Goal: Information Seeking & Learning: Learn about a topic

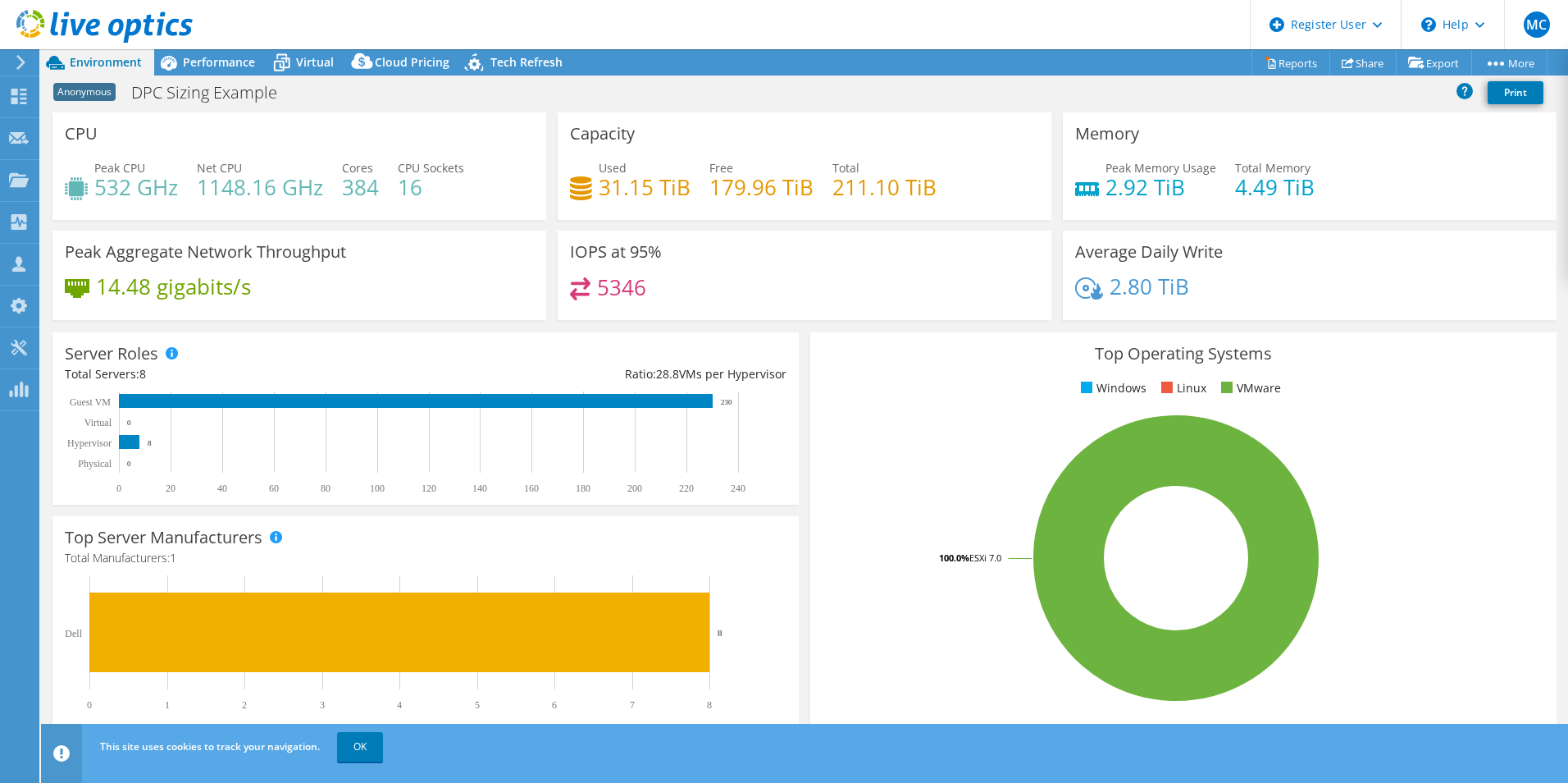
select select "USEast"
select select "USD"
click at [225, 69] on span "Performance" at bounding box center [219, 62] width 72 height 16
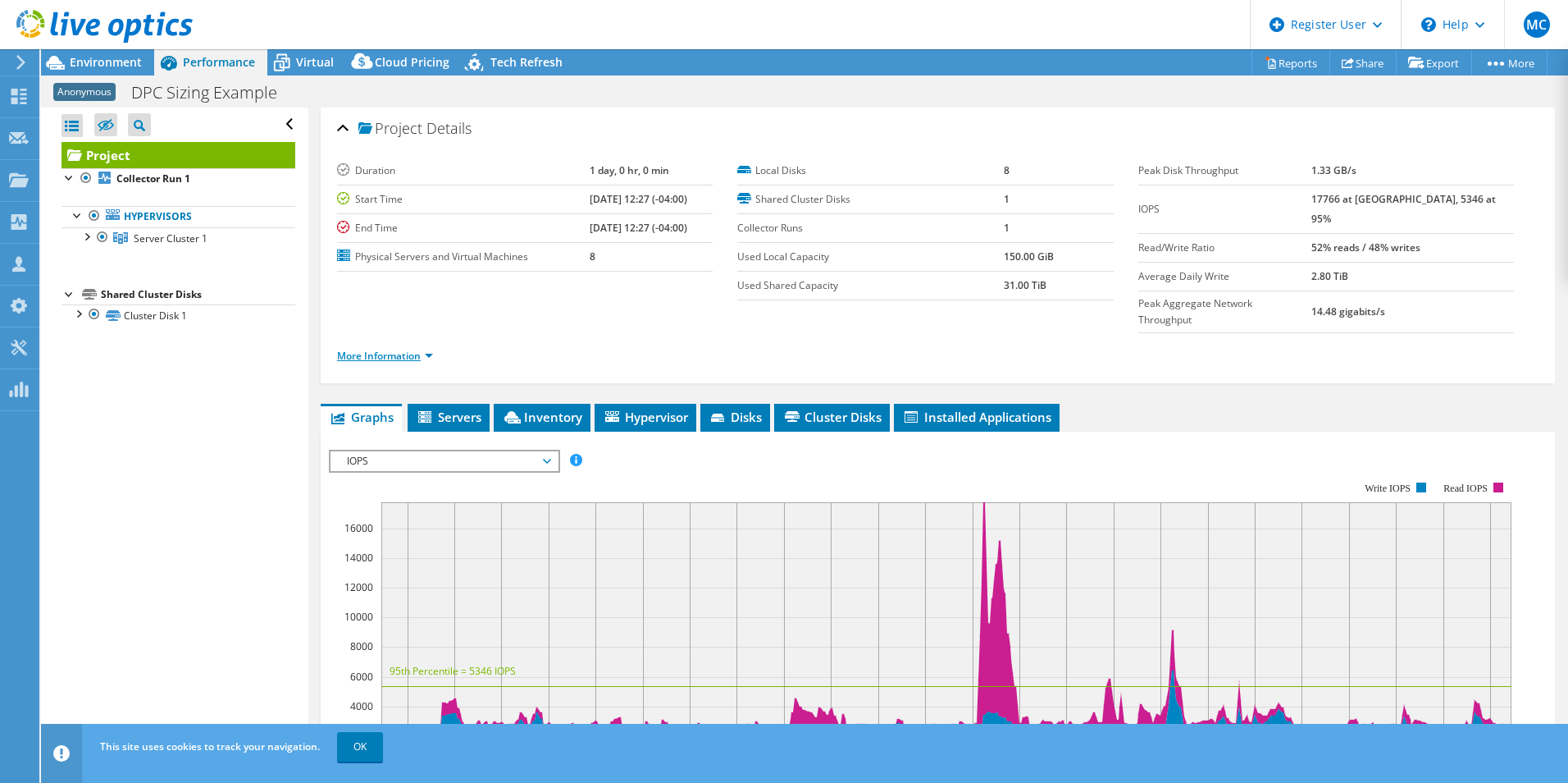
click at [407, 349] on link "More Information" at bounding box center [384, 356] width 96 height 14
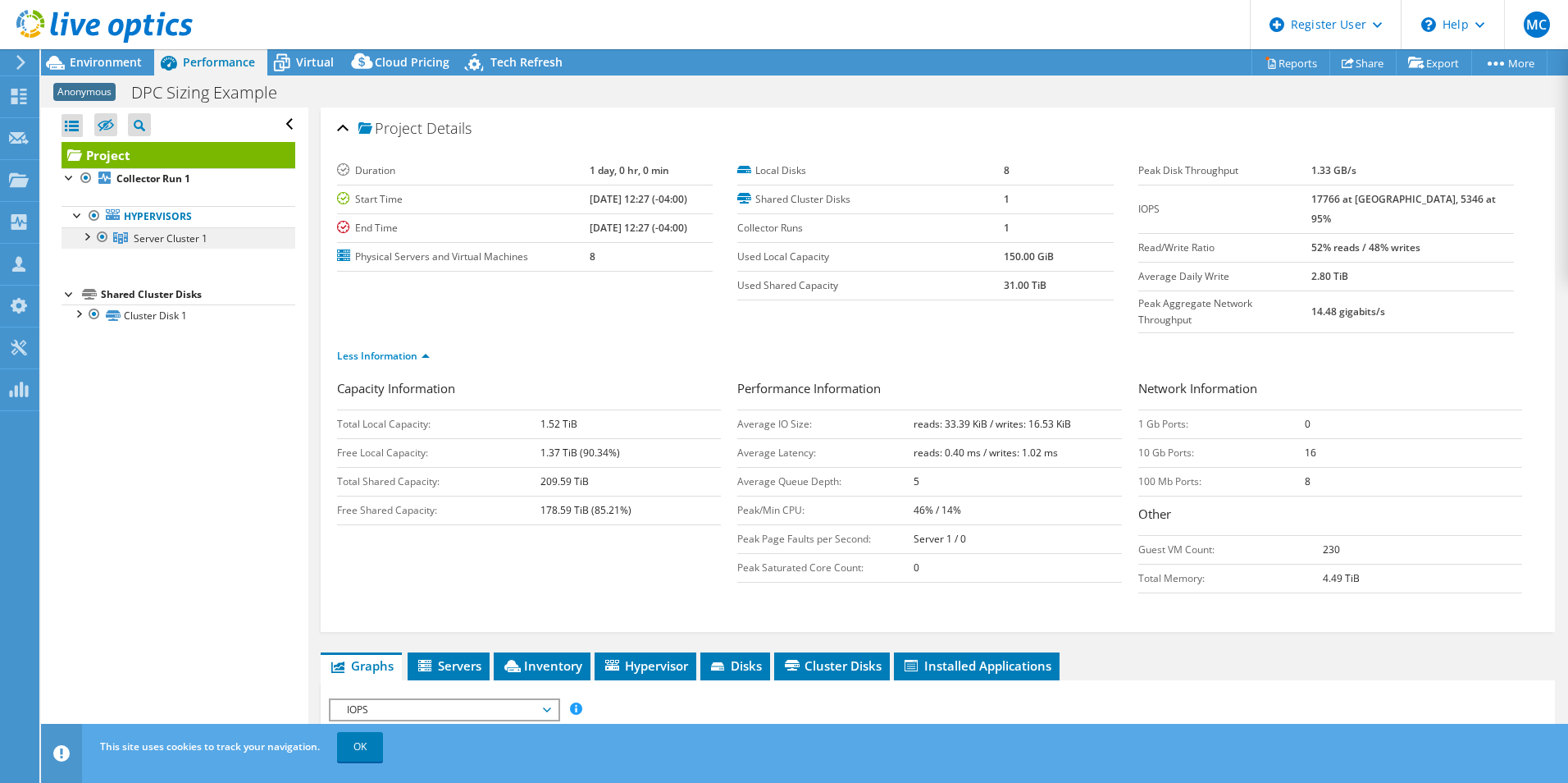
click at [187, 247] on link "Server Cluster 1" at bounding box center [178, 238] width 233 height 22
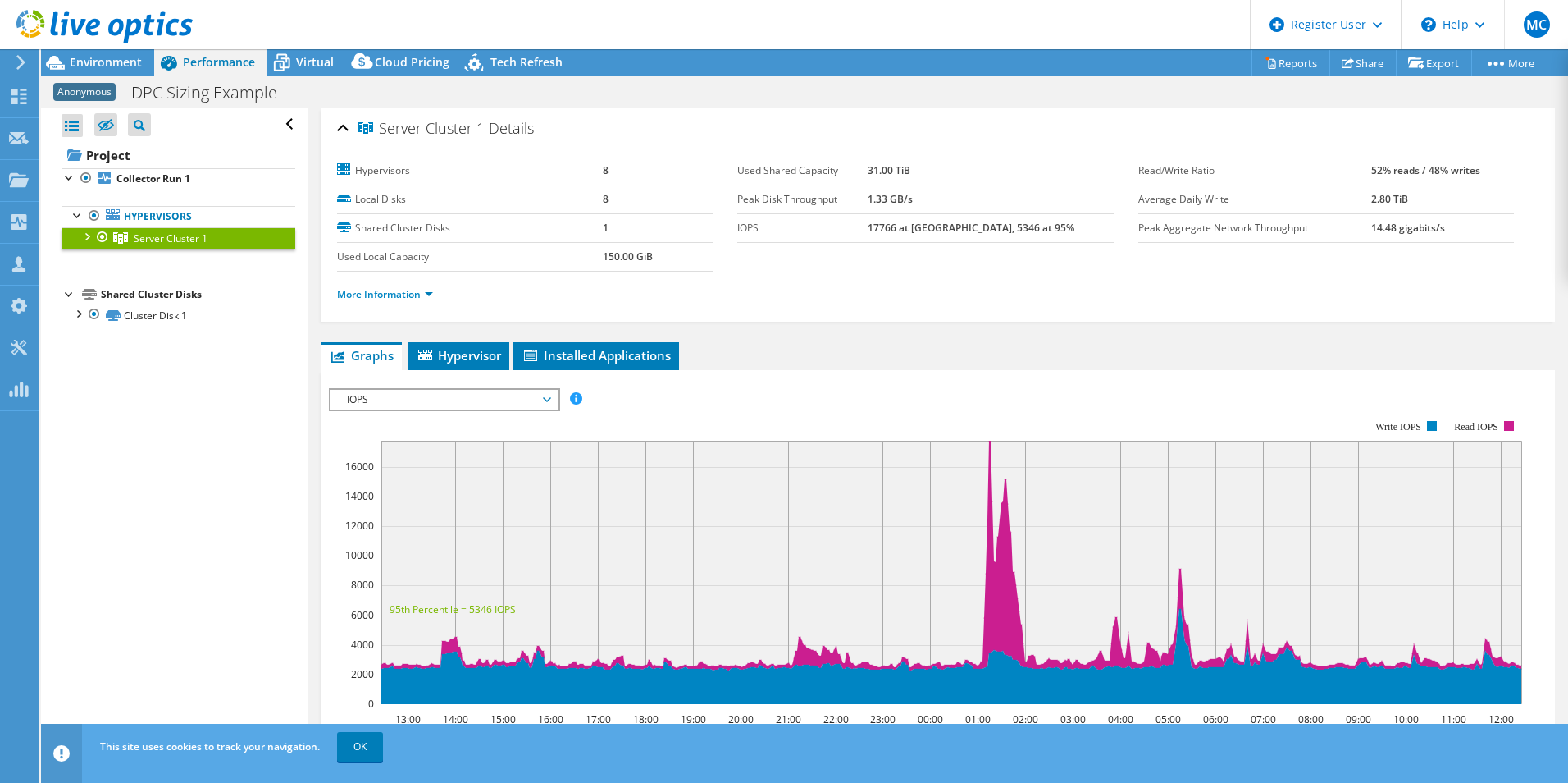
click at [669, 315] on div "More Information" at bounding box center [937, 294] width 1202 height 46
click at [410, 291] on link "More Information" at bounding box center [384, 294] width 96 height 14
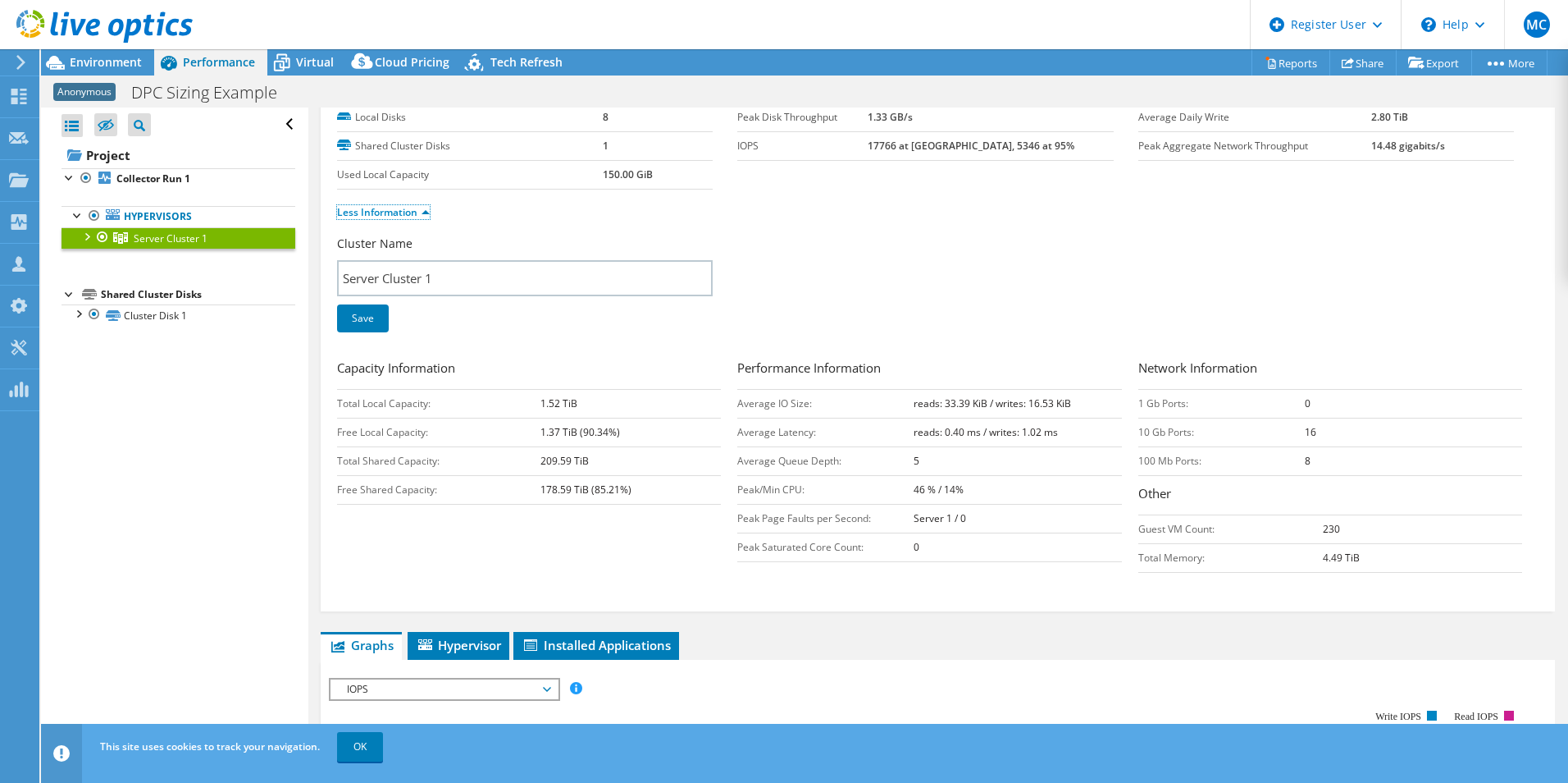
scroll to position [164, 0]
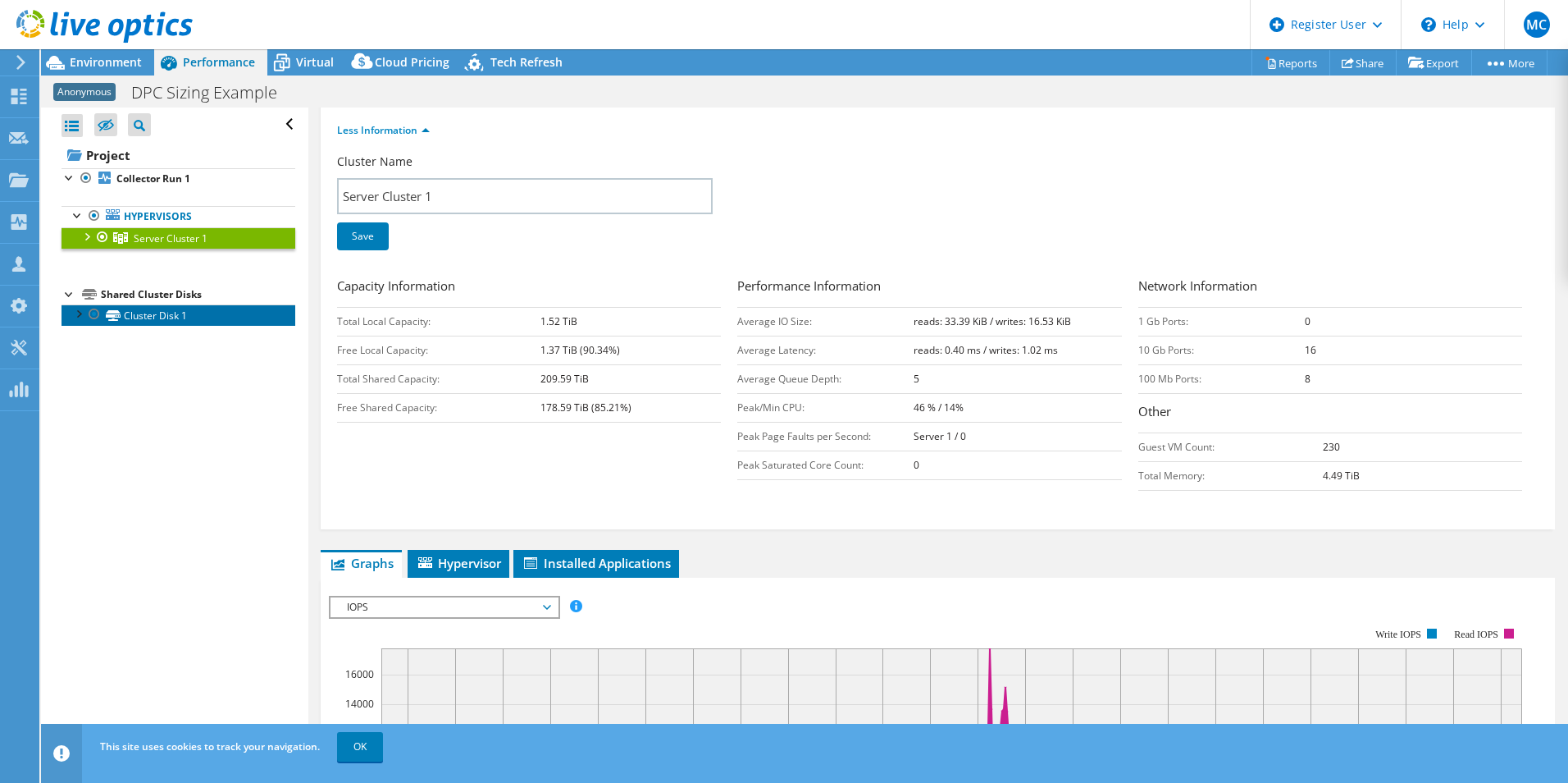
click at [199, 317] on link "Cluster Disk 1" at bounding box center [178, 315] width 233 height 22
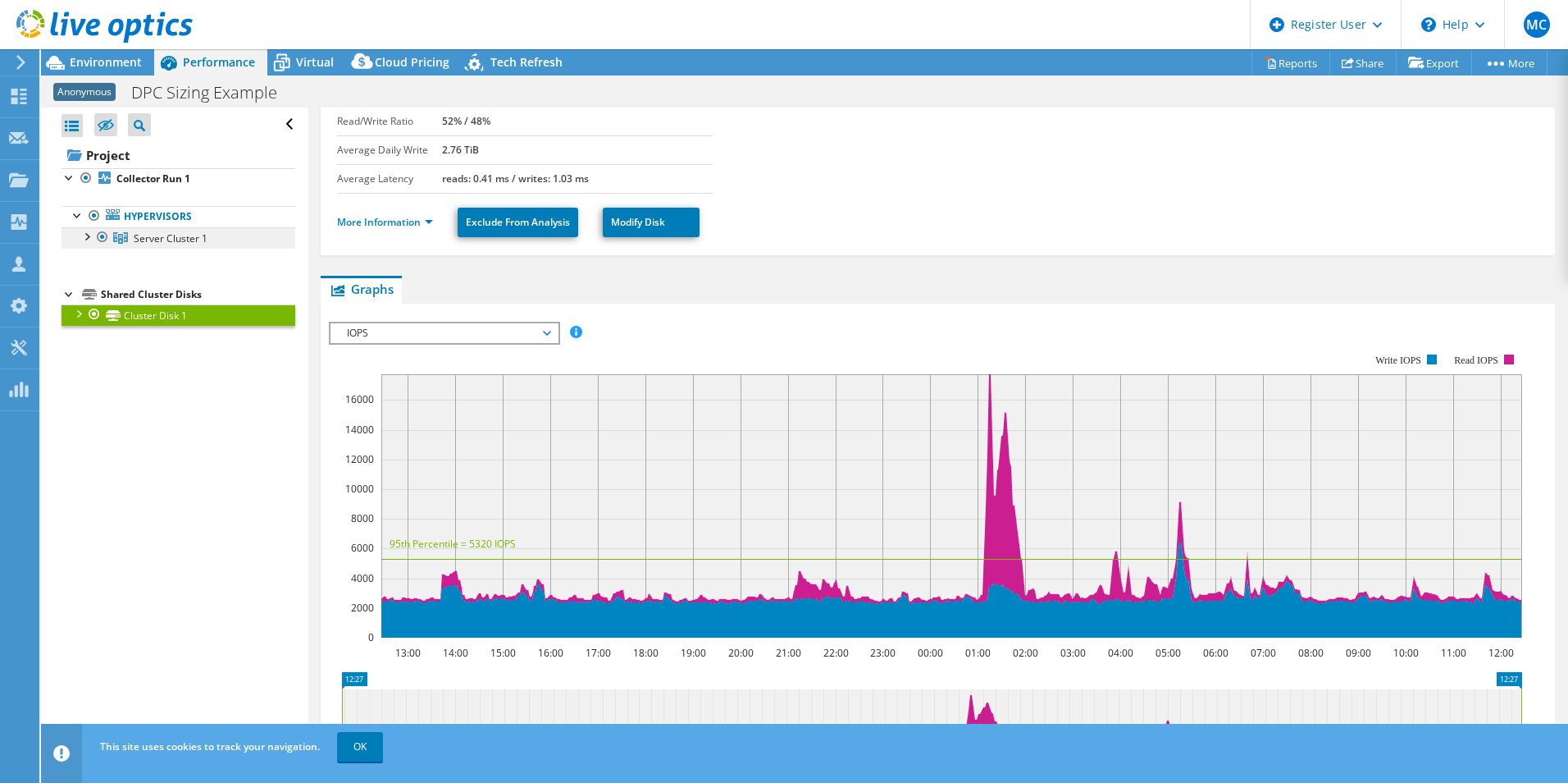
click at [166, 237] on span "Server Cluster 1" at bounding box center [170, 239] width 74 height 14
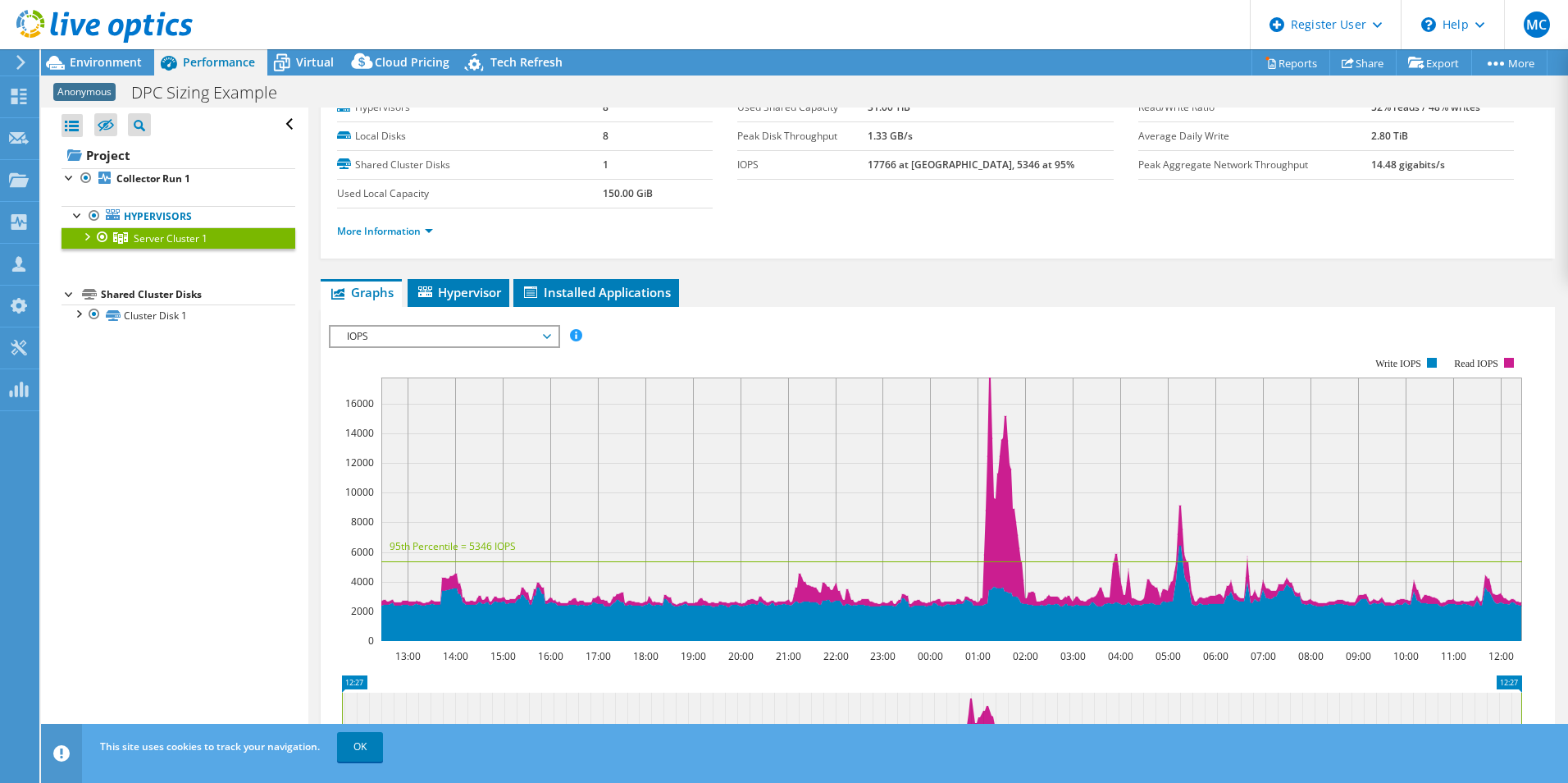
scroll to position [0, 0]
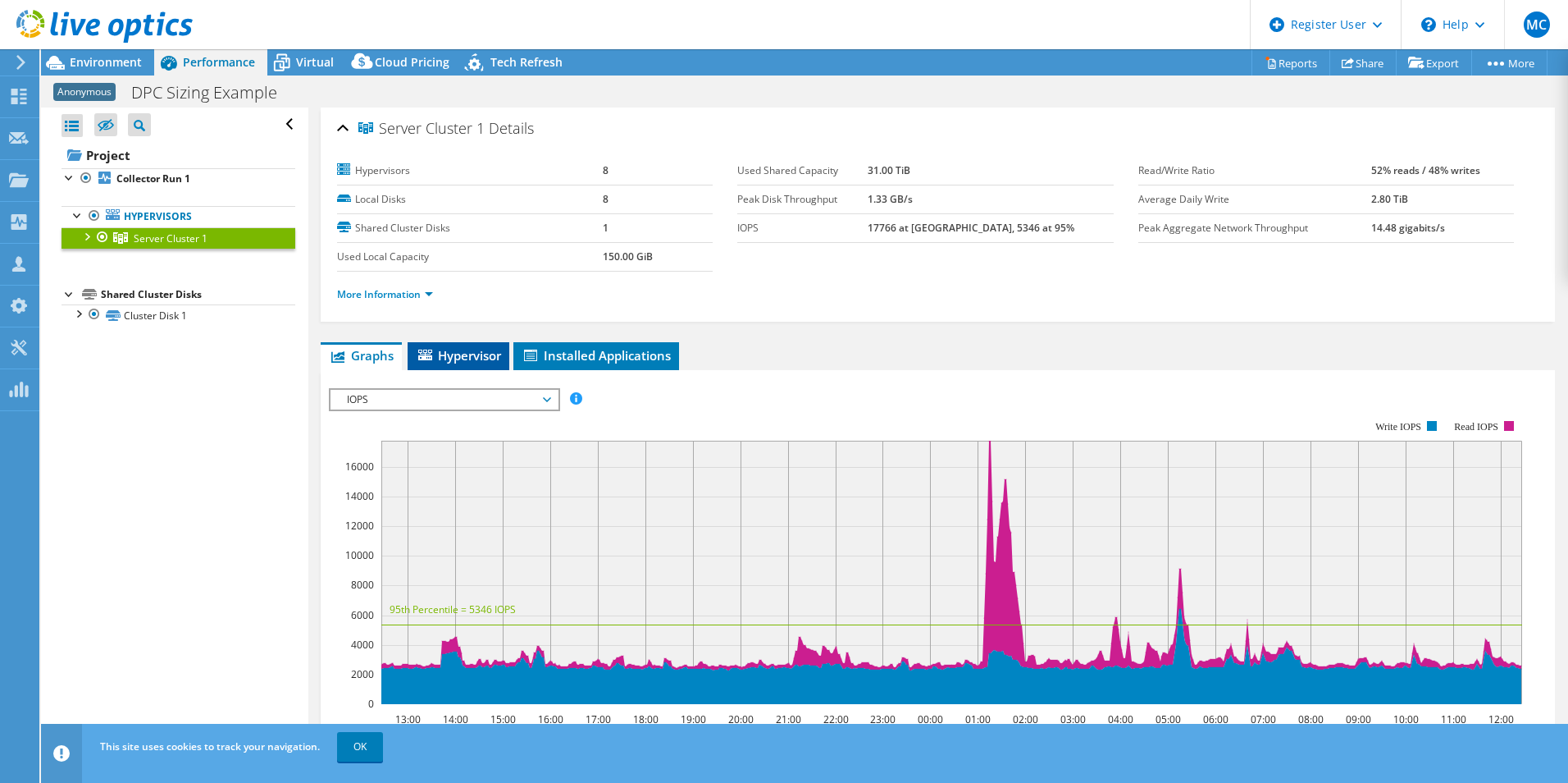
click at [467, 345] on li "Hypervisor" at bounding box center [458, 356] width 102 height 28
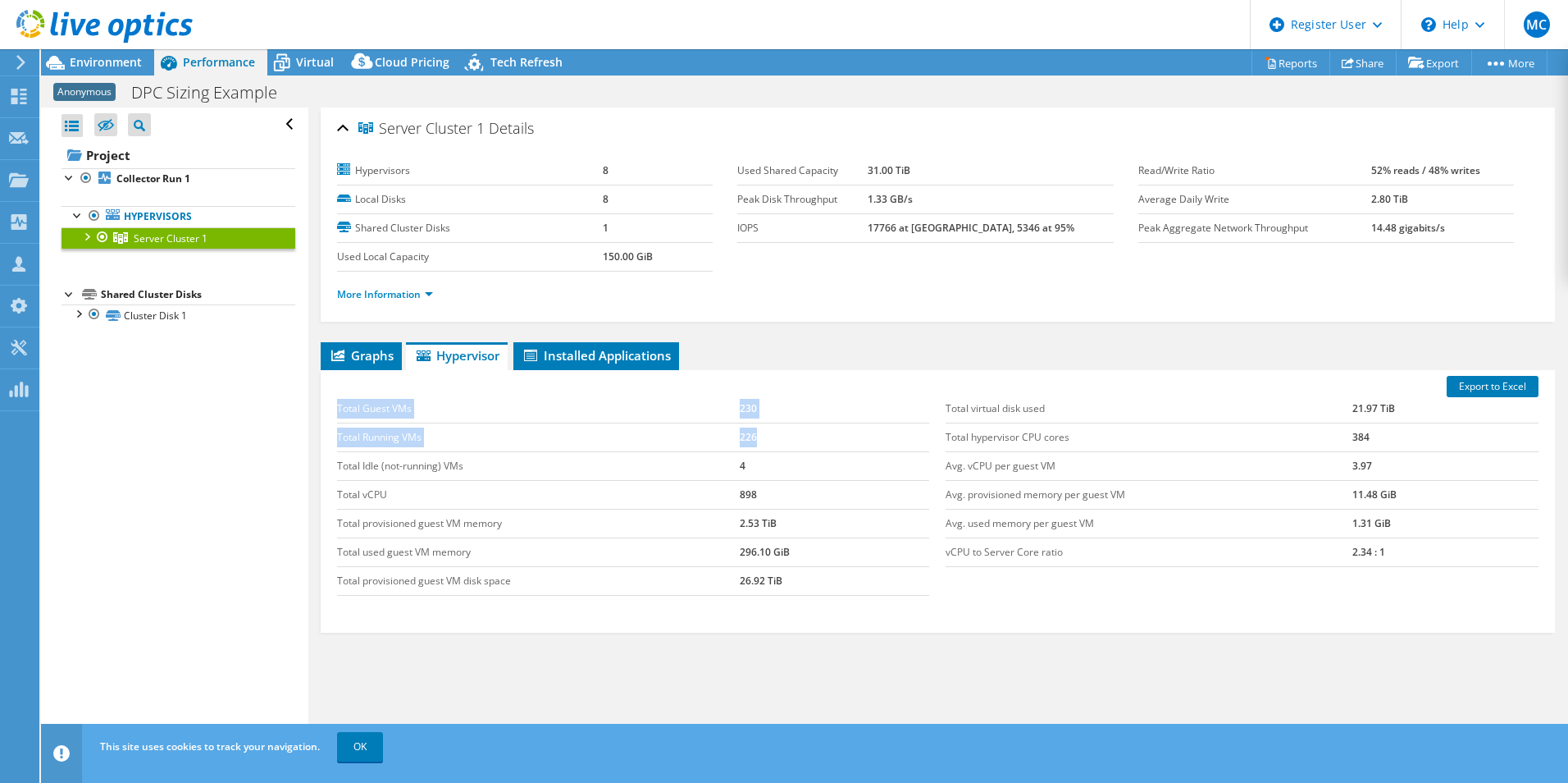
drag, startPoint x: 744, startPoint y: 438, endPoint x: 336, endPoint y: 402, distance: 409.6
click at [336, 402] on div "Total Guest VMs 230 Total Running VMs 226 Total Idle (not-running) VMs 4 Total …" at bounding box center [633, 495] width 609 height 234
copy div "Total Guest VMs 230 Total Running VMs 226"
click at [838, 460] on td "4" at bounding box center [834, 465] width 190 height 29
drag, startPoint x: 768, startPoint y: 411, endPoint x: 335, endPoint y: 415, distance: 433.0
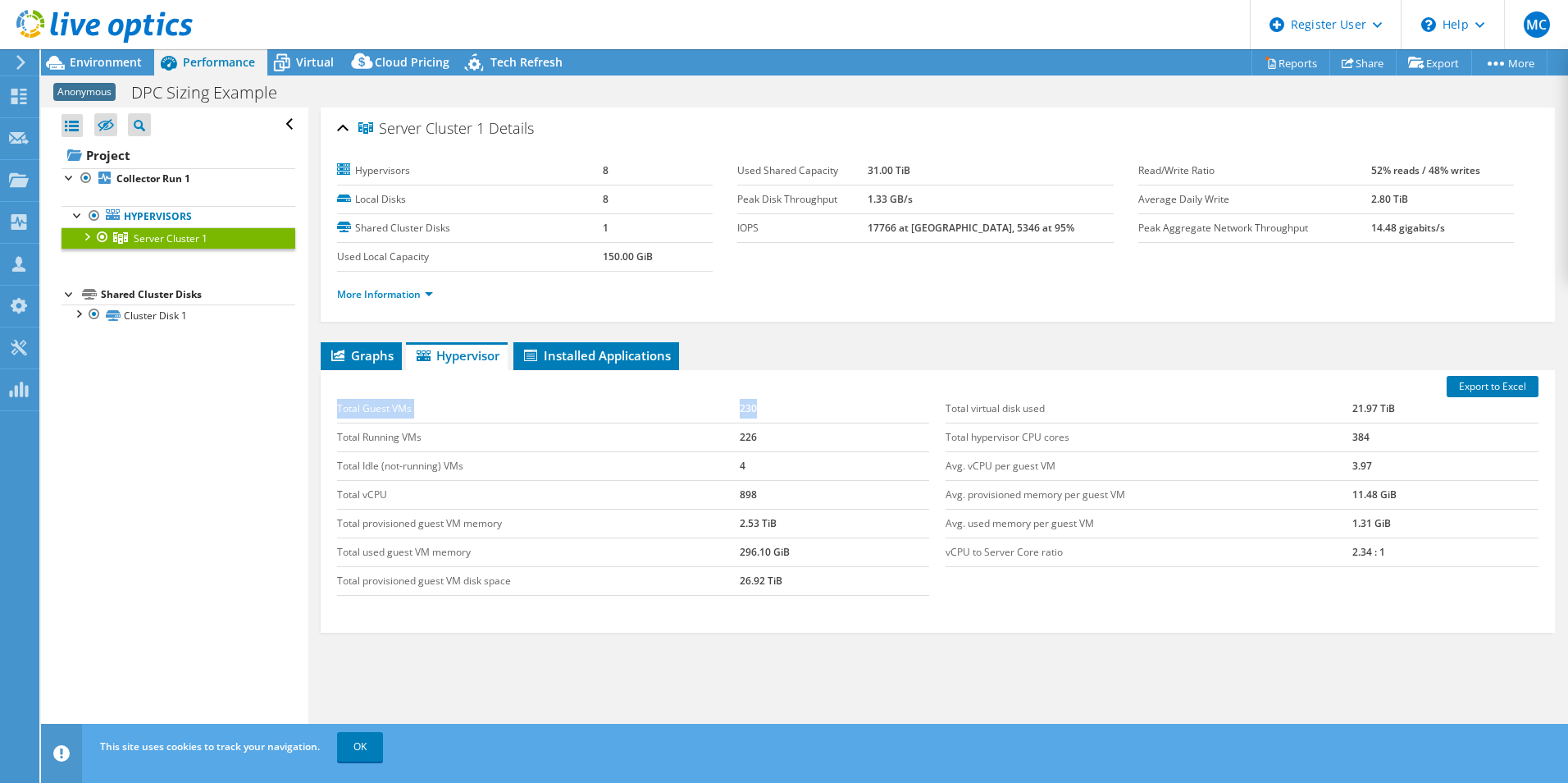
click at [335, 415] on div "Total Guest VMs 230 Total Running VMs 226 Total Idle (not-running) VMs 4 Total …" at bounding box center [633, 495] width 609 height 234
copy div "Total Guest VMs 230"
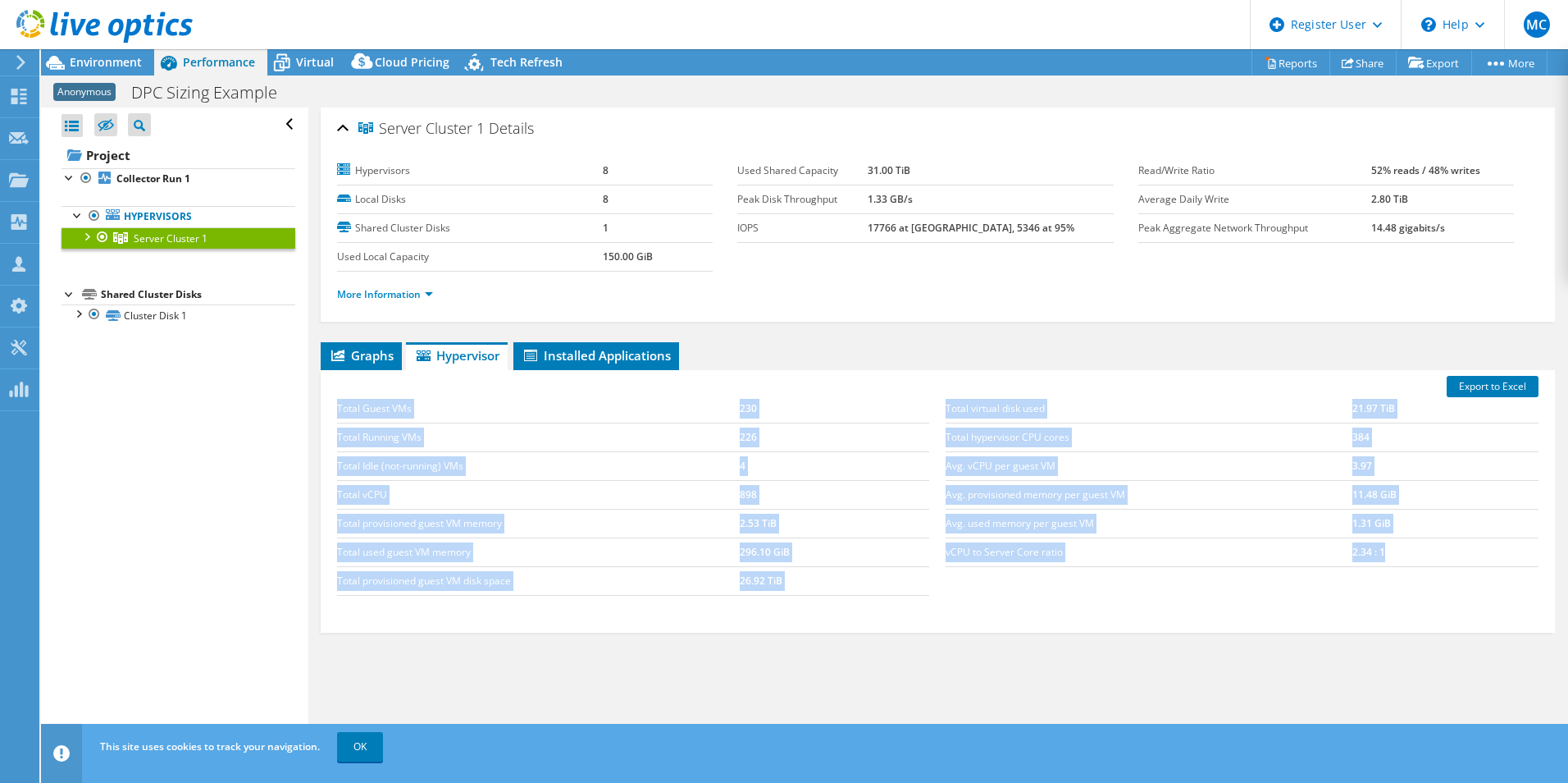
drag, startPoint x: 1377, startPoint y: 557, endPoint x: 932, endPoint y: 560, distance: 445.0
click at [937, 558] on div "Total virtual disk used 21.97 TiB Total hypervisor CPU cores 384 Avg. vCPU per …" at bounding box center [1242, 481] width 609 height 205
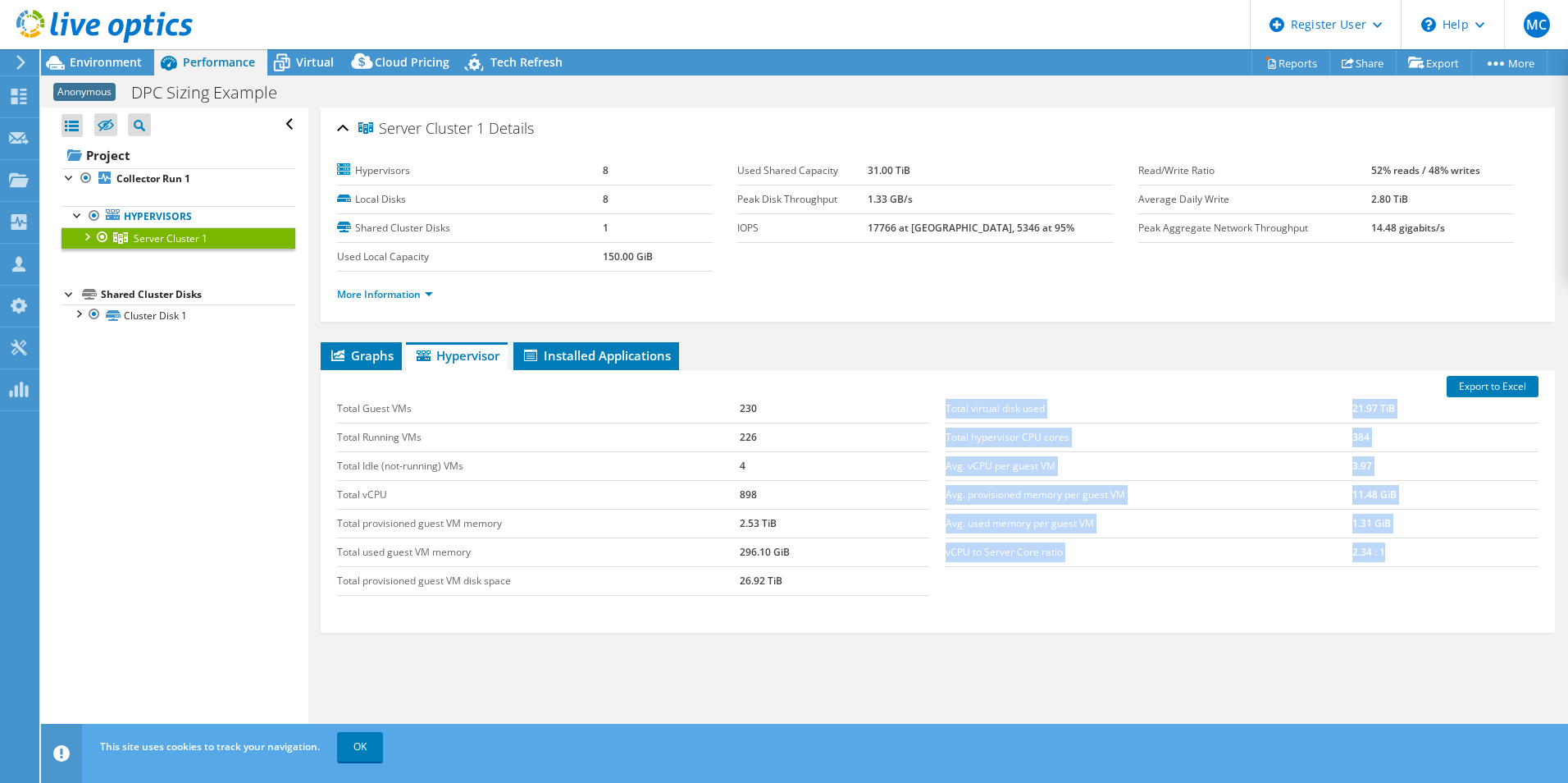
click at [939, 561] on div "Total virtual disk used 21.97 TiB Total hypervisor CPU cores 384 Avg. vCPU per …" at bounding box center [1242, 481] width 609 height 205
click at [962, 573] on div "Total virtual disk used 21.97 TiB Total hypervisor CPU cores 384 Avg. vCPU per …" at bounding box center [1242, 481] width 609 height 205
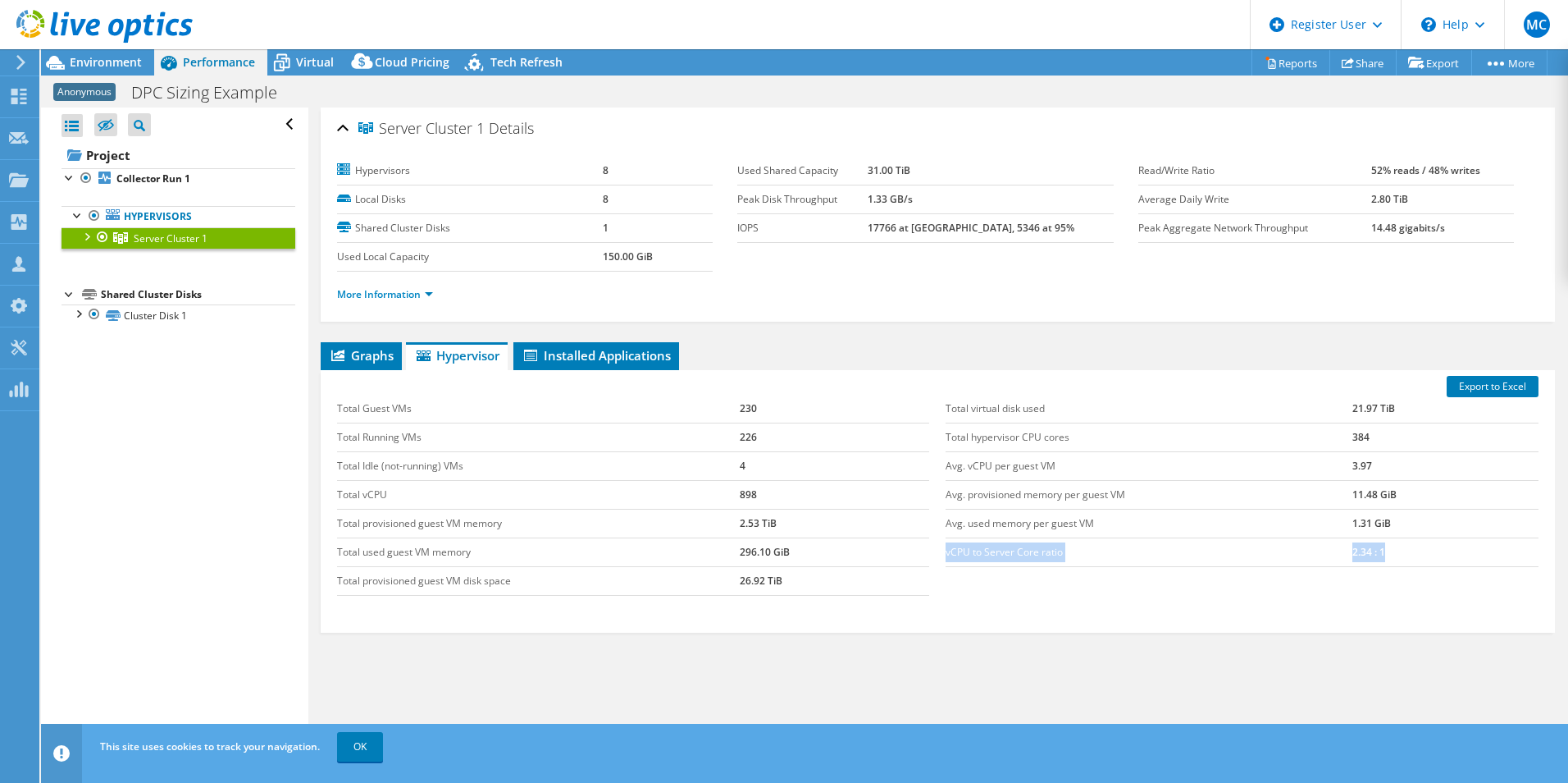
drag, startPoint x: 1379, startPoint y: 554, endPoint x: 939, endPoint y: 563, distance: 440.1
click at [946, 563] on tr "vCPU to Server Core ratio 2.34 : 1" at bounding box center [1242, 551] width 593 height 29
copy tr "vCPU to Server Core ratio 2.34 : 1"
click at [1283, 73] on link "Reports" at bounding box center [1290, 63] width 79 height 25
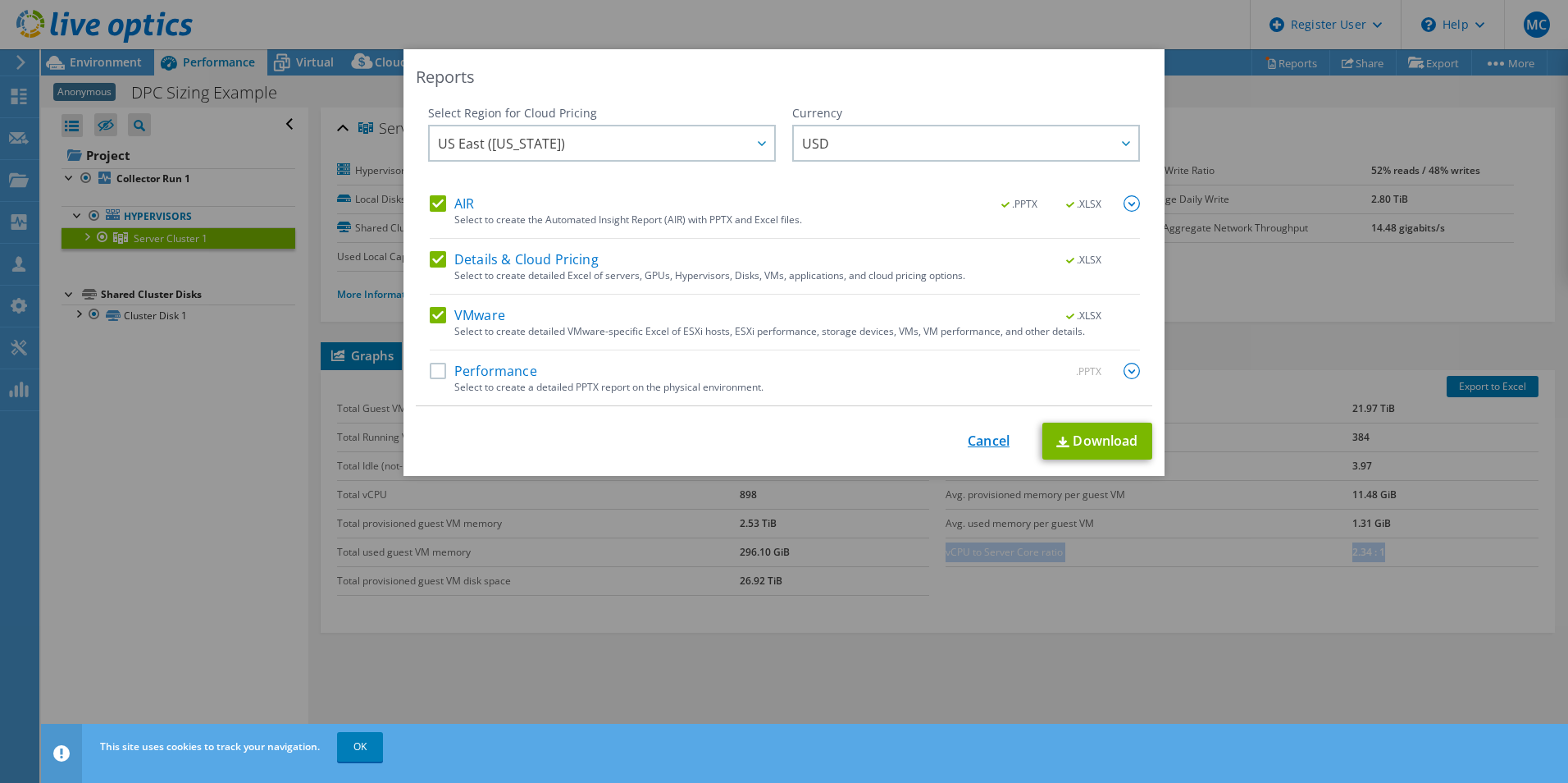
click at [986, 437] on link "Cancel" at bounding box center [988, 441] width 42 height 16
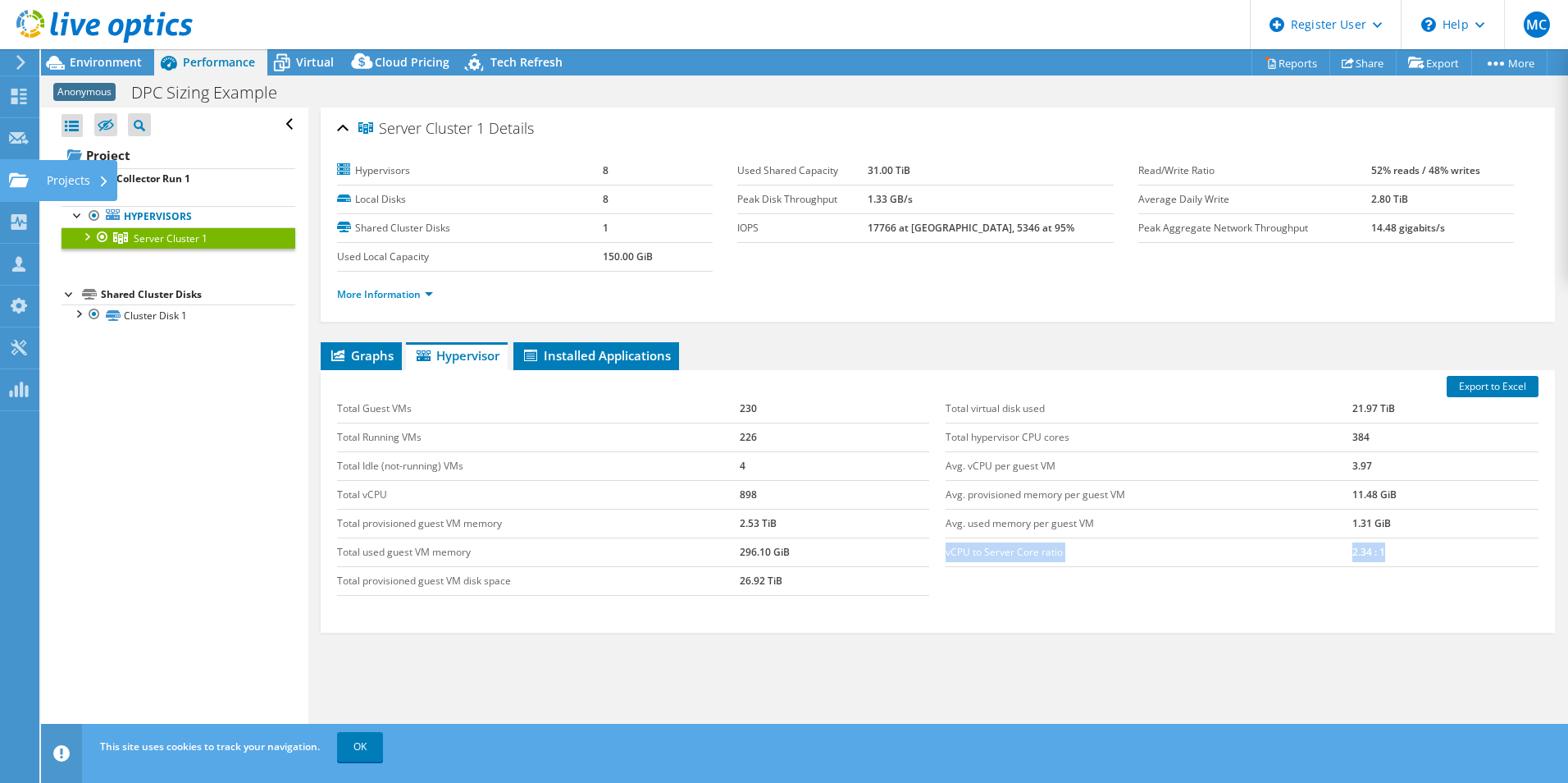
drag, startPoint x: 1024, startPoint y: 547, endPoint x: 23, endPoint y: 177, distance: 1067.2
click at [23, 177] on icon at bounding box center [18, 180] width 20 height 16
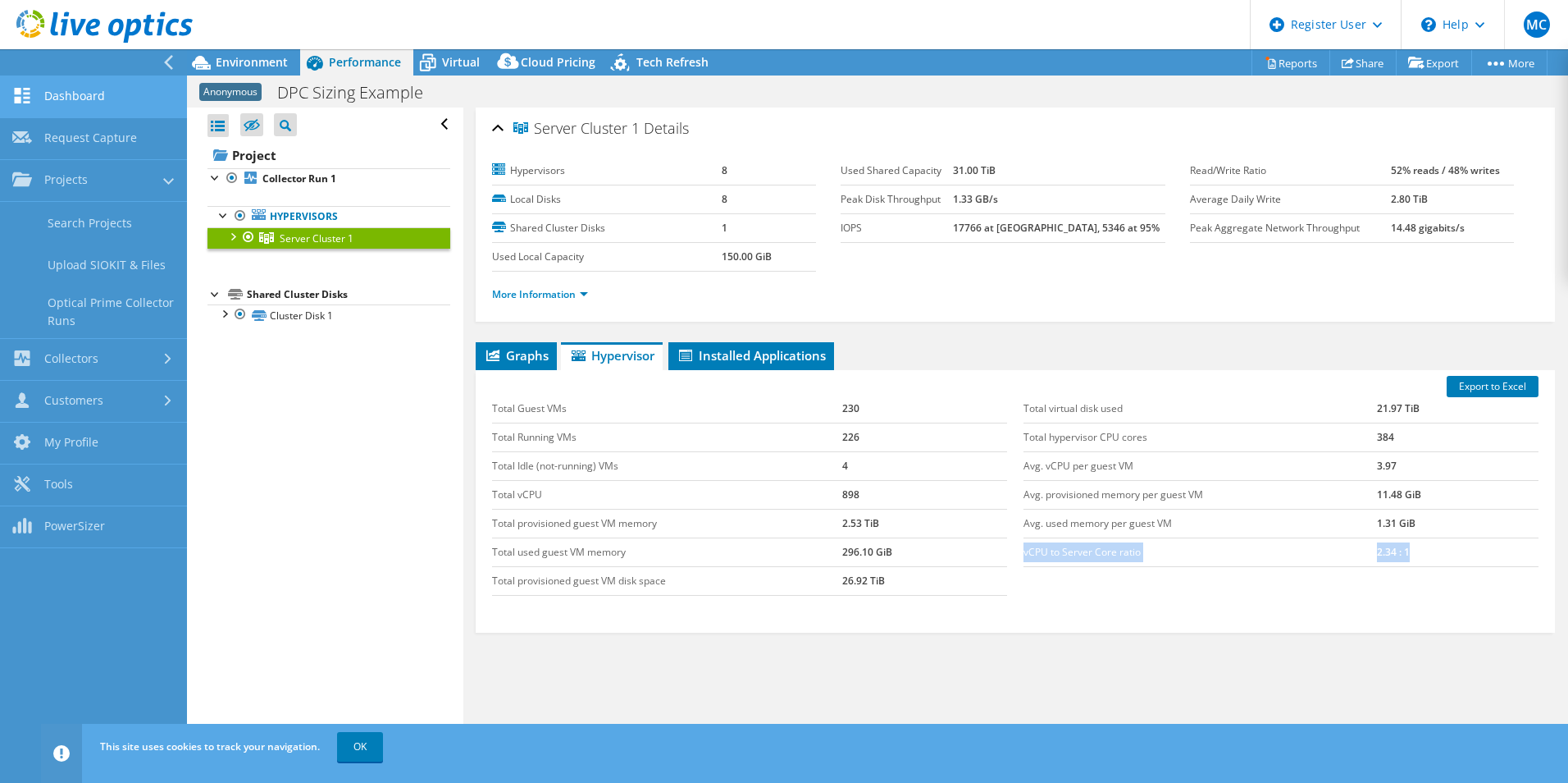
click at [52, 102] on link "Dashboard" at bounding box center [93, 97] width 187 height 42
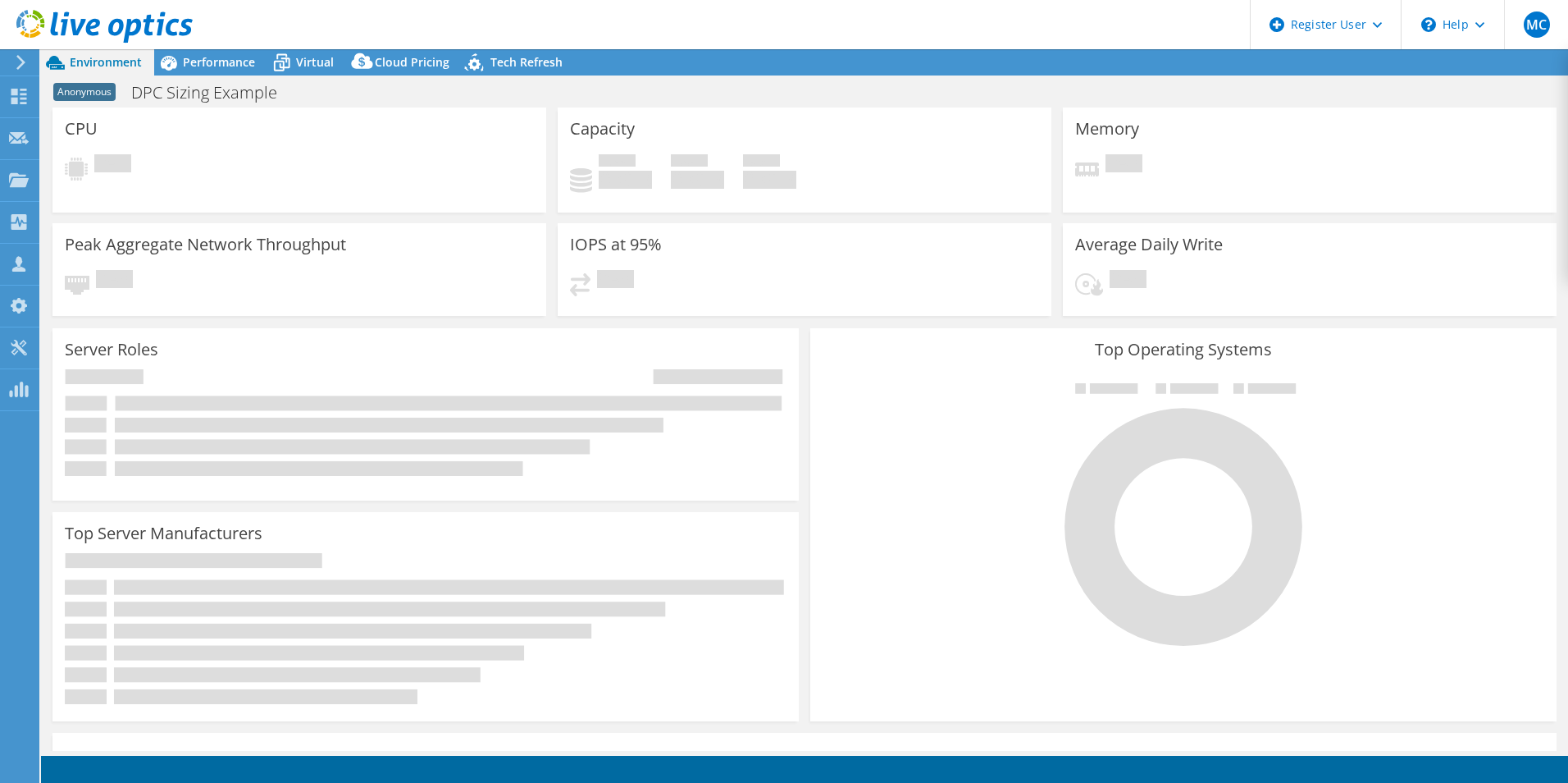
select select "USEast"
select select "USD"
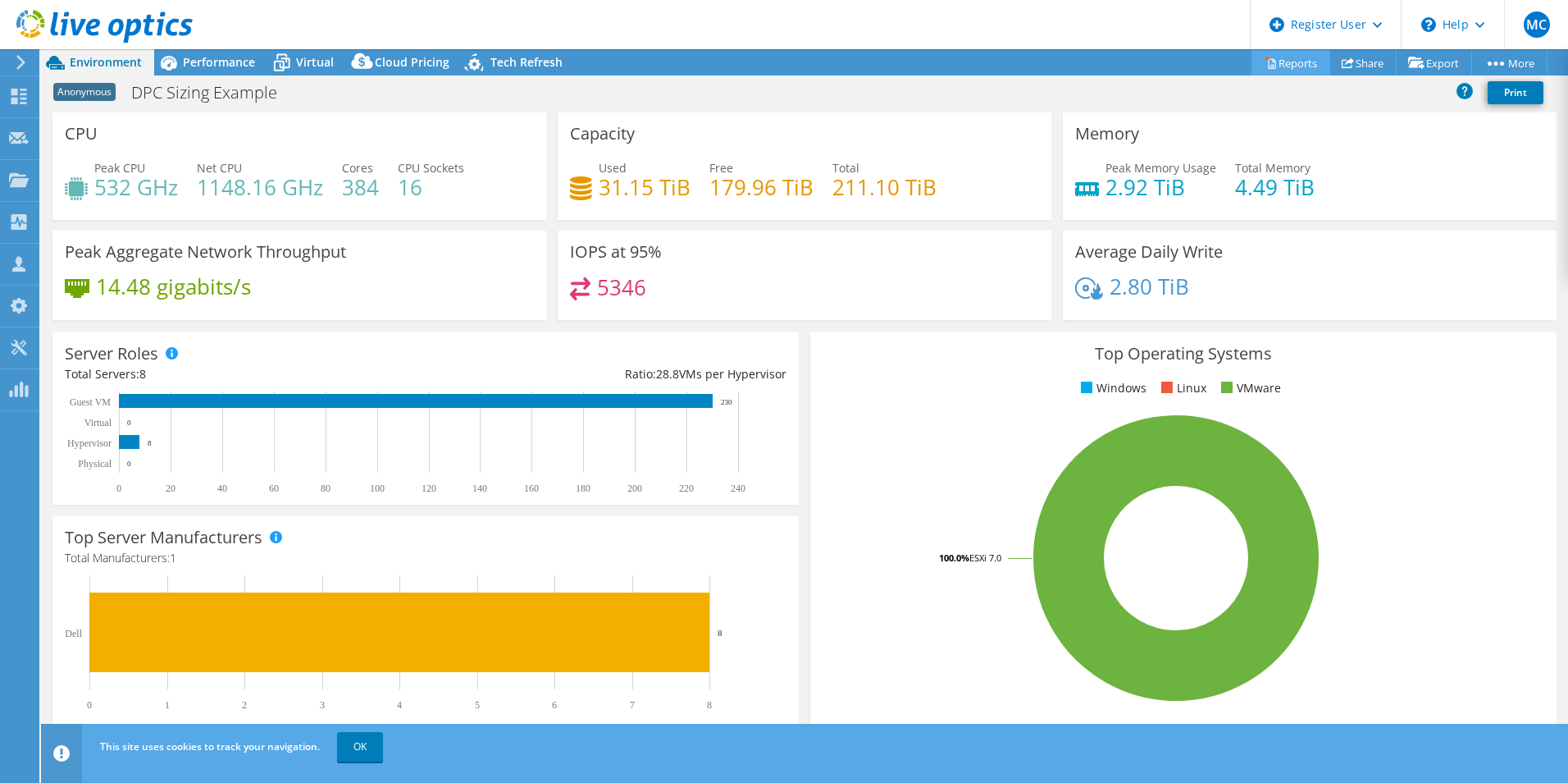
click at [1277, 60] on link "Reports" at bounding box center [1290, 63] width 79 height 25
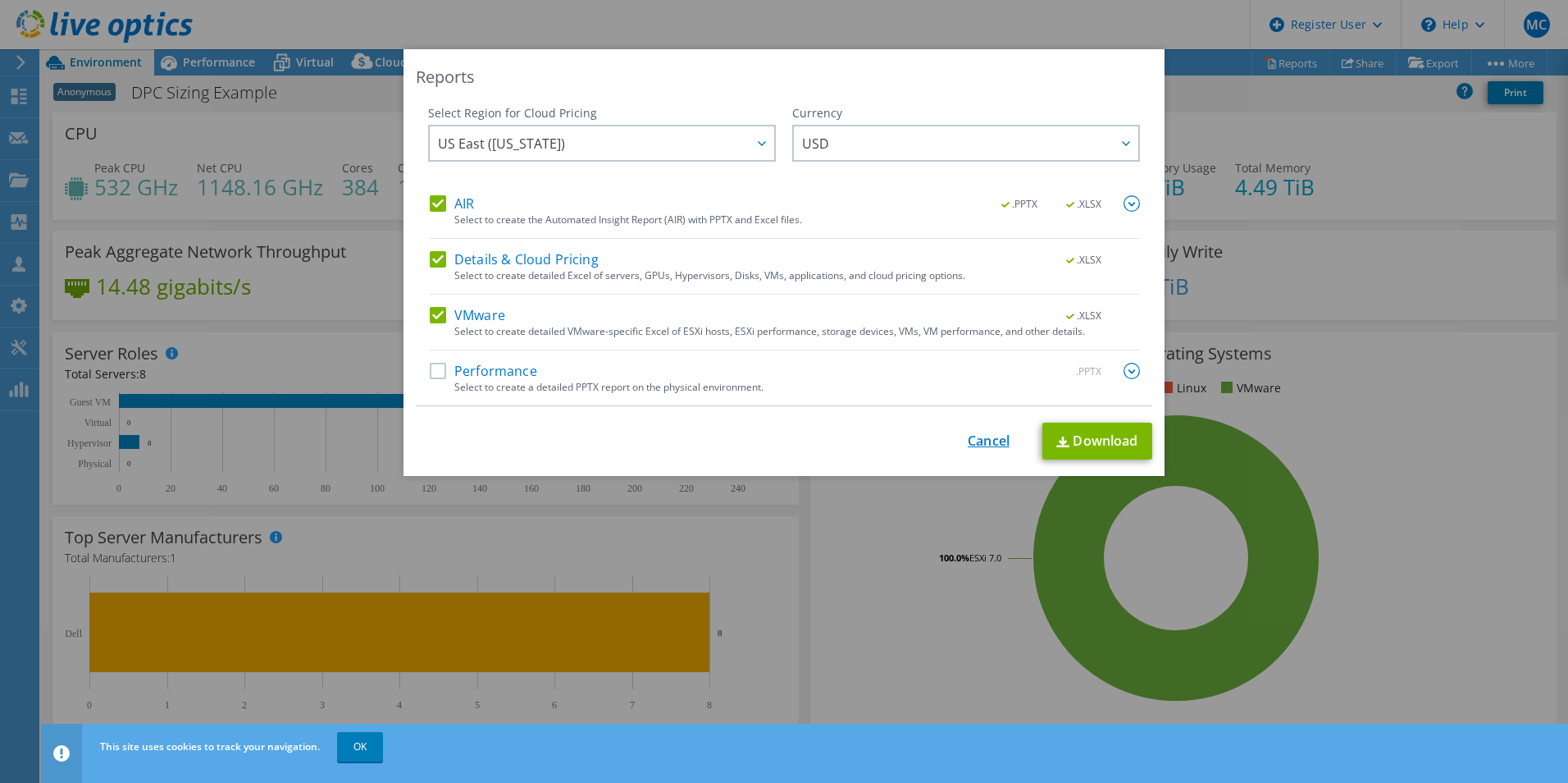
click at [987, 438] on link "Cancel" at bounding box center [988, 441] width 42 height 16
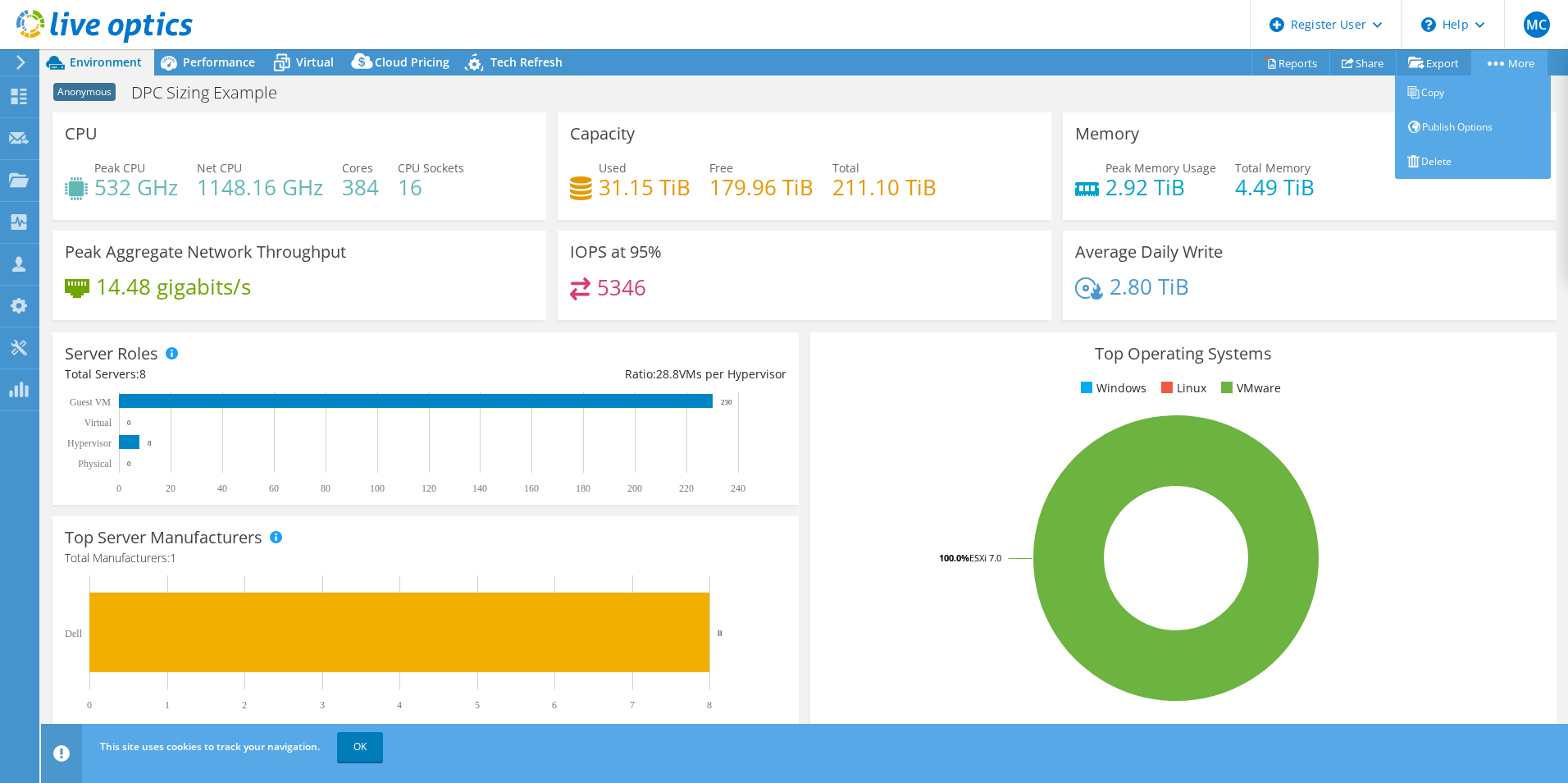
click at [1521, 64] on link "More" at bounding box center [1509, 63] width 76 height 25
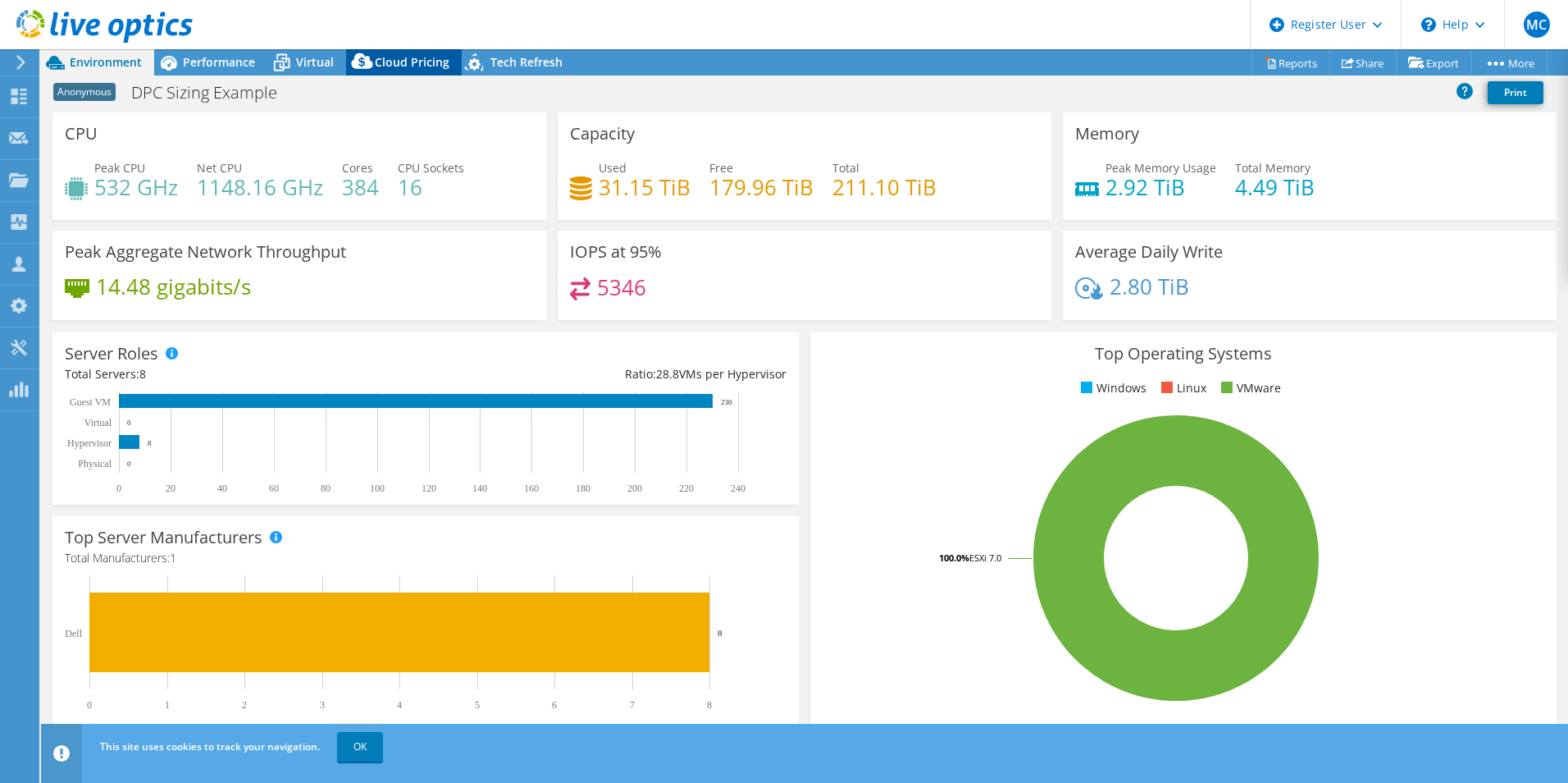
click at [389, 61] on span "Cloud Pricing" at bounding box center [412, 62] width 75 height 16
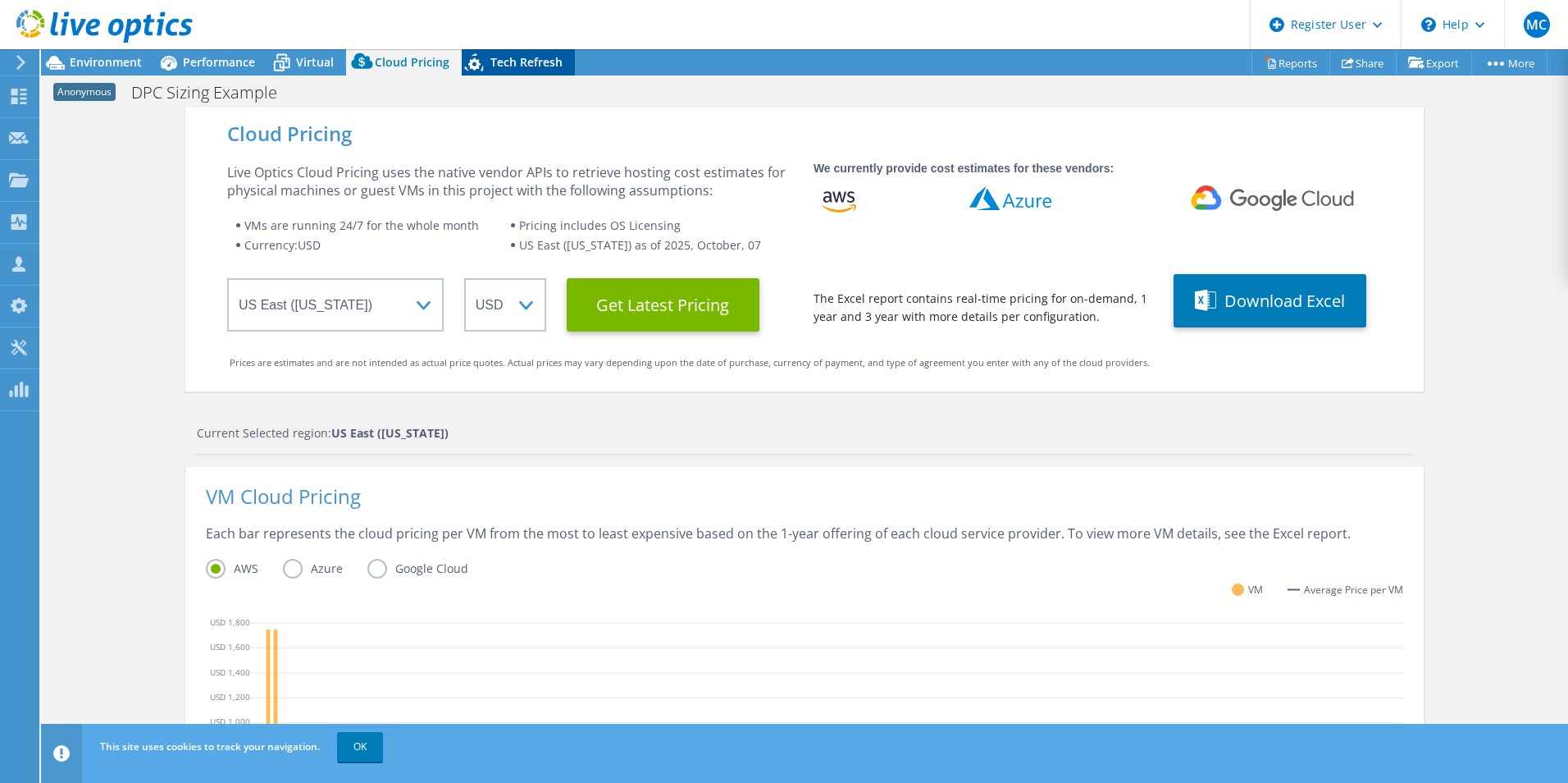
click at [471, 68] on icon at bounding box center [475, 62] width 19 height 18
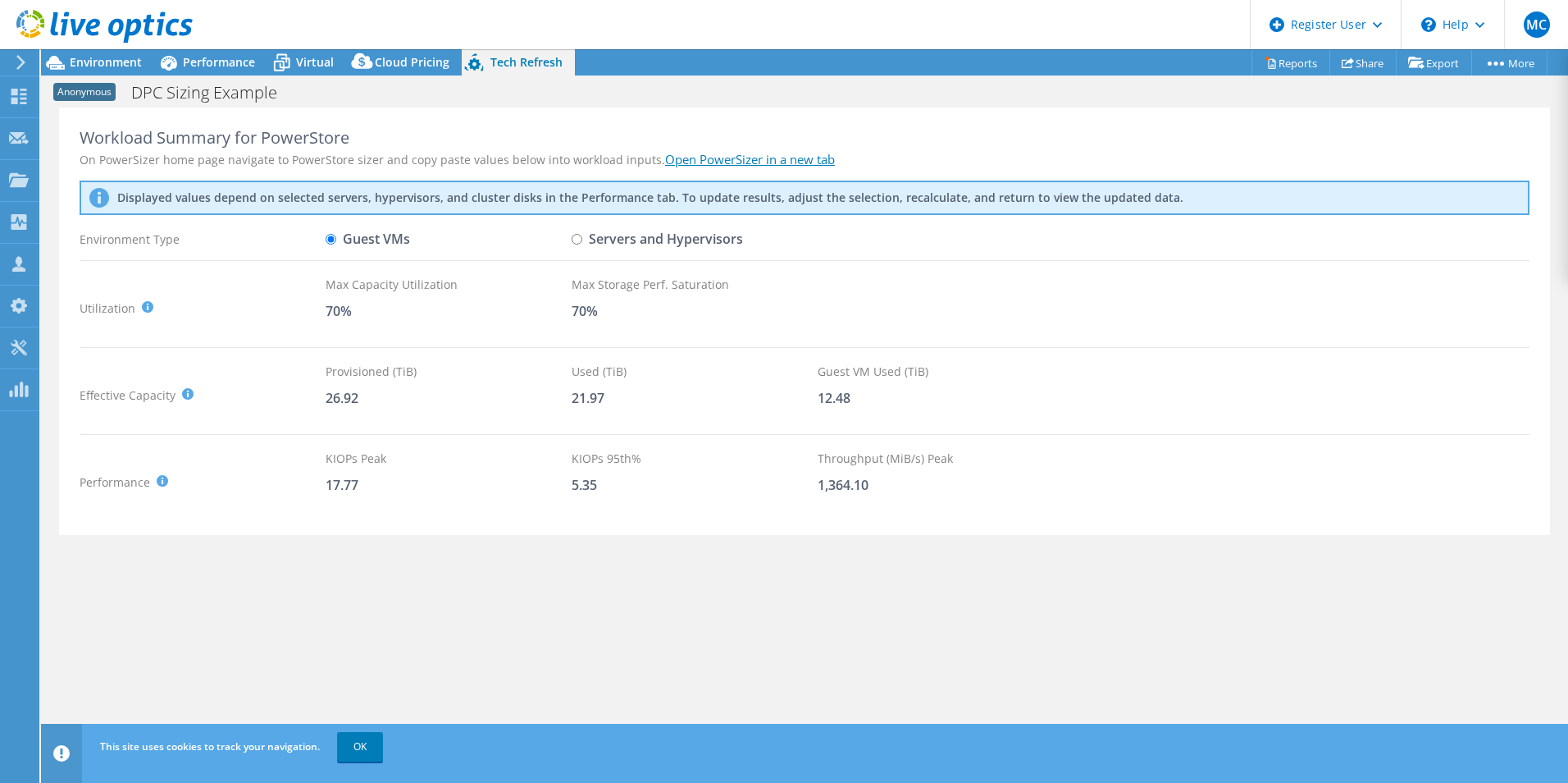
click at [723, 167] on link "Open PowerSizer in a new tab" at bounding box center [750, 159] width 170 height 16
click at [114, 64] on span "Environment" at bounding box center [105, 62] width 72 height 16
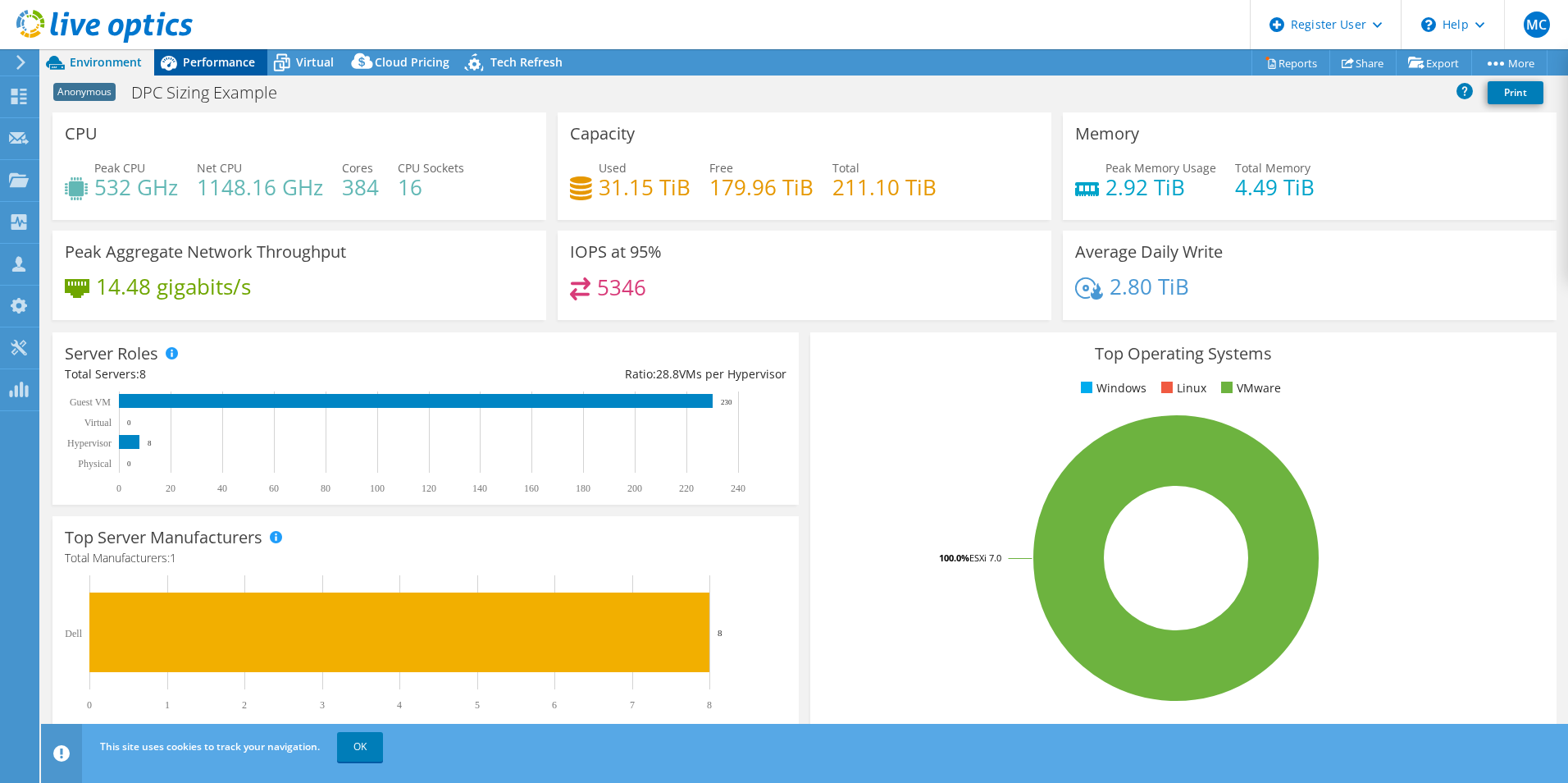
click at [186, 68] on span "Performance" at bounding box center [219, 62] width 72 height 16
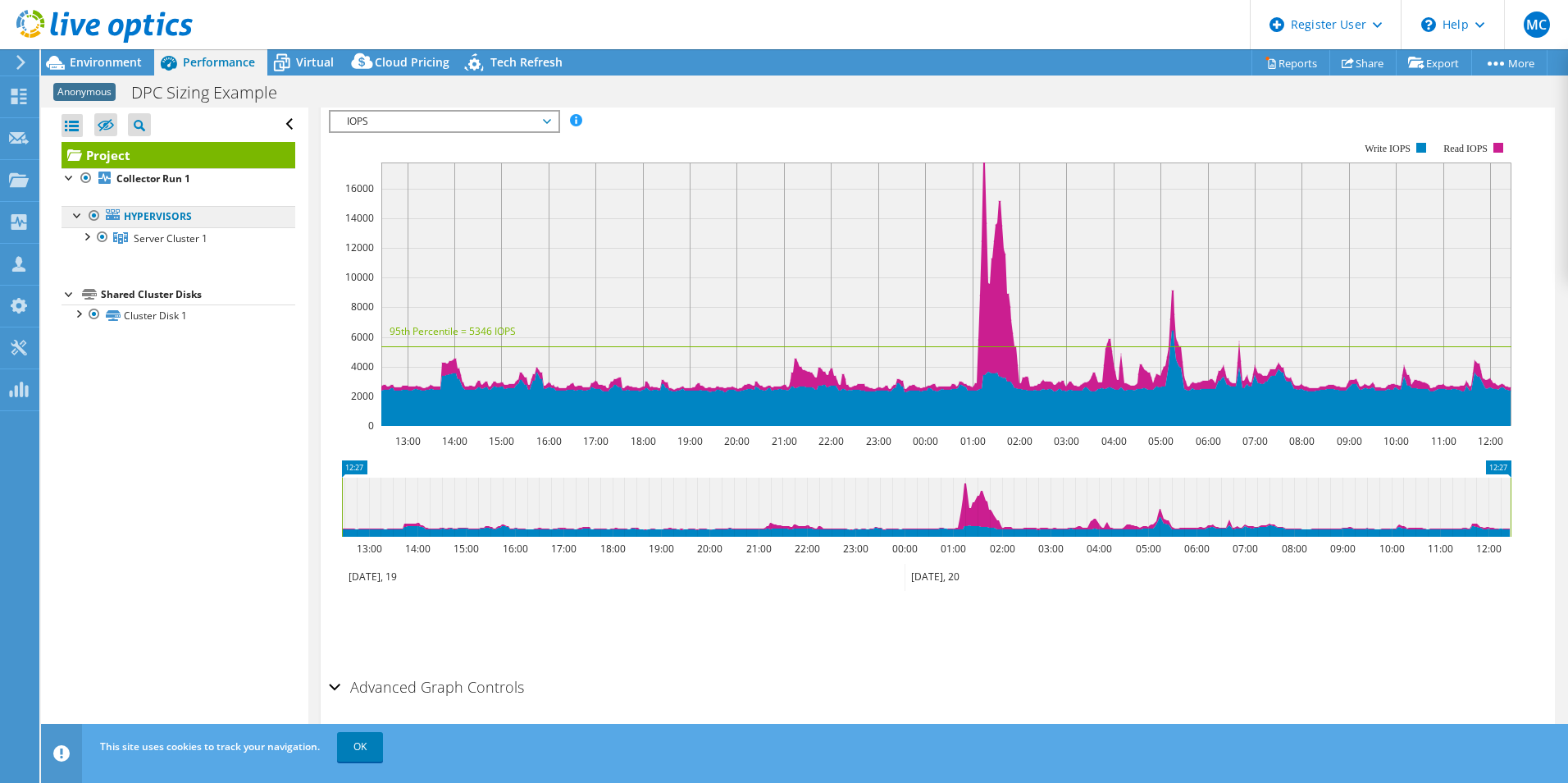
click at [142, 217] on link "Hypervisors" at bounding box center [178, 216] width 233 height 22
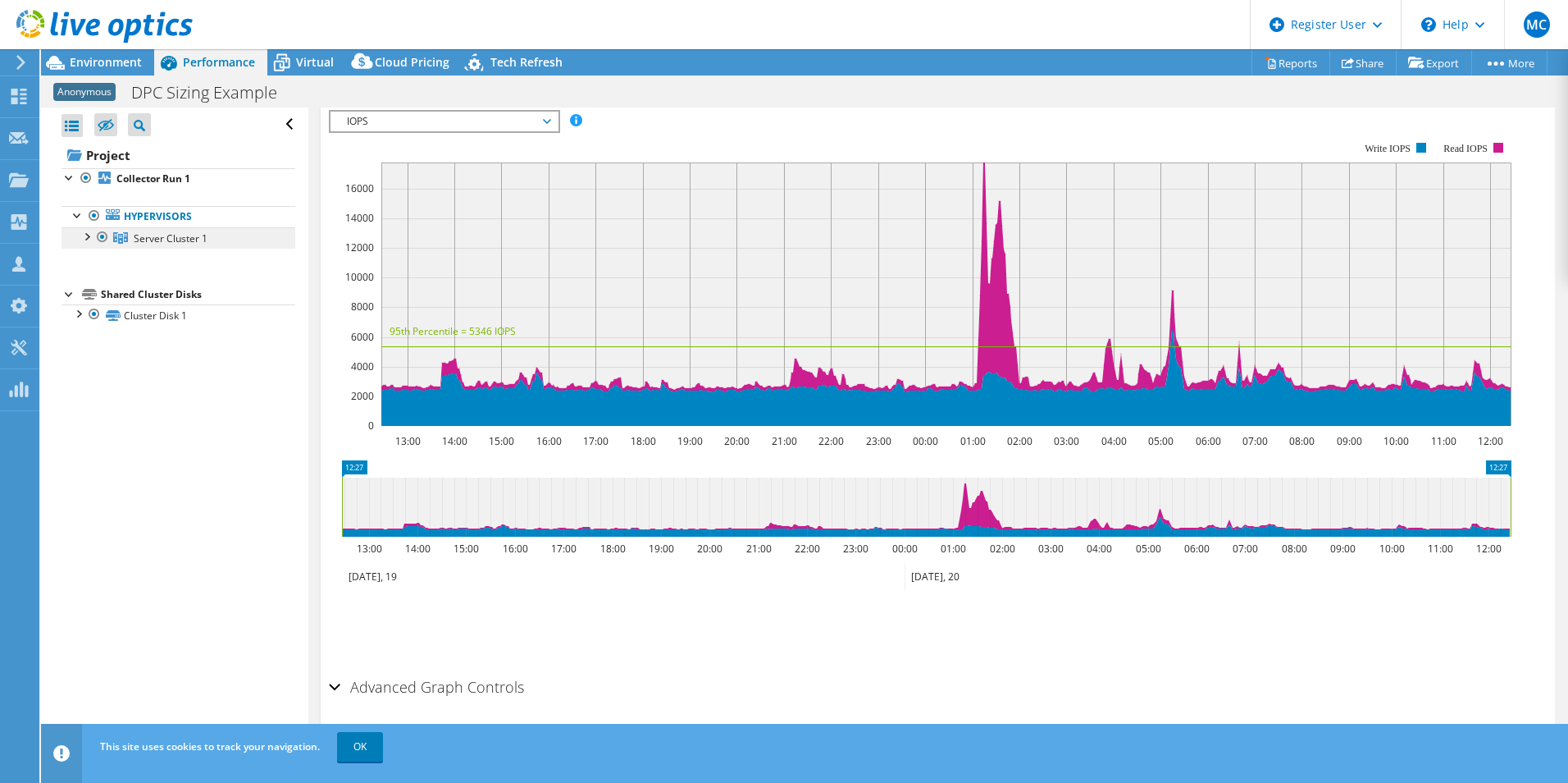
click at [158, 244] on span "Server Cluster 1" at bounding box center [170, 239] width 74 height 14
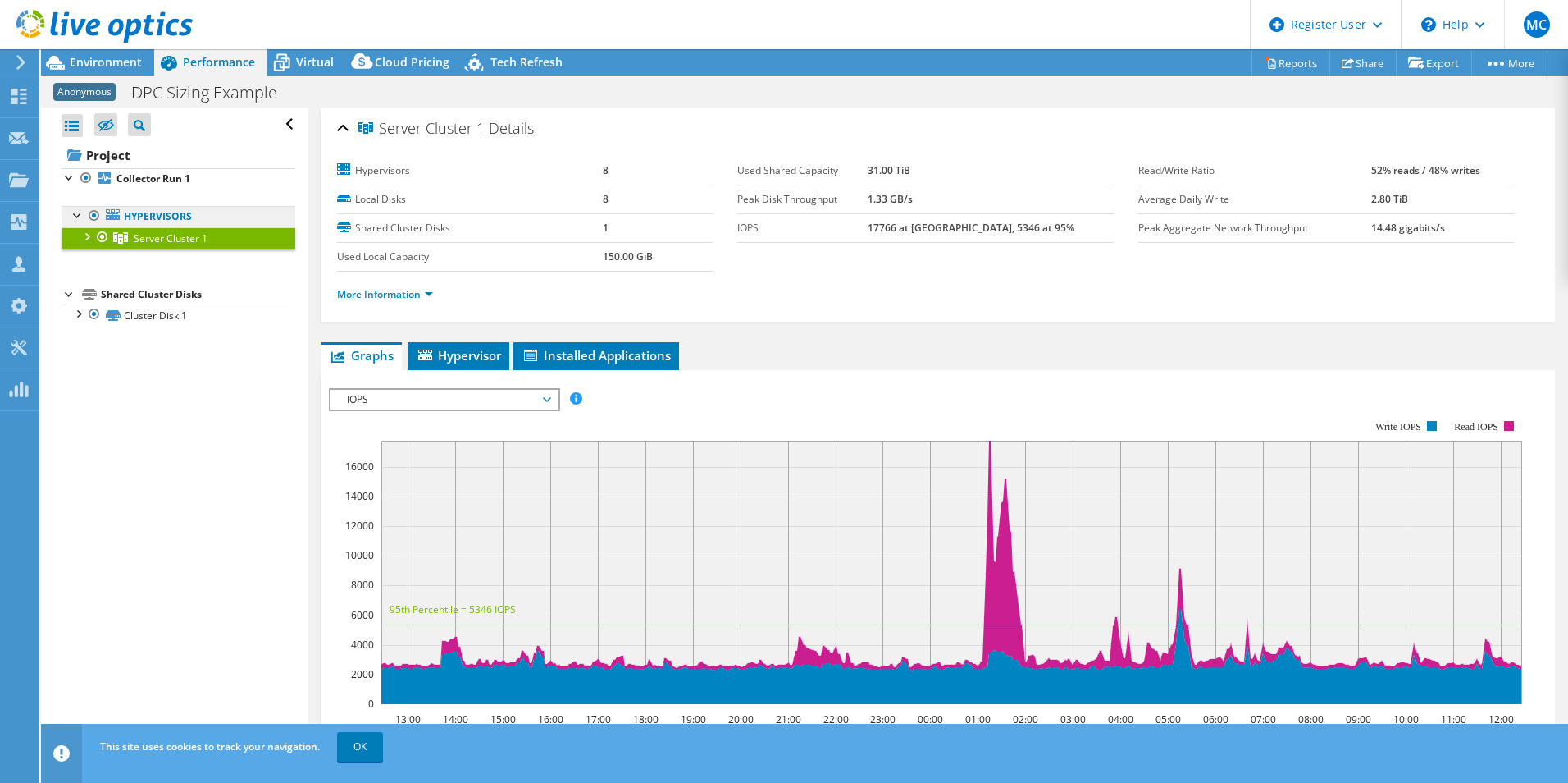
click at [174, 220] on link "Hypervisors" at bounding box center [178, 216] width 233 height 22
click at [174, 168] on link "Collector Run 1" at bounding box center [178, 179] width 233 height 22
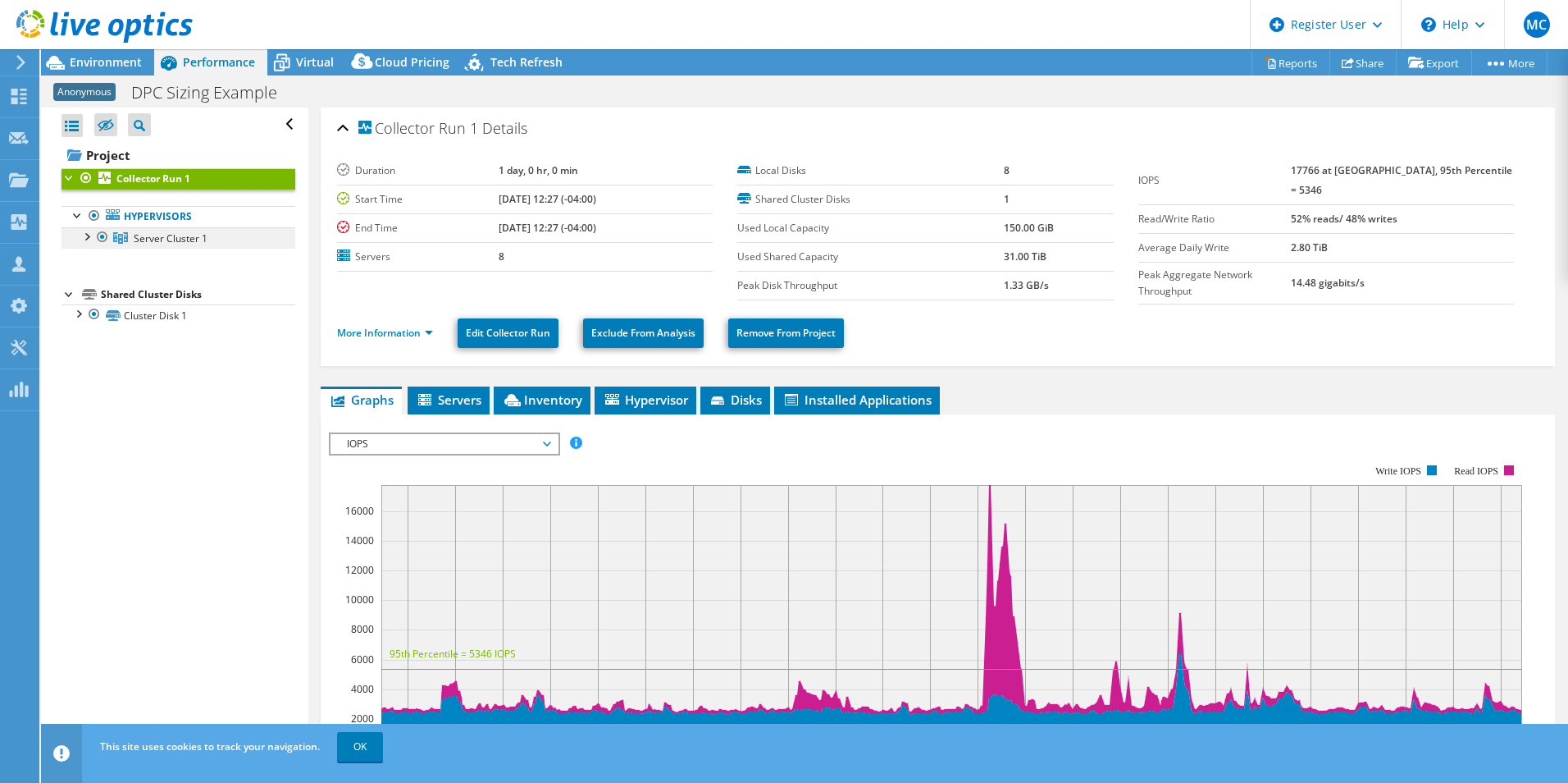
click at [141, 234] on span "Server Cluster 1" at bounding box center [170, 239] width 74 height 14
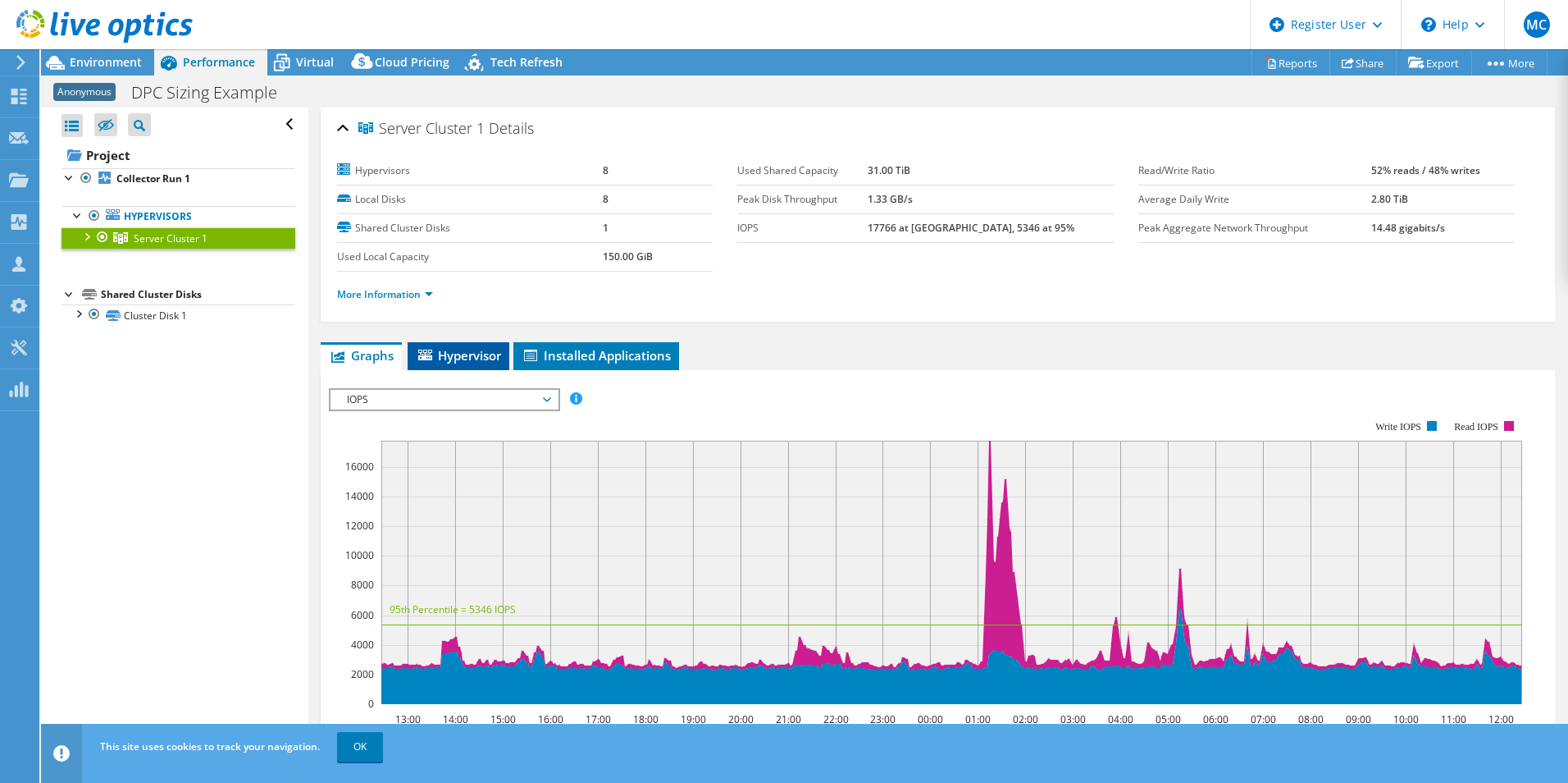
click at [443, 343] on li "Hypervisor" at bounding box center [458, 356] width 102 height 28
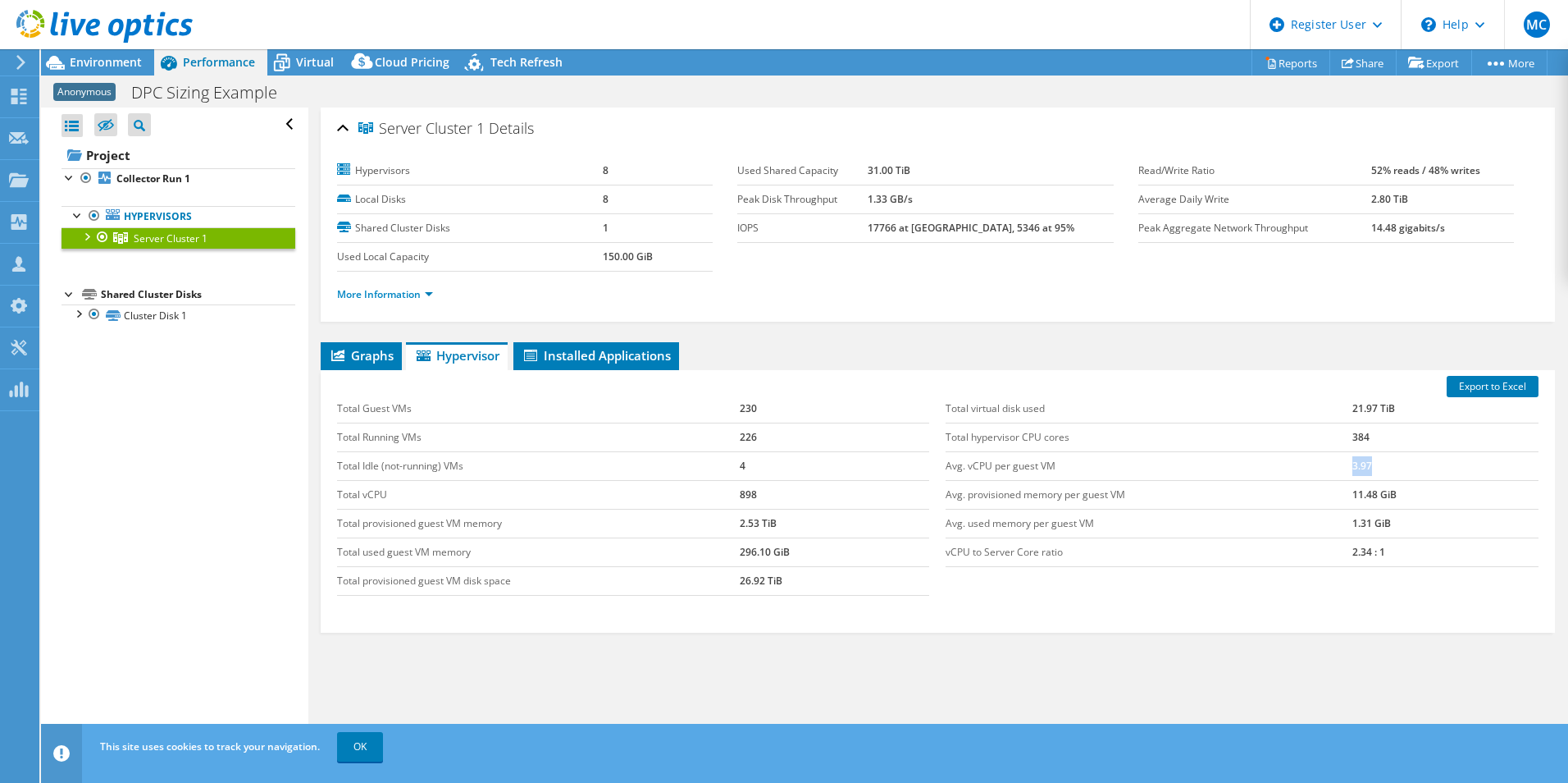
drag, startPoint x: 1368, startPoint y: 468, endPoint x: 1336, endPoint y: 470, distance: 32.1
click at [1336, 470] on tr "Avg. vCPU per guest VM 3.97" at bounding box center [1242, 465] width 593 height 29
drag, startPoint x: 1336, startPoint y: 470, endPoint x: 1347, endPoint y: 470, distance: 11.0
copy tr "3.97"
click at [1283, 446] on td "Total hypervisor CPU cores" at bounding box center [1149, 437] width 407 height 29
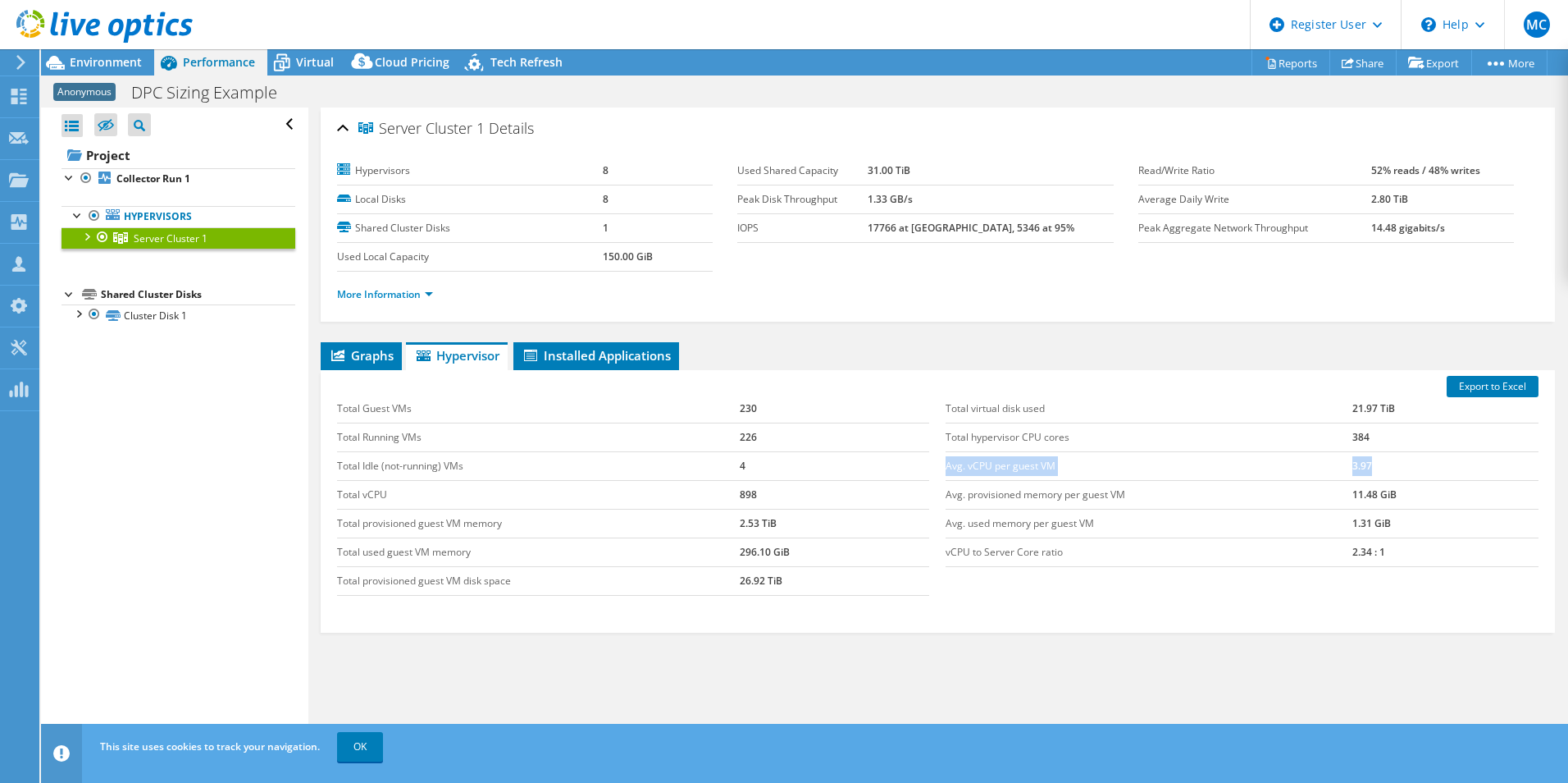
drag, startPoint x: 1381, startPoint y: 467, endPoint x: 940, endPoint y: 460, distance: 441.1
click at [946, 460] on tr "Avg. vCPU per guest VM 3.97" at bounding box center [1242, 465] width 593 height 29
copy tr "Avg. vCPU per guest VM 3.97"
drag, startPoint x: 1361, startPoint y: 554, endPoint x: 1329, endPoint y: 550, distance: 32.2
click at [1329, 550] on tr "vCPU to Server Core ratio 2.34 : 1" at bounding box center [1242, 551] width 593 height 29
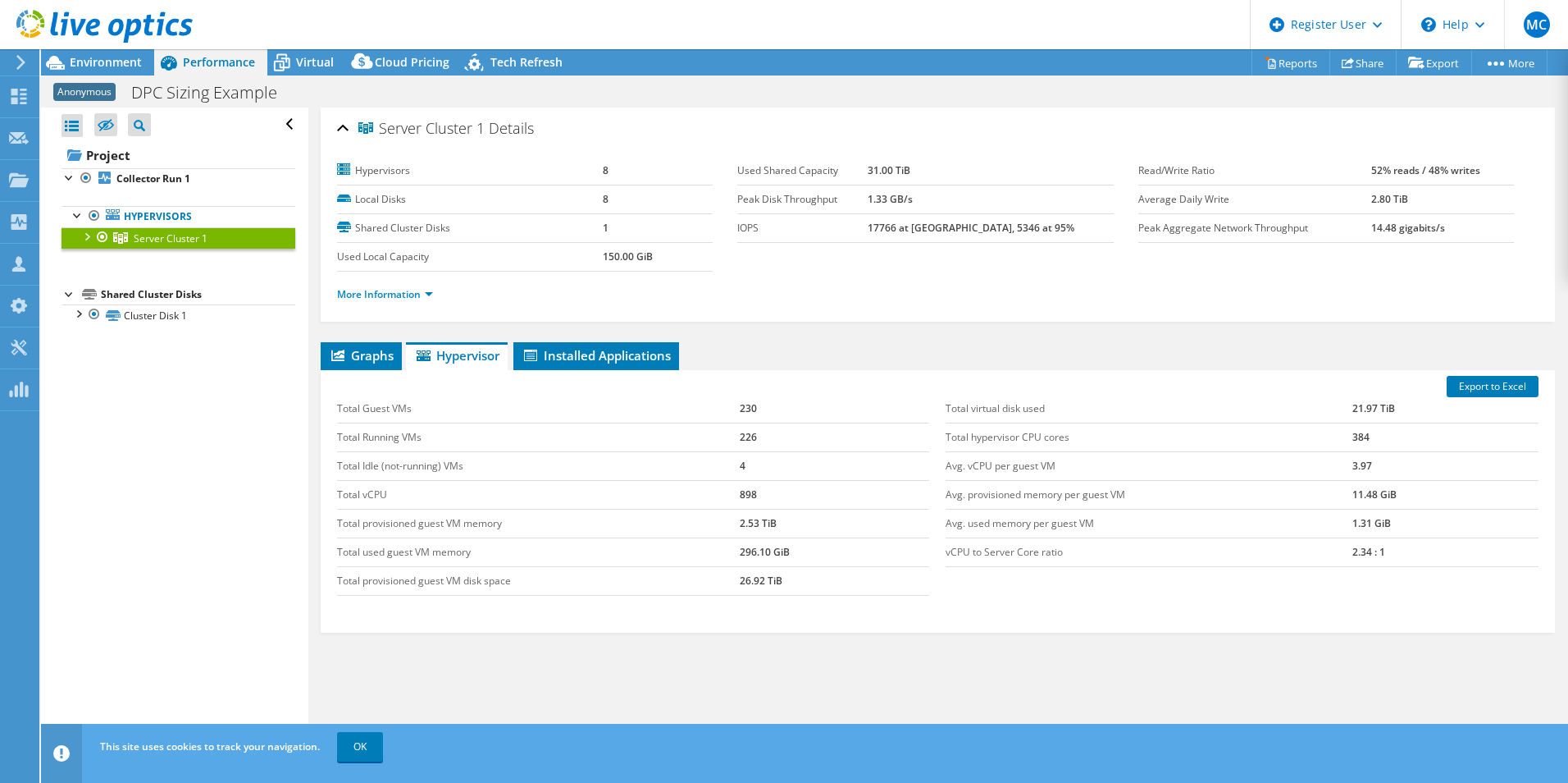
click at [1380, 566] on td "2.34 : 1" at bounding box center [1445, 551] width 187 height 29
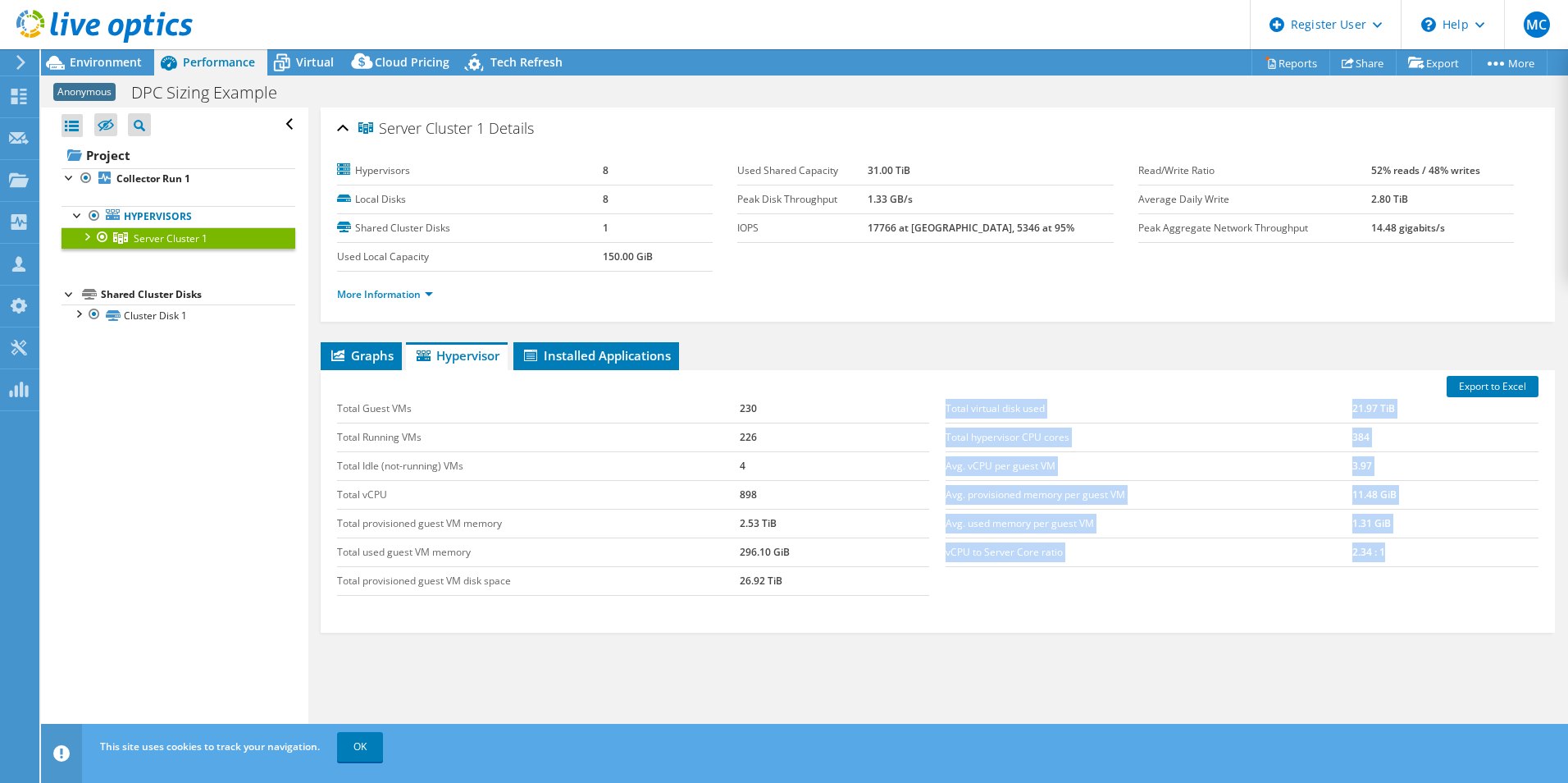
drag, startPoint x: 1393, startPoint y: 556, endPoint x: 934, endPoint y: 561, distance: 459.0
click at [937, 561] on div "Total virtual disk used 21.97 TiB Total hypervisor CPU cores 384 Avg. vCPU per …" at bounding box center [1242, 481] width 609 height 205
click at [952, 563] on td "vCPU to Server Core ratio" at bounding box center [1149, 551] width 407 height 29
drag, startPoint x: 949, startPoint y: 556, endPoint x: 1251, endPoint y: 556, distance: 302.0
click at [1237, 556] on div "Total virtual disk used 21.97 TiB Total hypervisor CPU cores 384 Avg. vCPU per …" at bounding box center [1242, 481] width 609 height 205
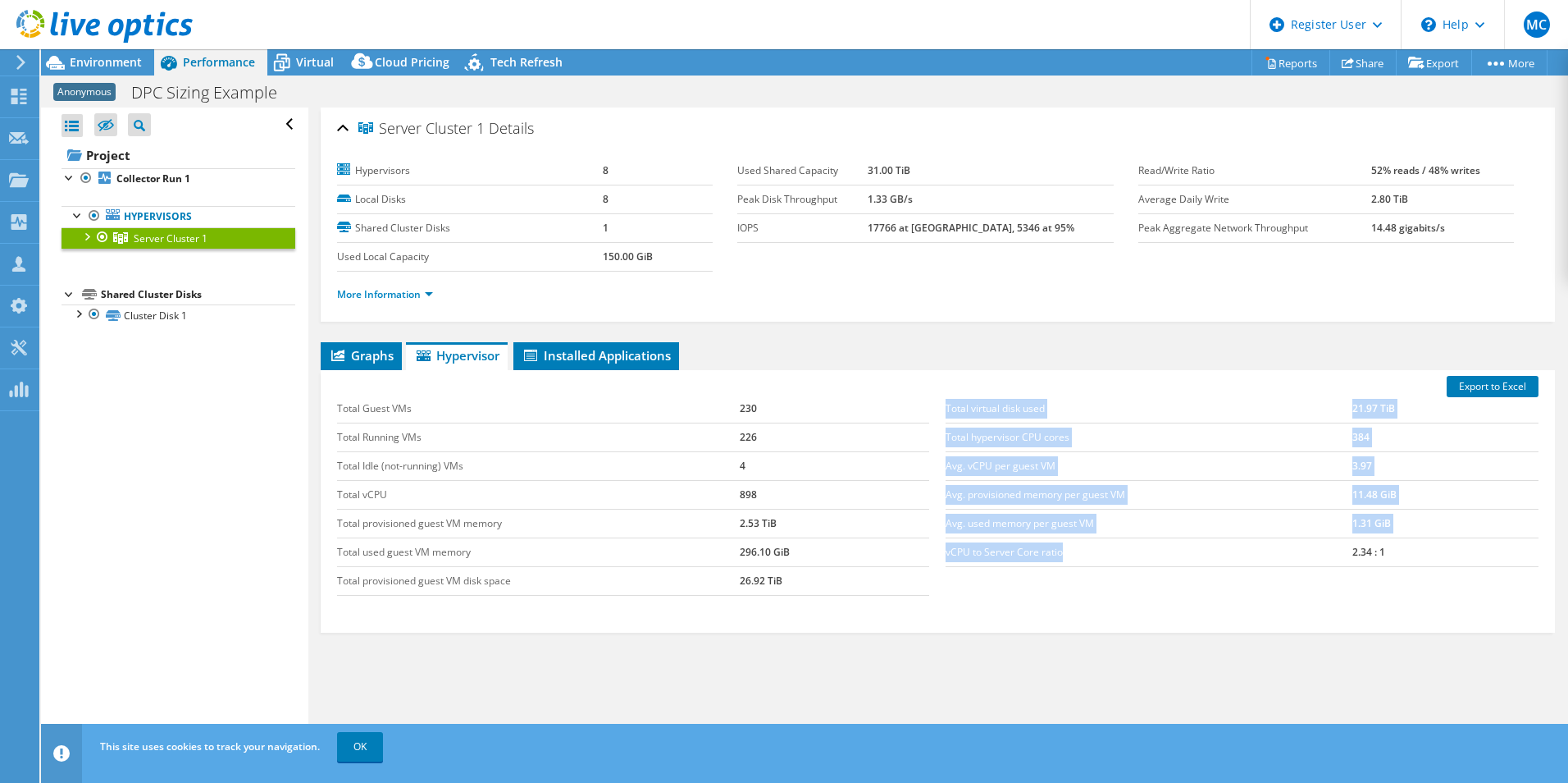
drag, startPoint x: 1251, startPoint y: 556, endPoint x: 1306, endPoint y: 563, distance: 55.4
click at [1303, 563] on td "vCPU to Server Core ratio" at bounding box center [1149, 551] width 407 height 29
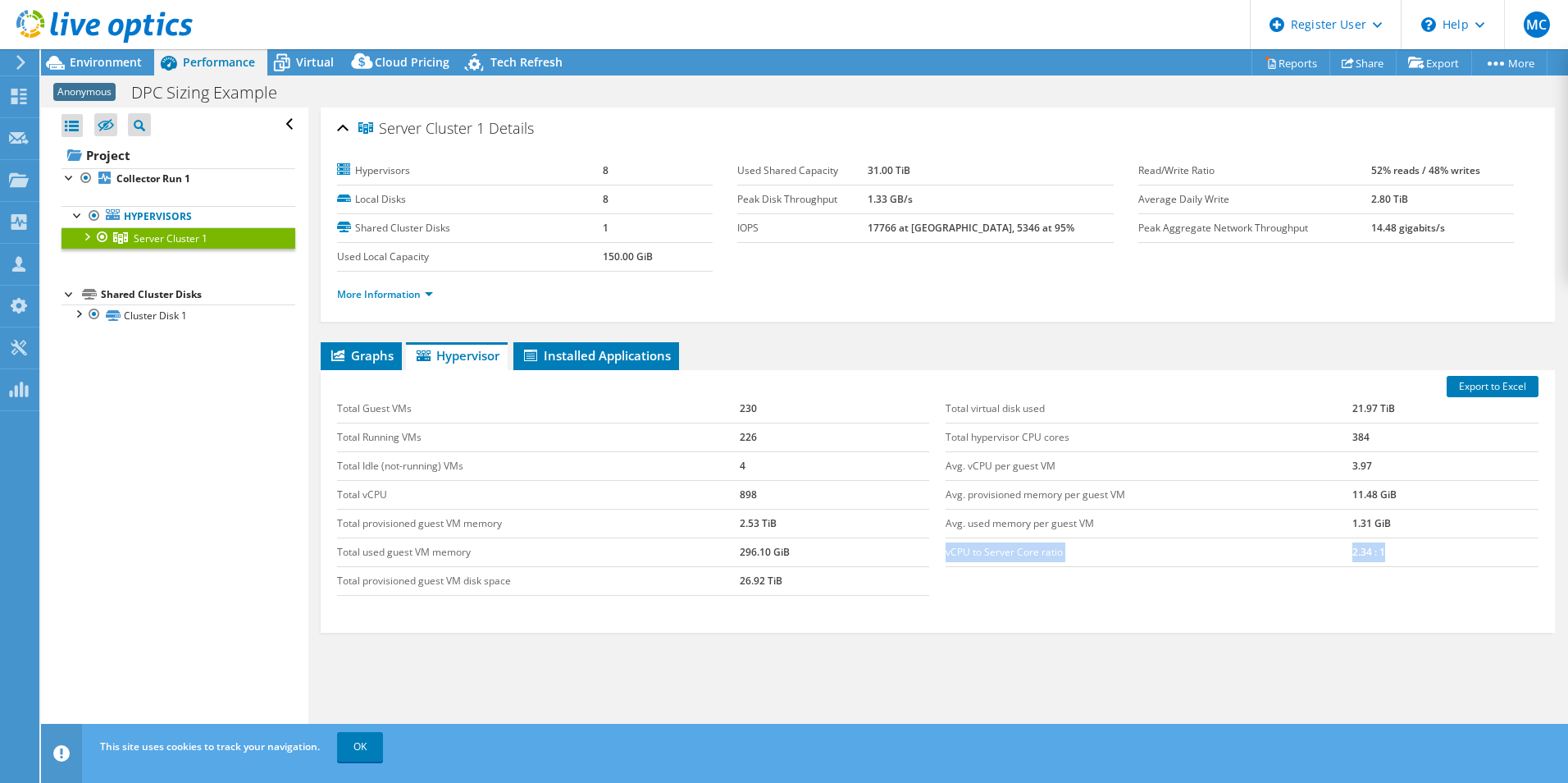
drag, startPoint x: 1381, startPoint y: 559, endPoint x: 941, endPoint y: 554, distance: 440.0
click at [946, 554] on tr "vCPU to Server Core ratio 2.34 : 1" at bounding box center [1242, 551] width 593 height 29
copy tr "vCPU to Server Core ratio 2.34 : 1"
click at [1203, 533] on td "Avg. used memory per guest VM" at bounding box center [1149, 523] width 407 height 29
drag, startPoint x: 1396, startPoint y: 497, endPoint x: 939, endPoint y: 497, distance: 457.0
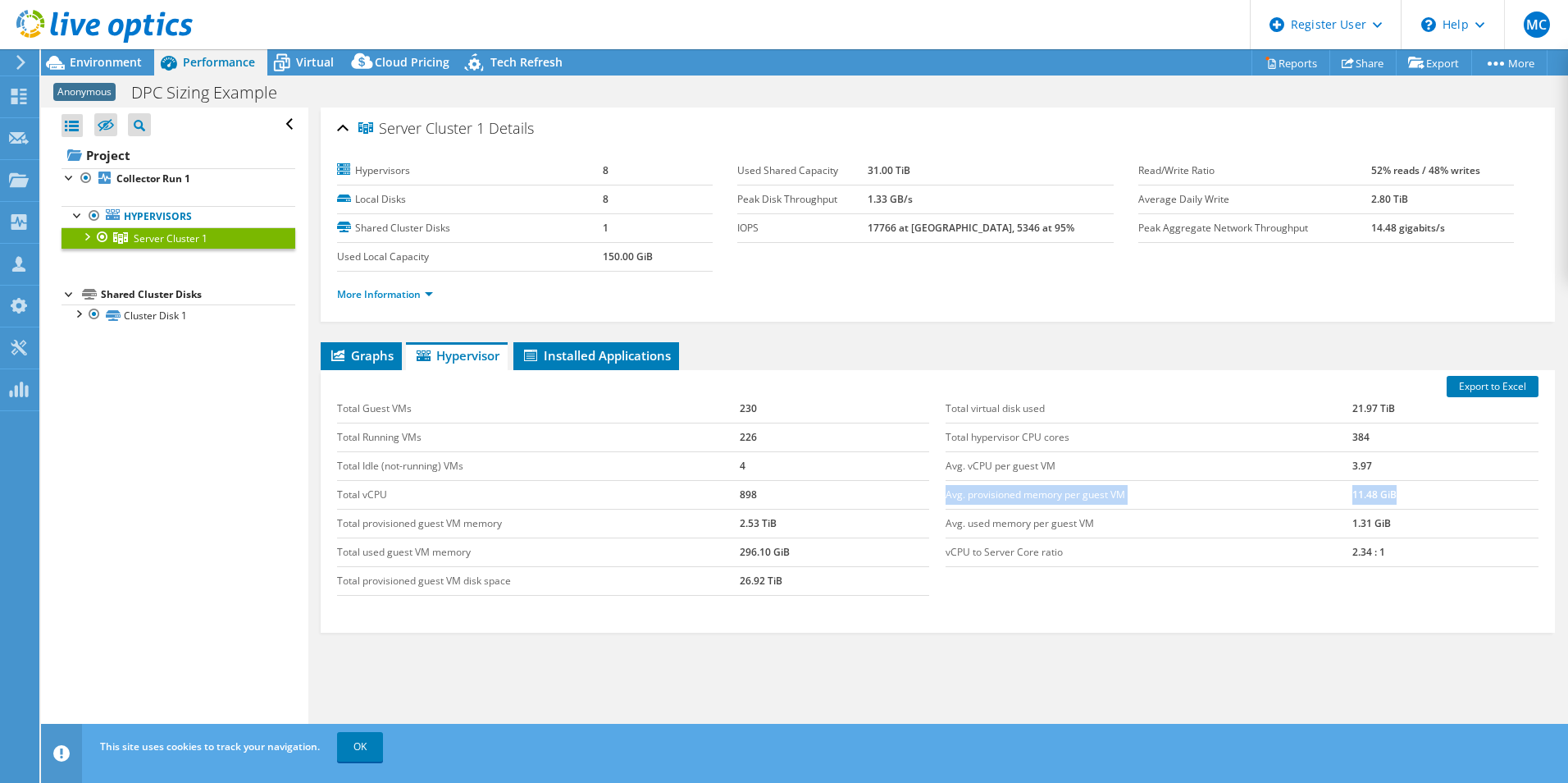
click at [946, 497] on tr "Avg. provisioned memory per guest VM 11.48 GiB" at bounding box center [1242, 494] width 593 height 29
copy tr "Avg. provisioned memory per guest VM 11.48 GiB"
click at [1378, 497] on td "11.48 GiB" at bounding box center [1445, 494] width 187 height 29
drag, startPoint x: 1372, startPoint y: 490, endPoint x: 1337, endPoint y: 490, distance: 35.0
click at [1337, 490] on tr "Avg. provisioned memory per guest VM 11.48 GiB" at bounding box center [1242, 494] width 593 height 29
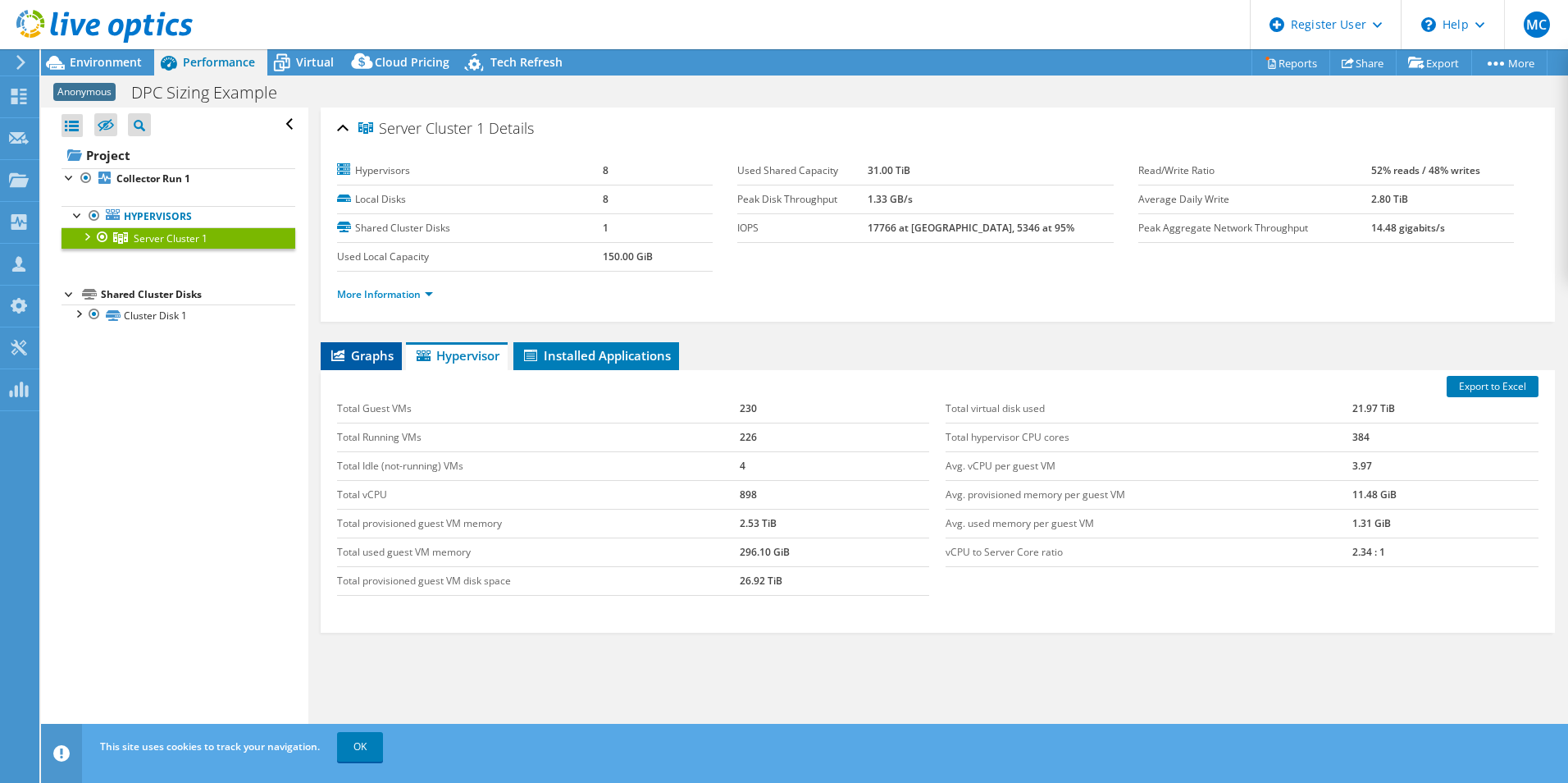
drag, startPoint x: 333, startPoint y: 334, endPoint x: 351, endPoint y: 350, distance: 24.1
click at [334, 335] on div "Server Cluster 1 Details Hypervisors 8 Local Disks 8 Shared Cluster Disks 1 Use…" at bounding box center [937, 444] width 1259 height 674
click at [351, 352] on span "Graphs" at bounding box center [361, 355] width 65 height 16
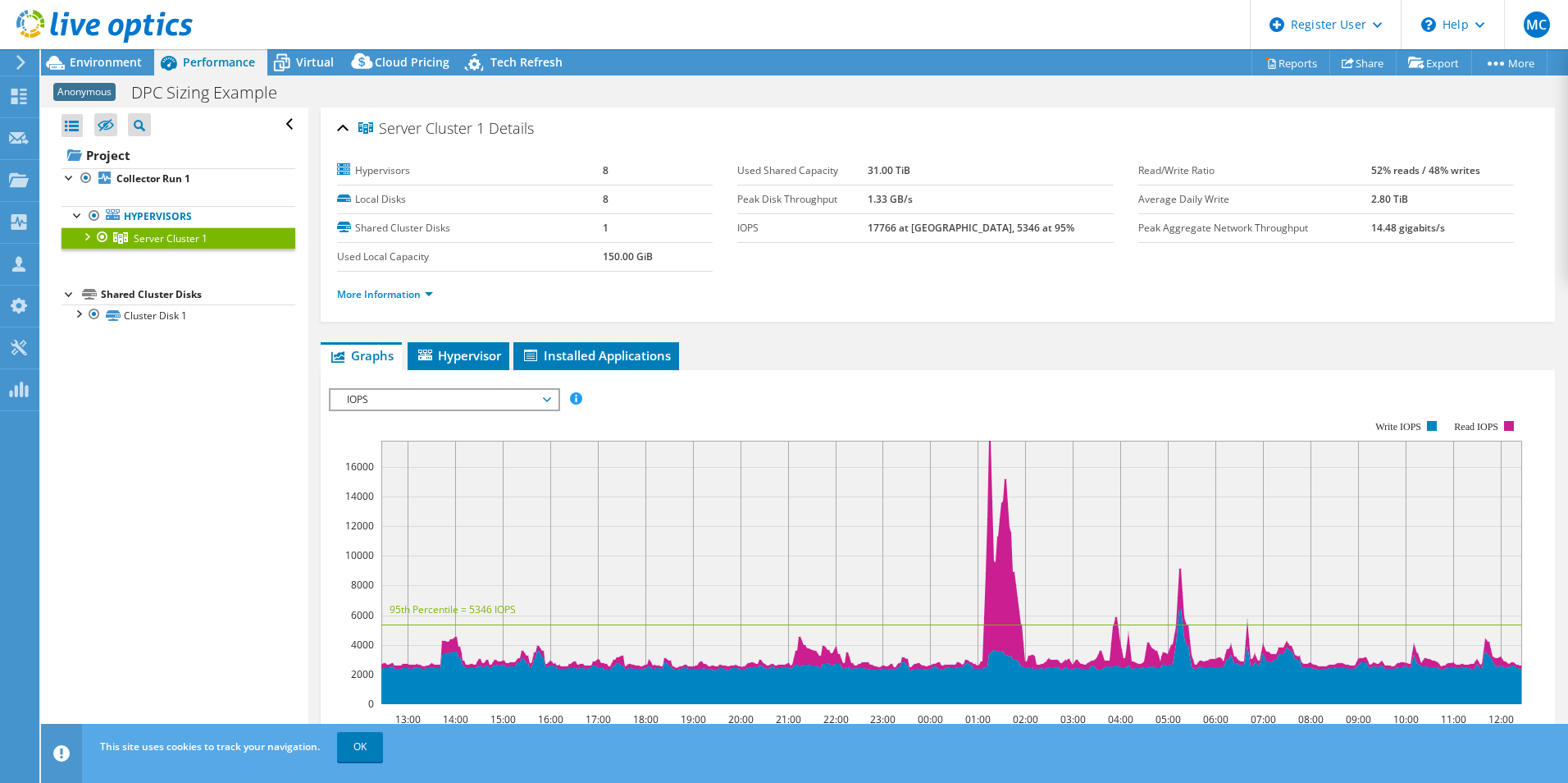
click at [392, 391] on span "IOPS" at bounding box center [443, 399] width 211 height 20
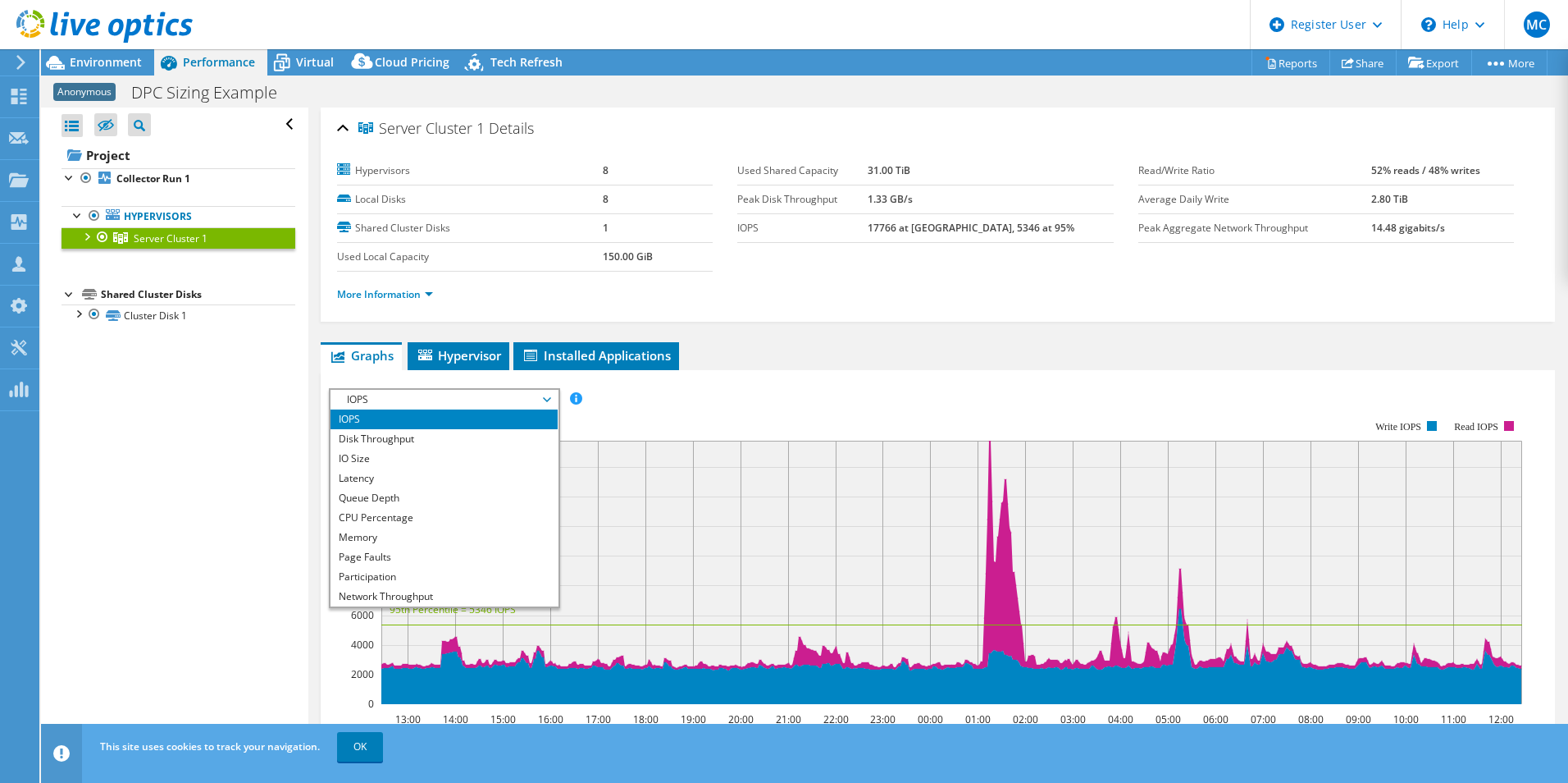
click at [394, 395] on span "IOPS" at bounding box center [443, 399] width 211 height 20
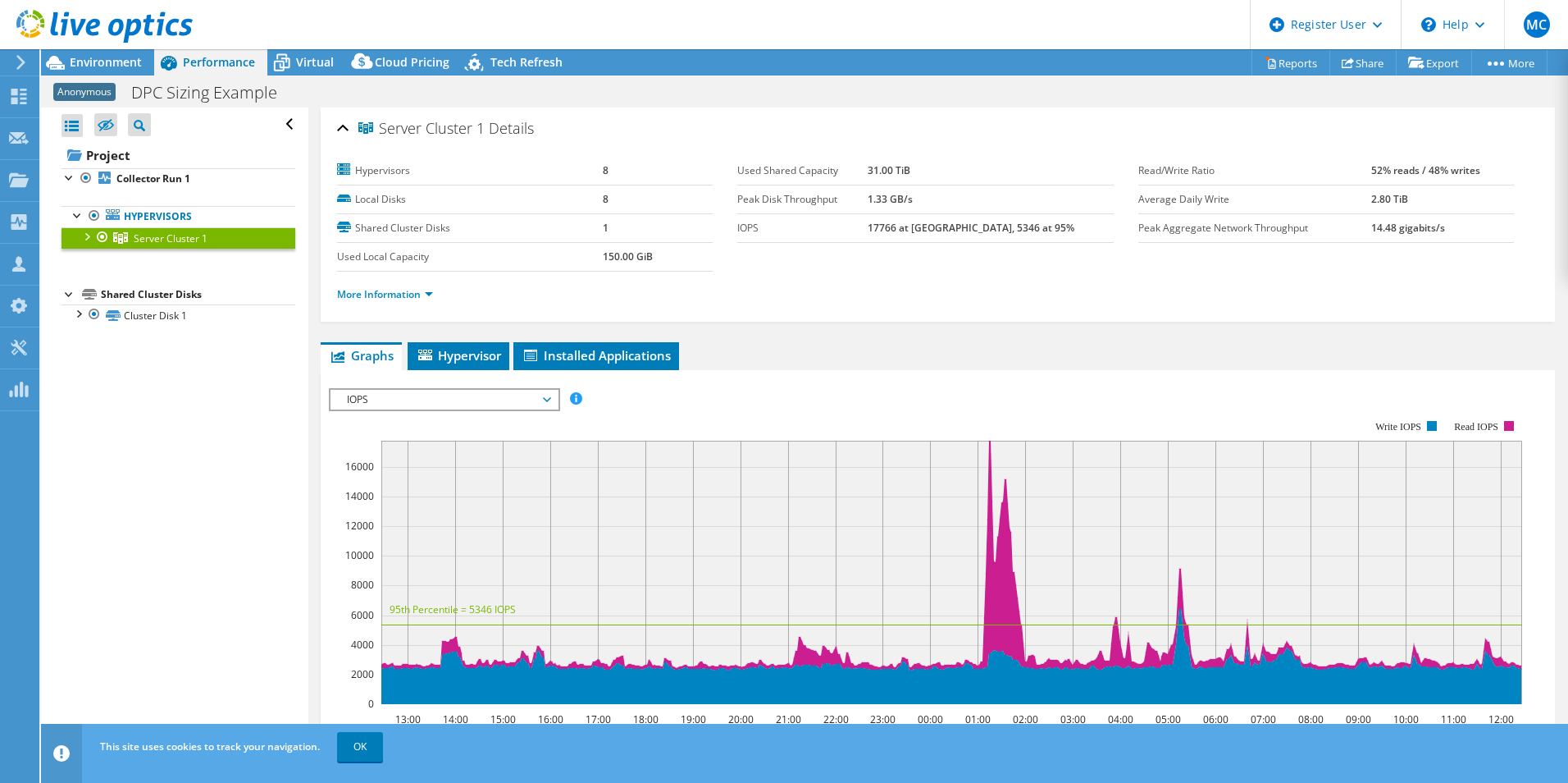
click at [393, 395] on span "IOPS" at bounding box center [443, 399] width 211 height 20
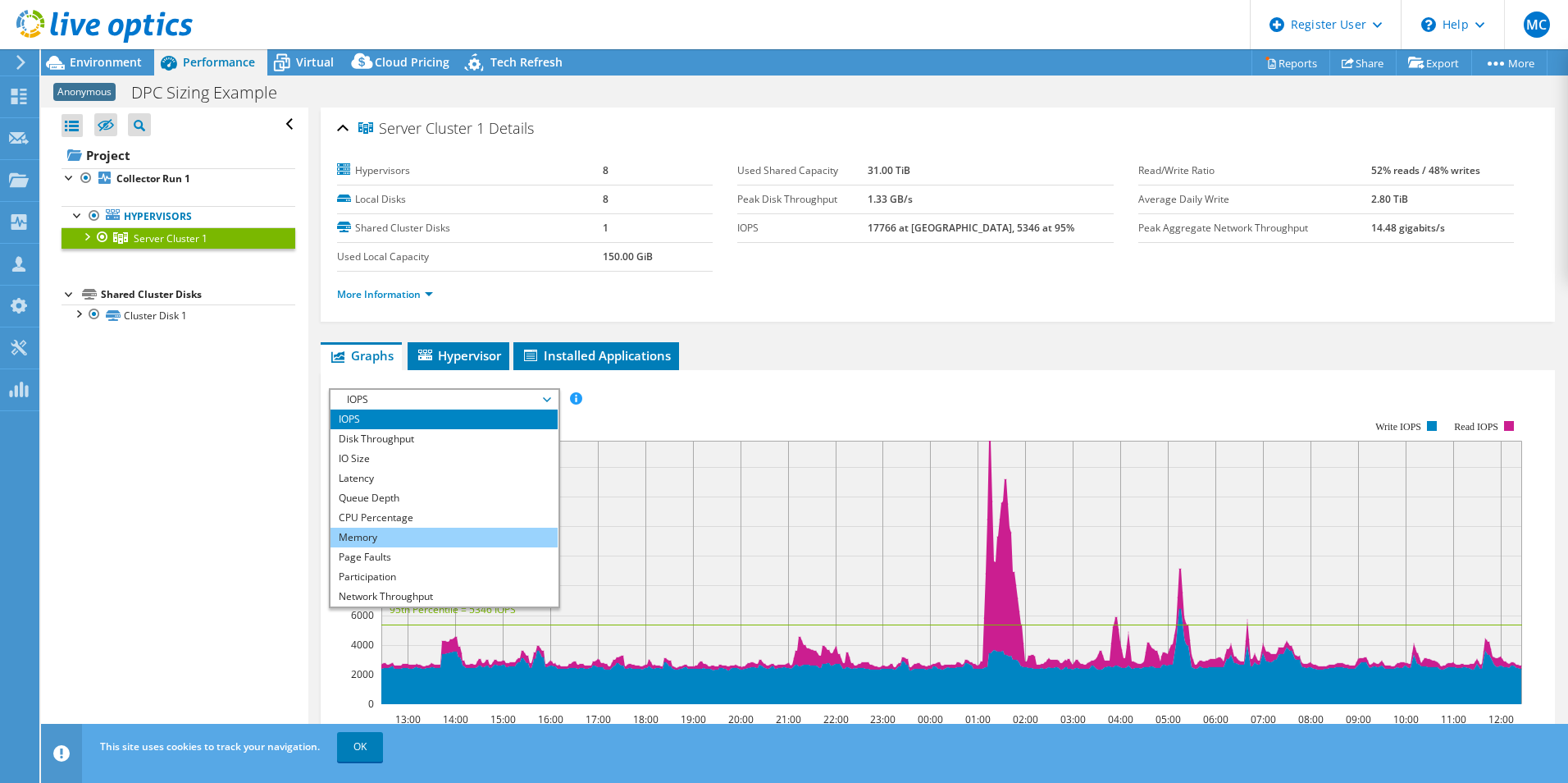
click at [398, 539] on li "Memory" at bounding box center [444, 537] width 227 height 20
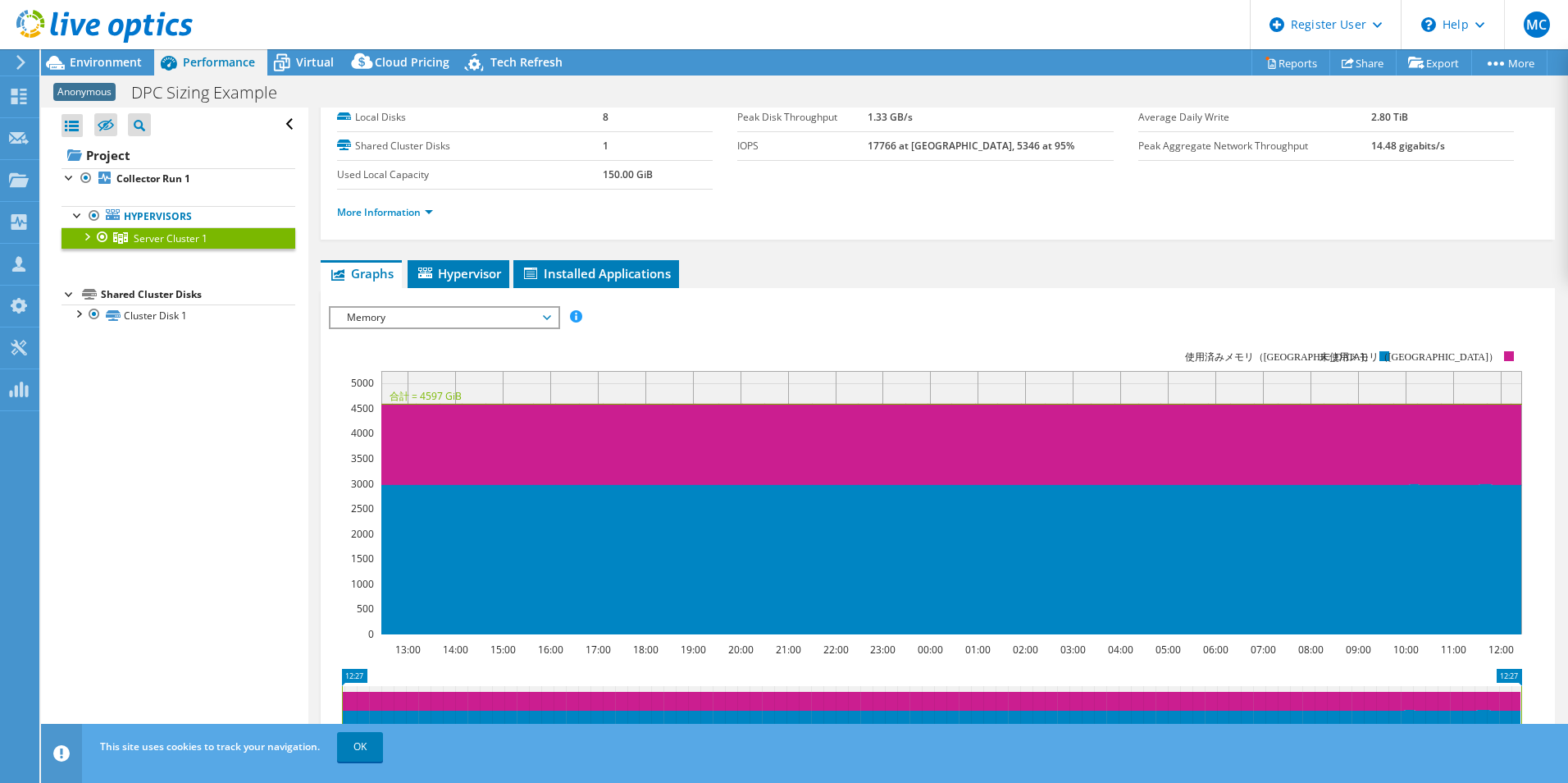
scroll to position [77, 0]
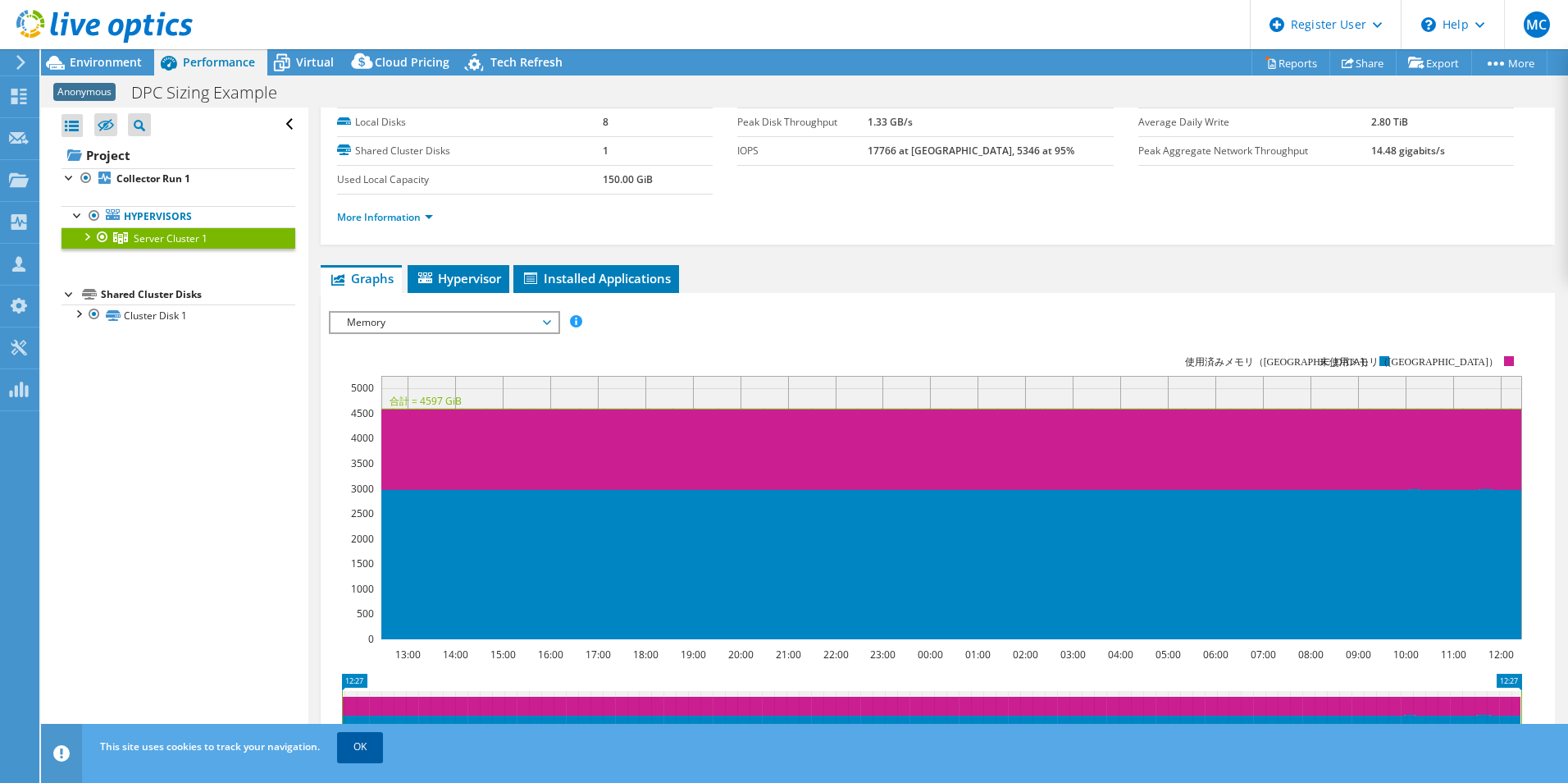
click at [370, 751] on link "OK" at bounding box center [359, 747] width 46 height 30
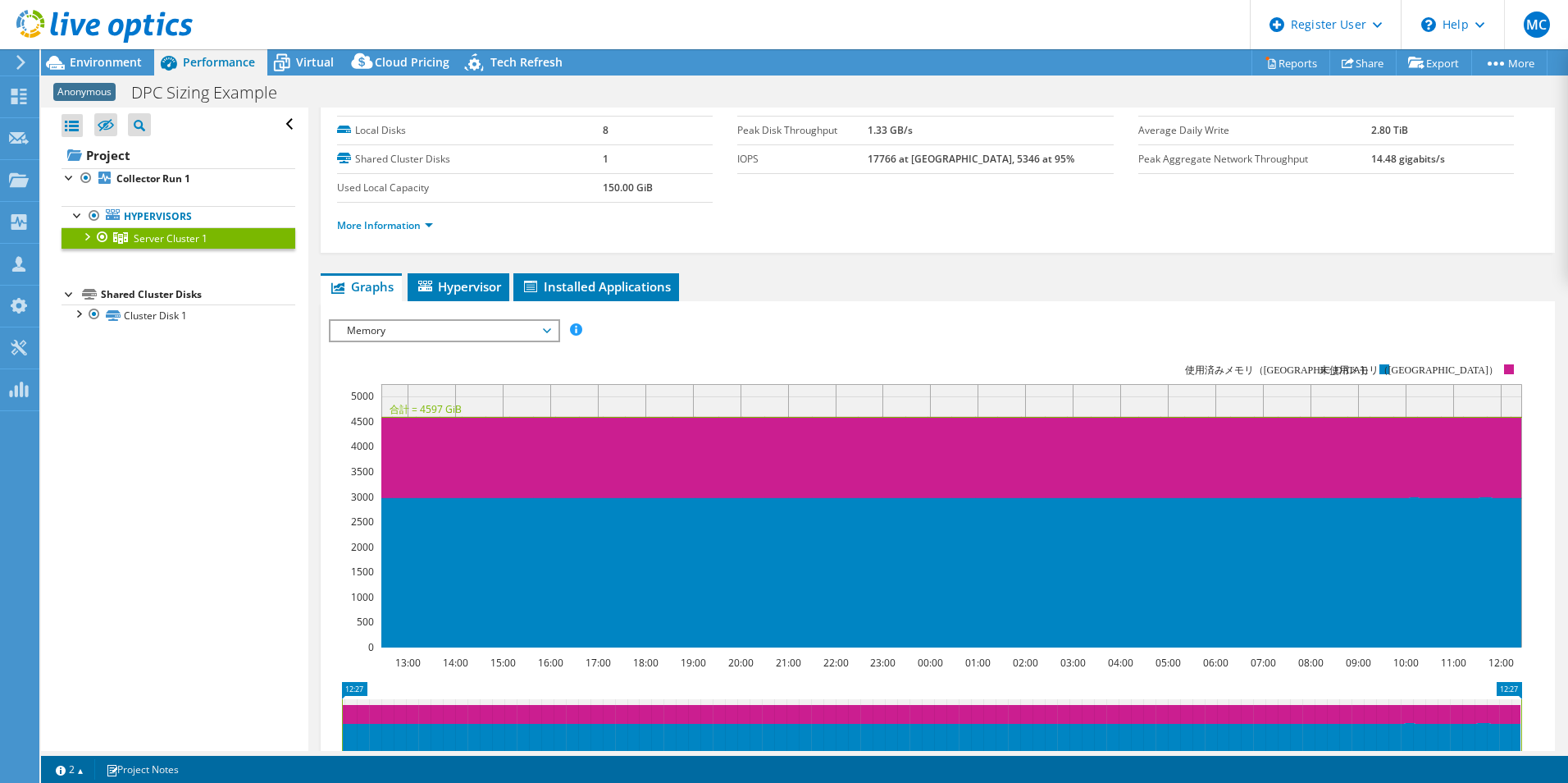
scroll to position [0, 0]
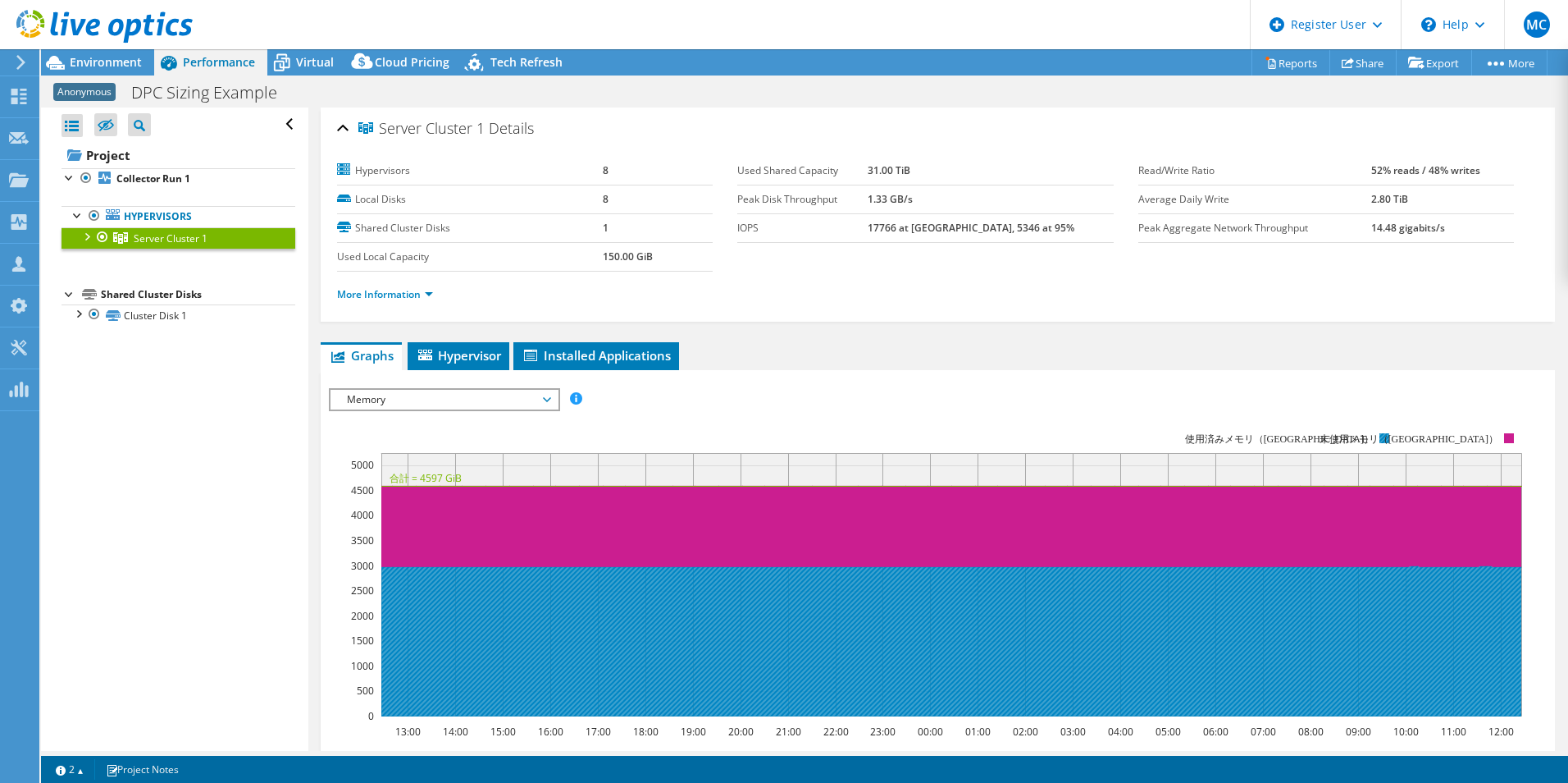
click at [1286, 436] on text "使用済みメモリ（GB）" at bounding box center [1278, 438] width 188 height 11
drag, startPoint x: 1229, startPoint y: 441, endPoint x: 1375, endPoint y: 435, distance: 146.1
click at [1375, 435] on rect at bounding box center [925, 575] width 1193 height 328
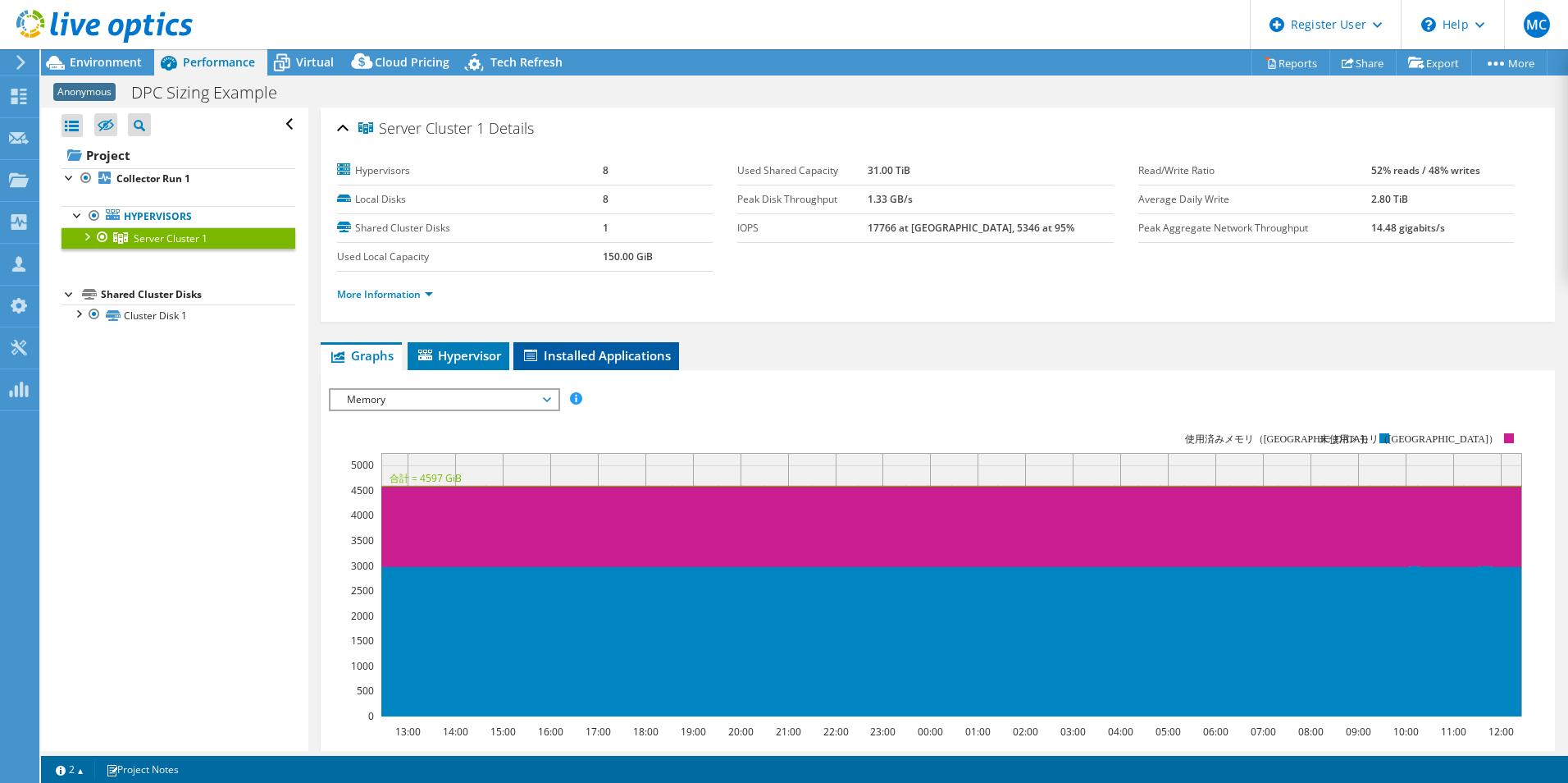
click at [561, 361] on span "Installed Applications" at bounding box center [596, 355] width 149 height 16
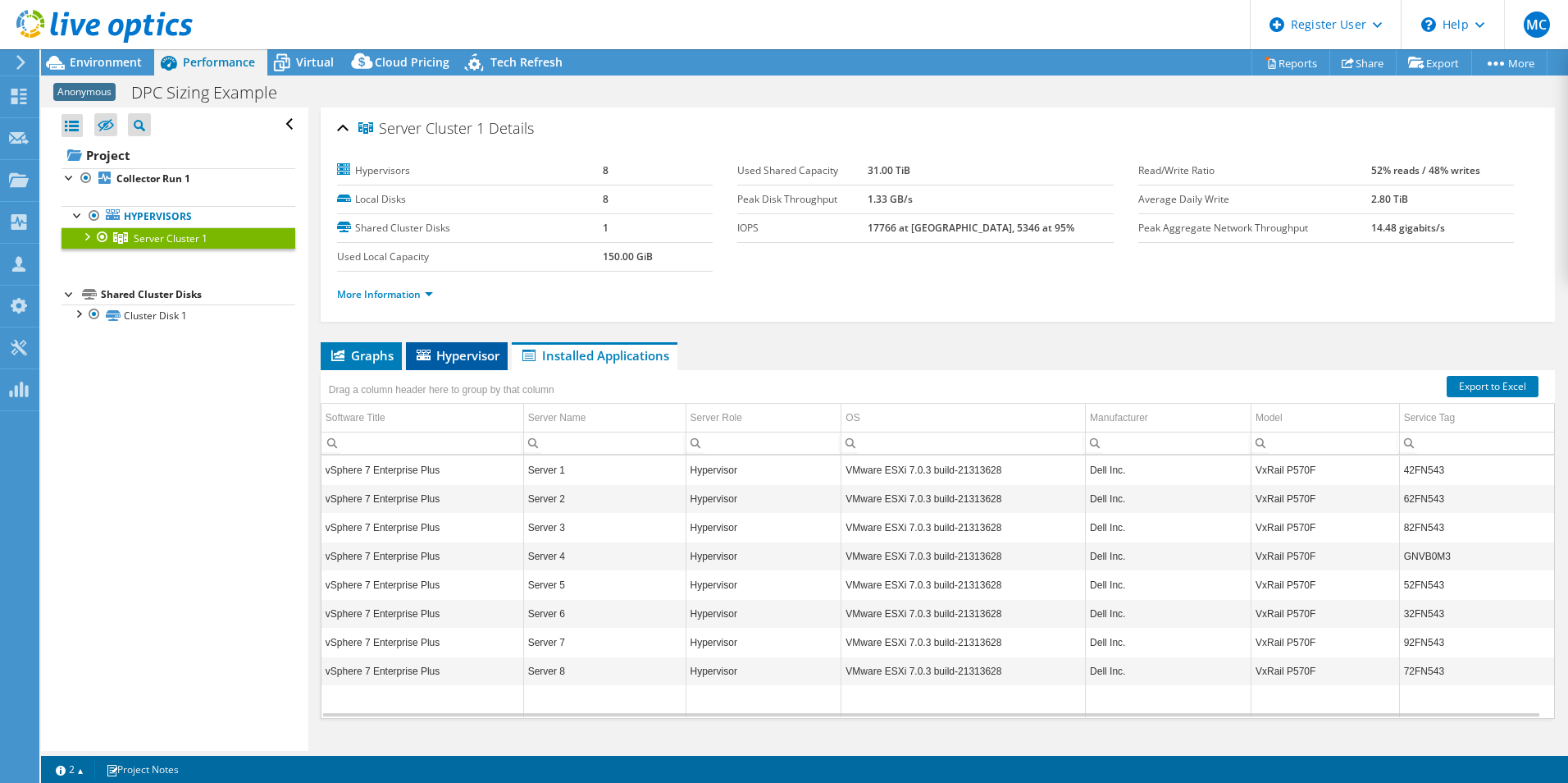
click at [484, 361] on span "Hypervisor" at bounding box center [456, 355] width 85 height 16
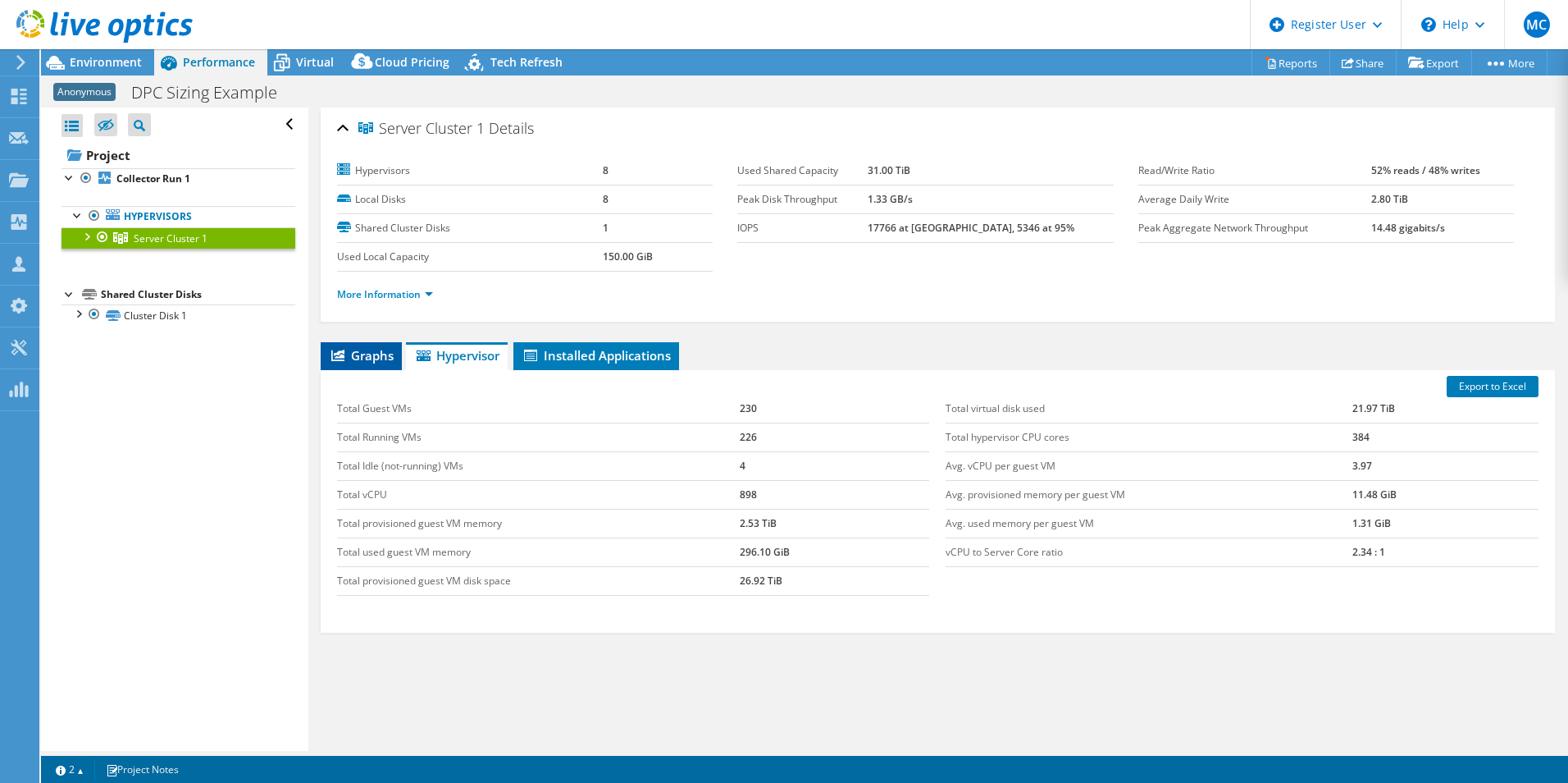
click at [399, 352] on ul "Graphs Servers Inventory Hypervisor Disks Cluster Disks Installed Applications" at bounding box center [938, 356] width 1234 height 28
click at [366, 352] on span "Graphs" at bounding box center [361, 355] width 65 height 16
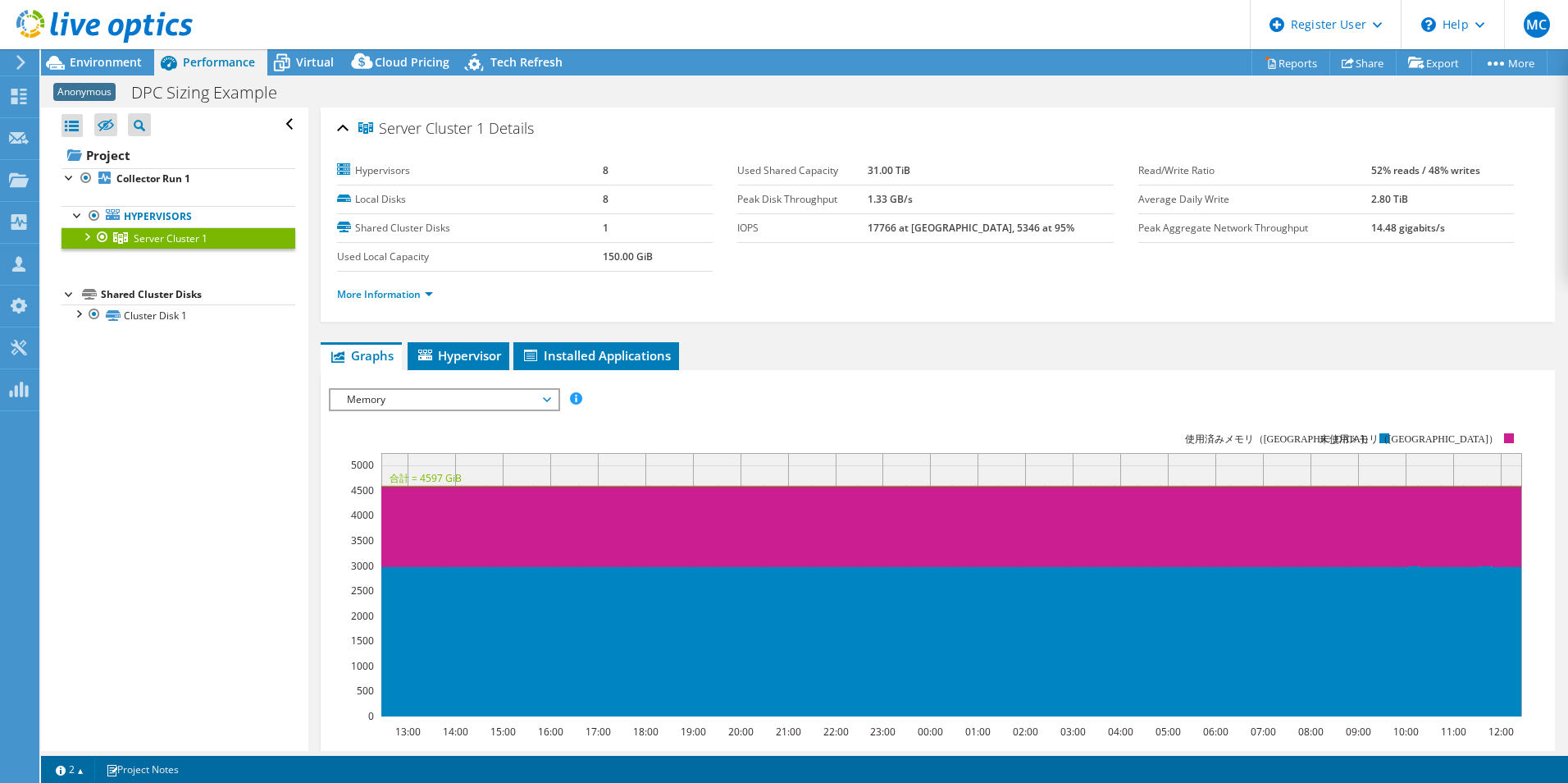
click at [475, 409] on span "Memory" at bounding box center [443, 399] width 211 height 20
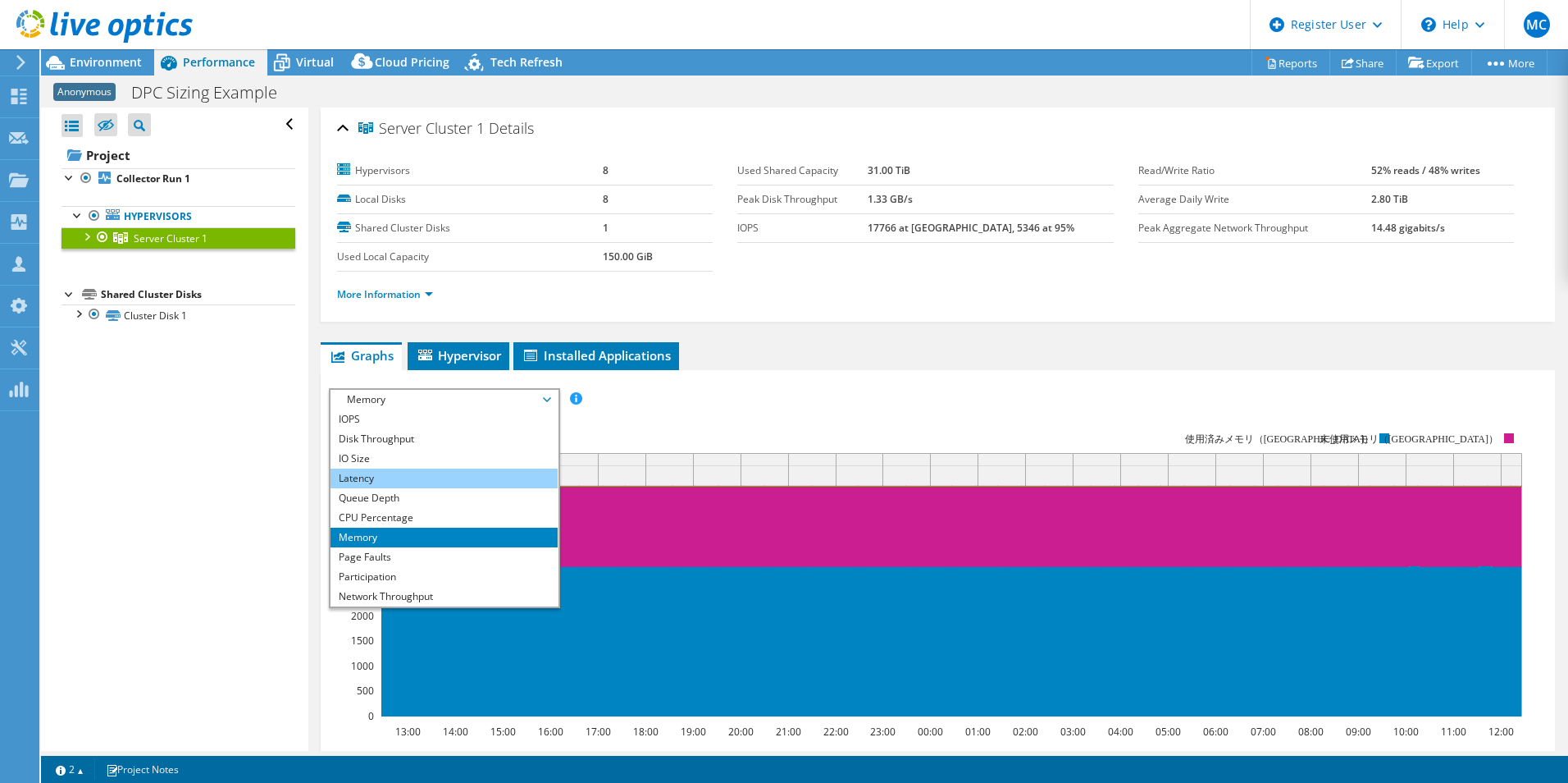
scroll to position [59, 0]
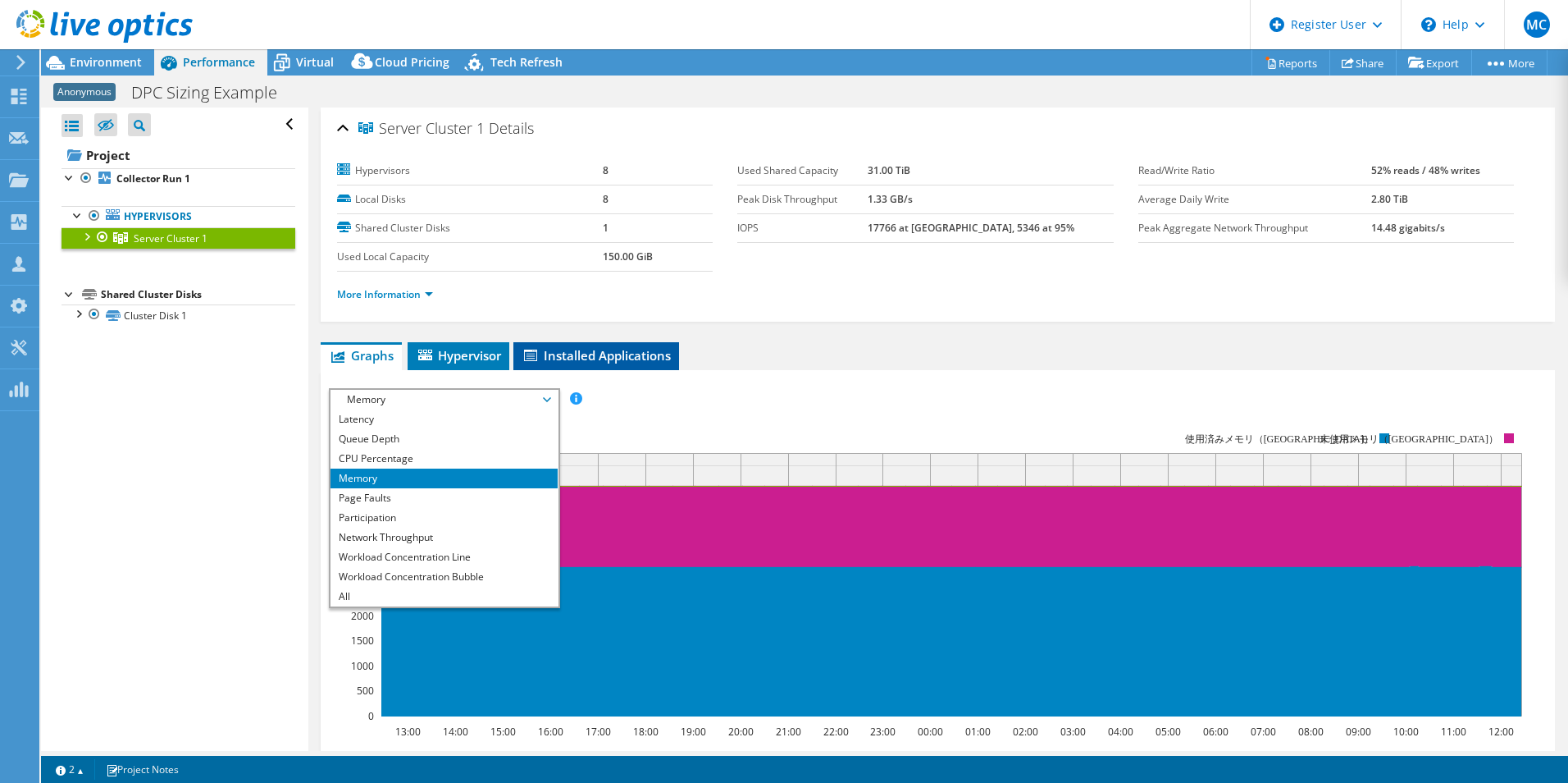
click at [516, 348] on li "Installed Applications" at bounding box center [596, 356] width 166 height 28
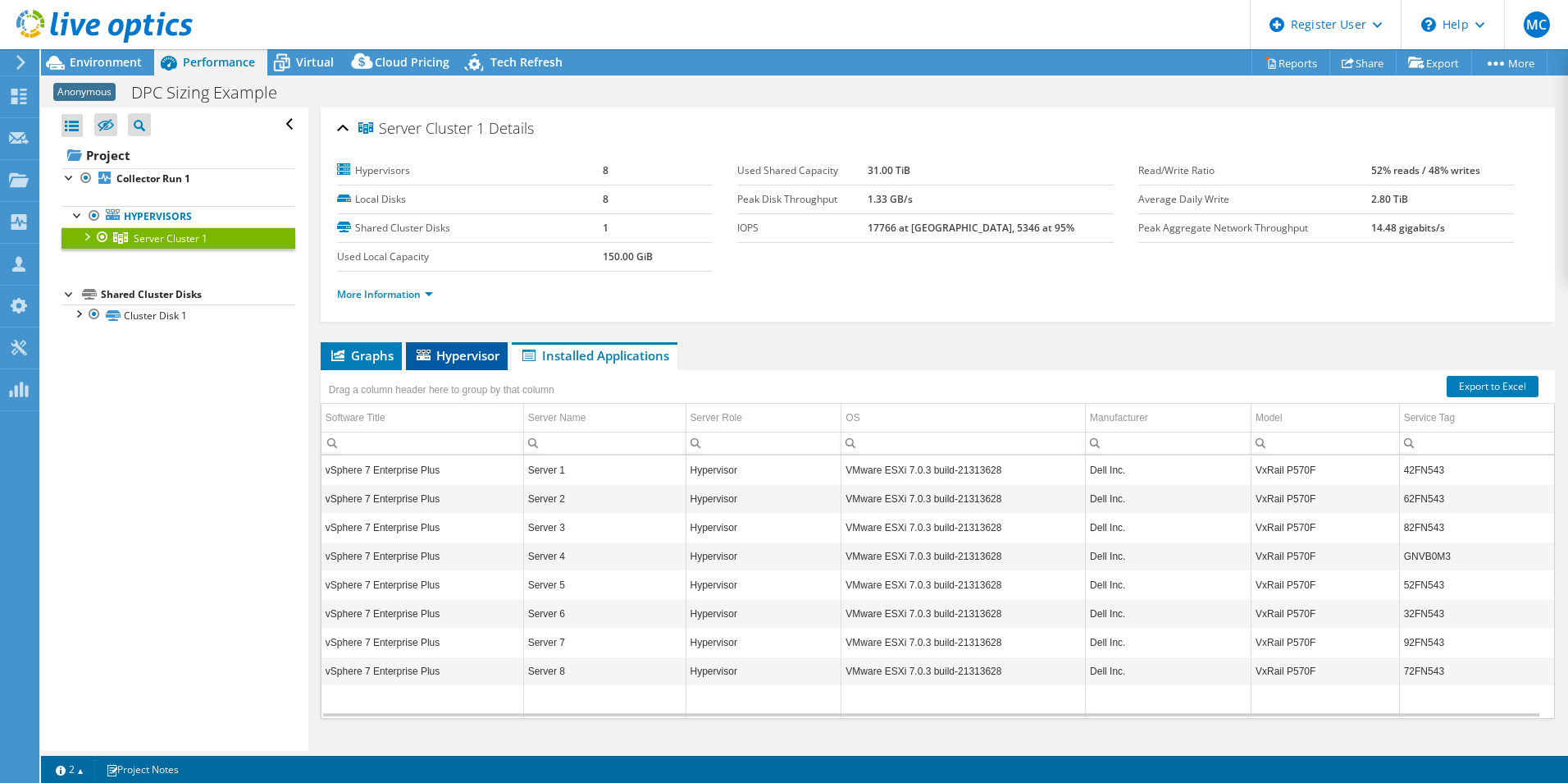
click at [489, 358] on span "Hypervisor" at bounding box center [456, 355] width 85 height 16
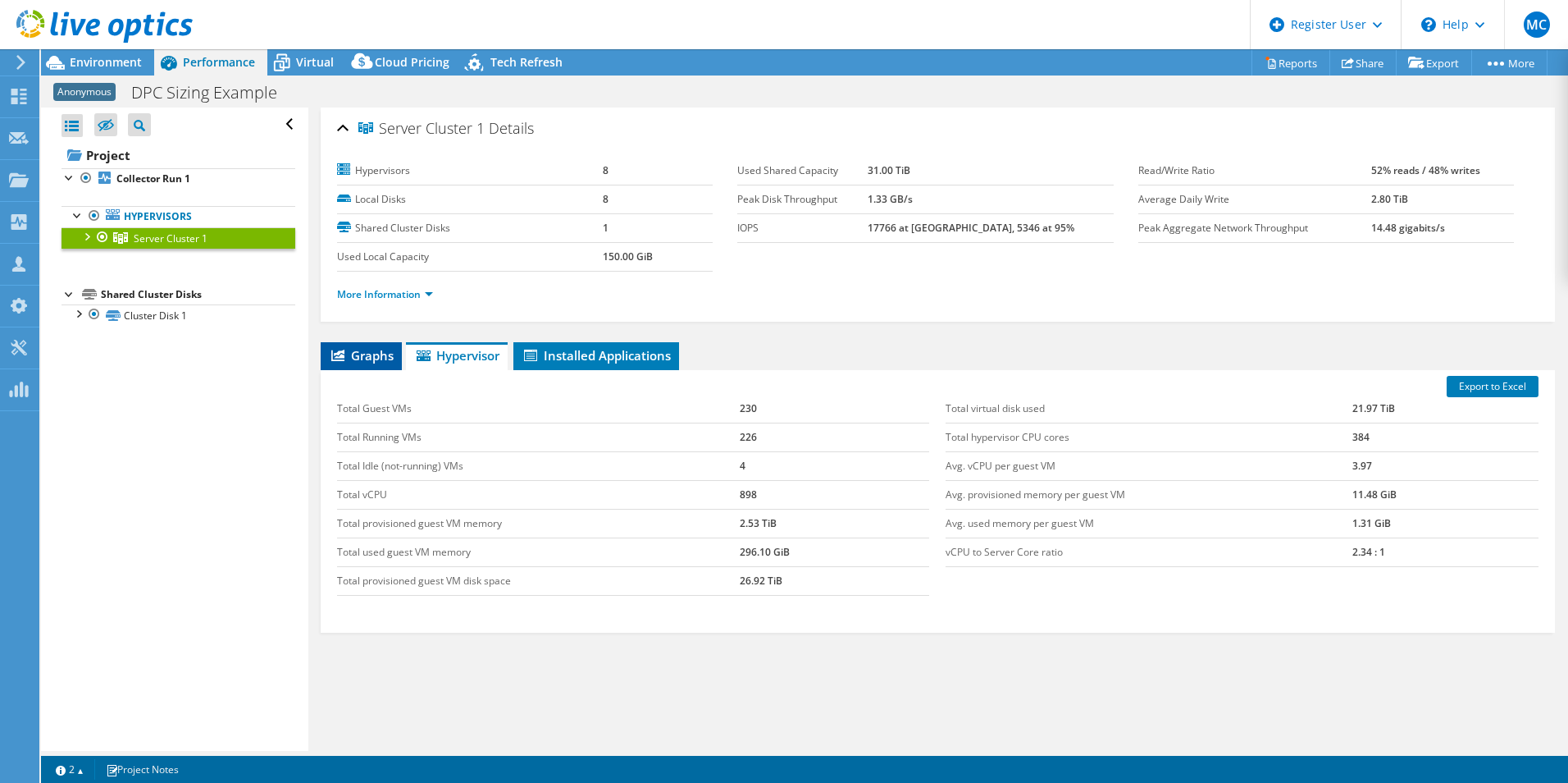
click at [333, 363] on span "Graphs" at bounding box center [361, 355] width 65 height 16
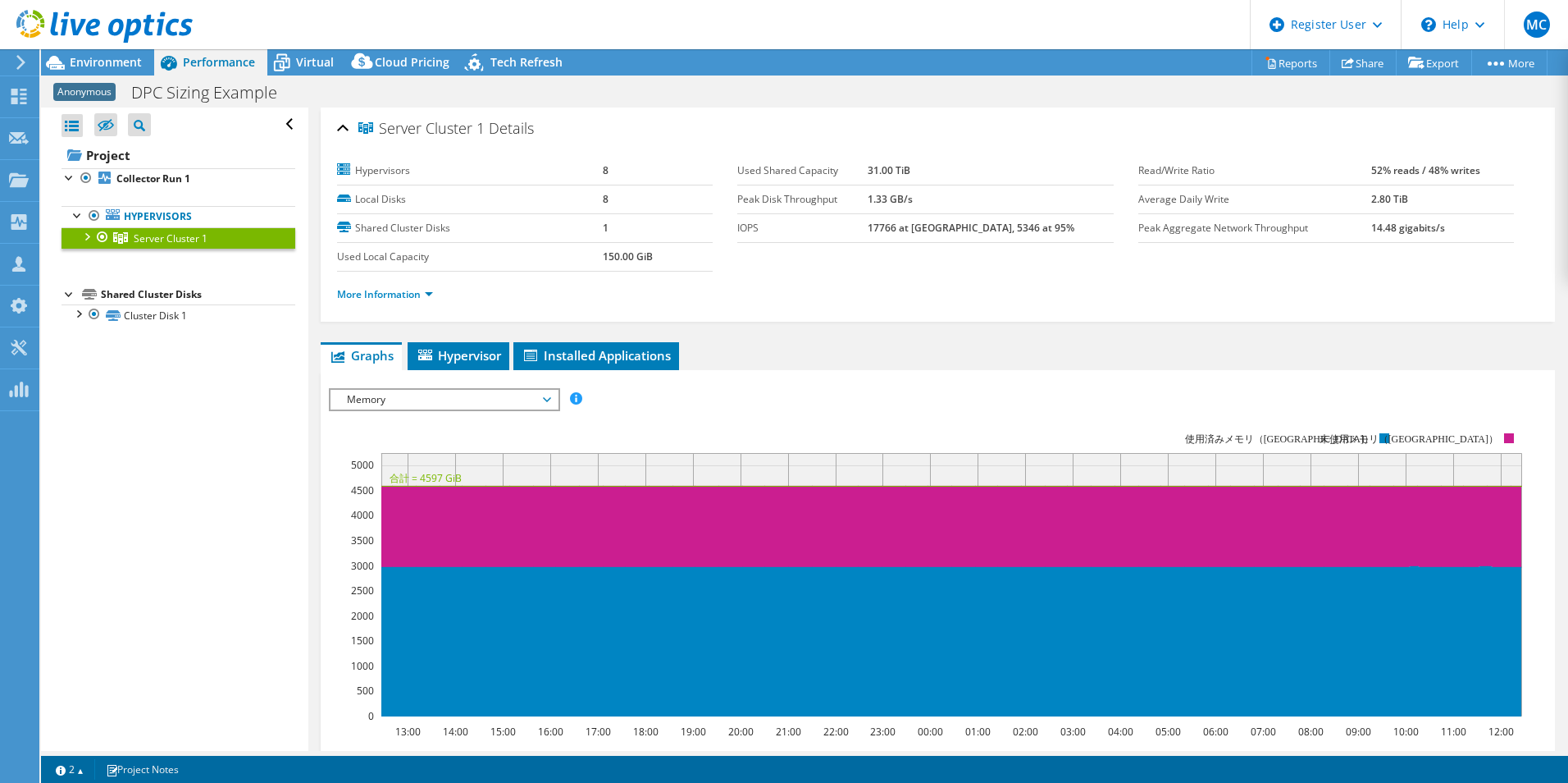
click at [512, 348] on ul "Graphs Servers Inventory Hypervisor Disks Cluster Disks Installed Applications" at bounding box center [938, 356] width 1234 height 28
click at [473, 352] on span "Hypervisor" at bounding box center [458, 355] width 85 height 16
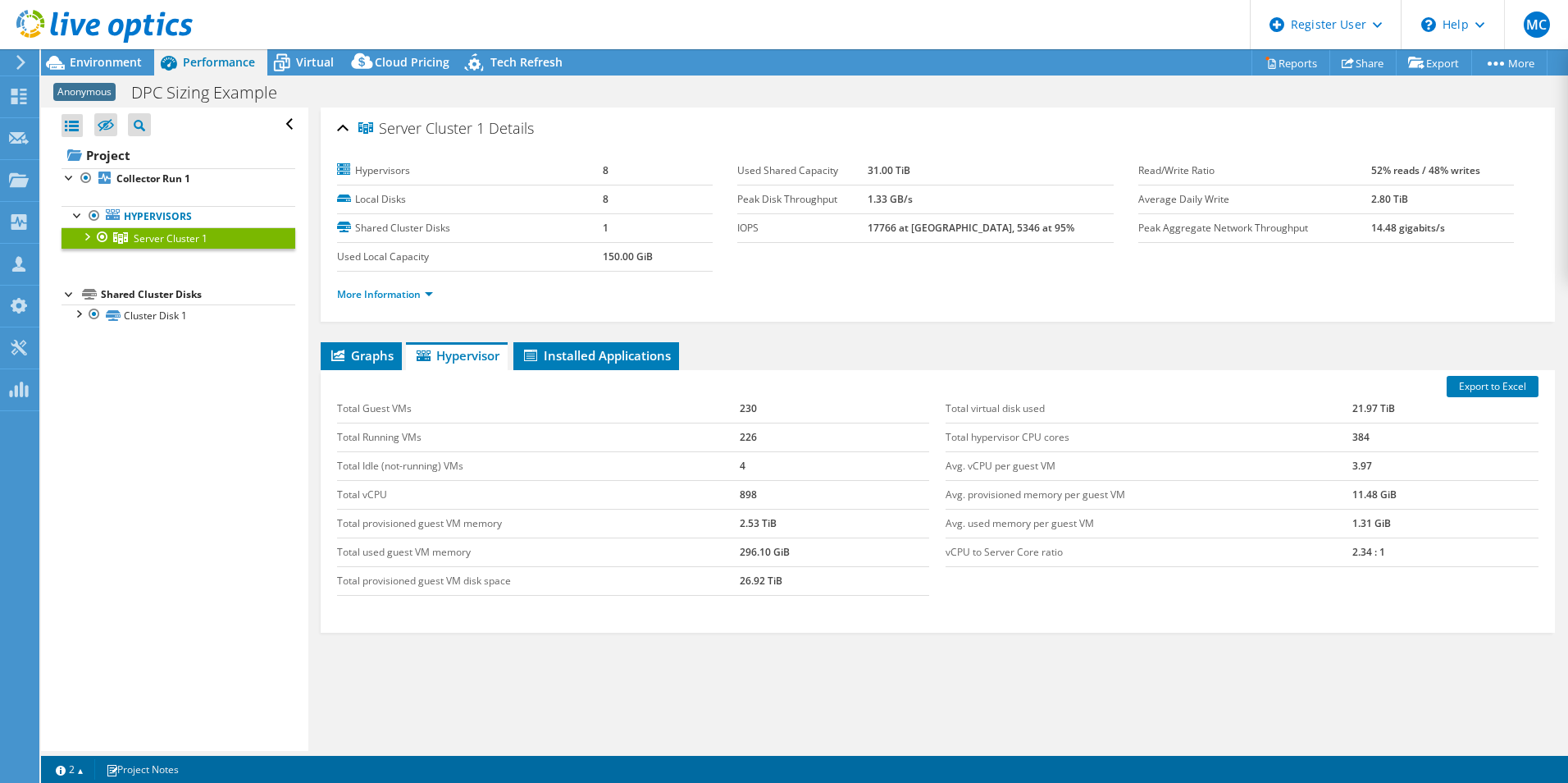
click at [89, 53] on div at bounding box center [96, 27] width 193 height 55
click at [95, 57] on span "Environment" at bounding box center [105, 62] width 72 height 16
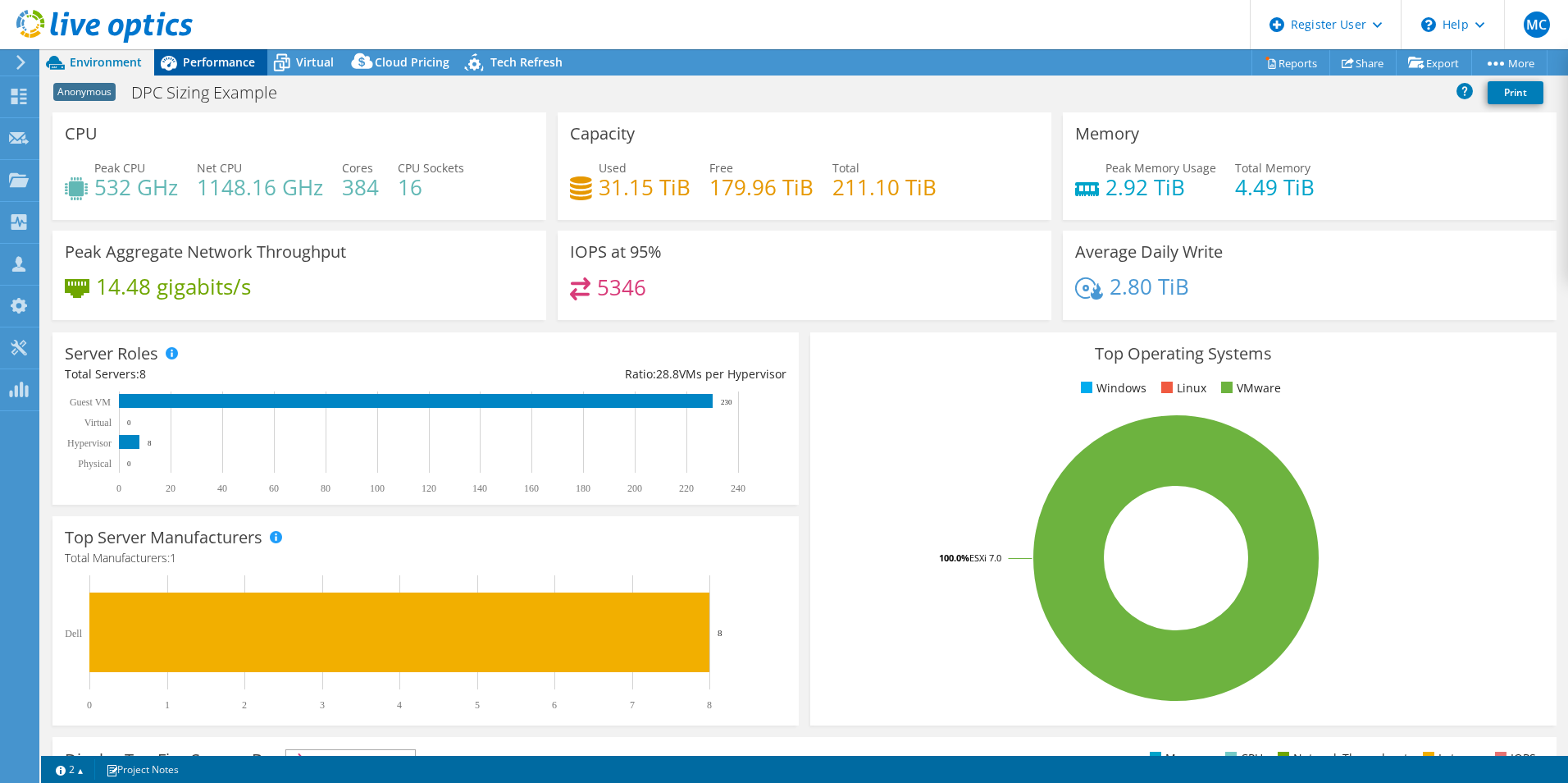
click at [170, 60] on icon at bounding box center [168, 63] width 16 height 15
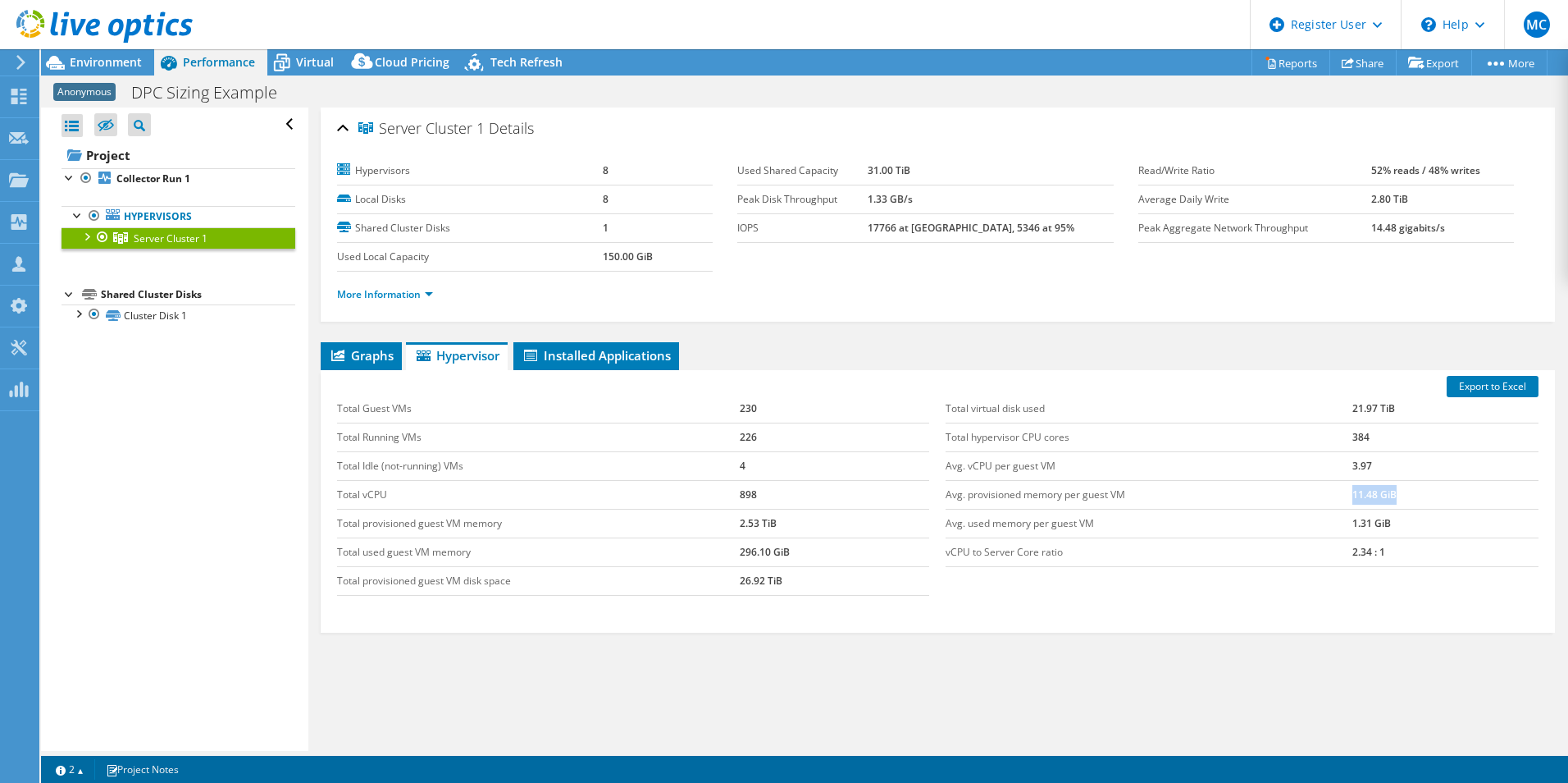
drag, startPoint x: 1401, startPoint y: 493, endPoint x: 1335, endPoint y: 497, distance: 66.1
click at [1335, 497] on tr "Avg. provisioned memory per guest VM 11.48 GiB" at bounding box center [1242, 494] width 593 height 29
copy tr "11.48 GiB"
click at [97, 47] on div at bounding box center [96, 27] width 193 height 55
click at [98, 53] on div at bounding box center [96, 27] width 193 height 55
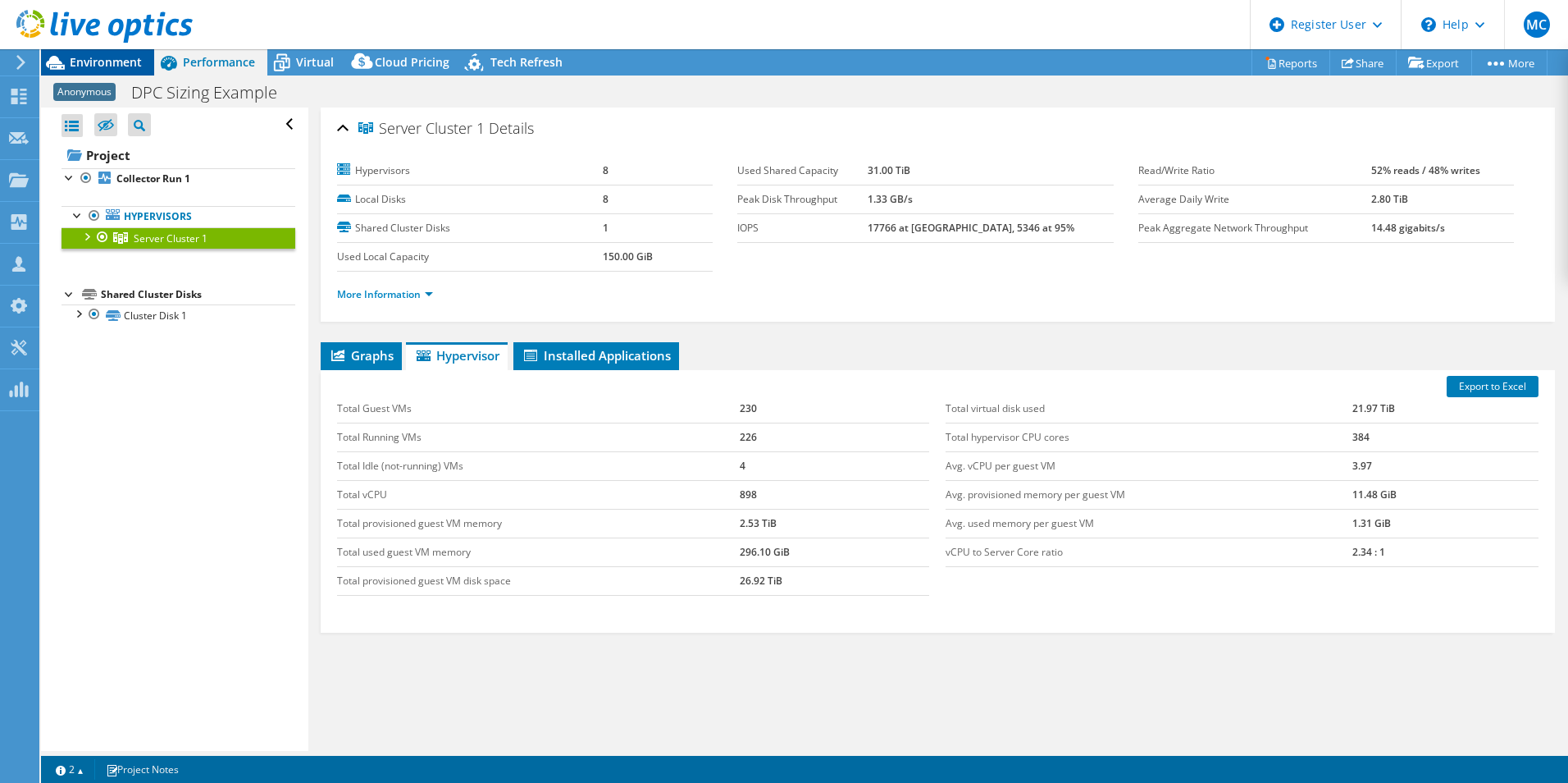
click at [121, 61] on span "Environment" at bounding box center [105, 62] width 72 height 16
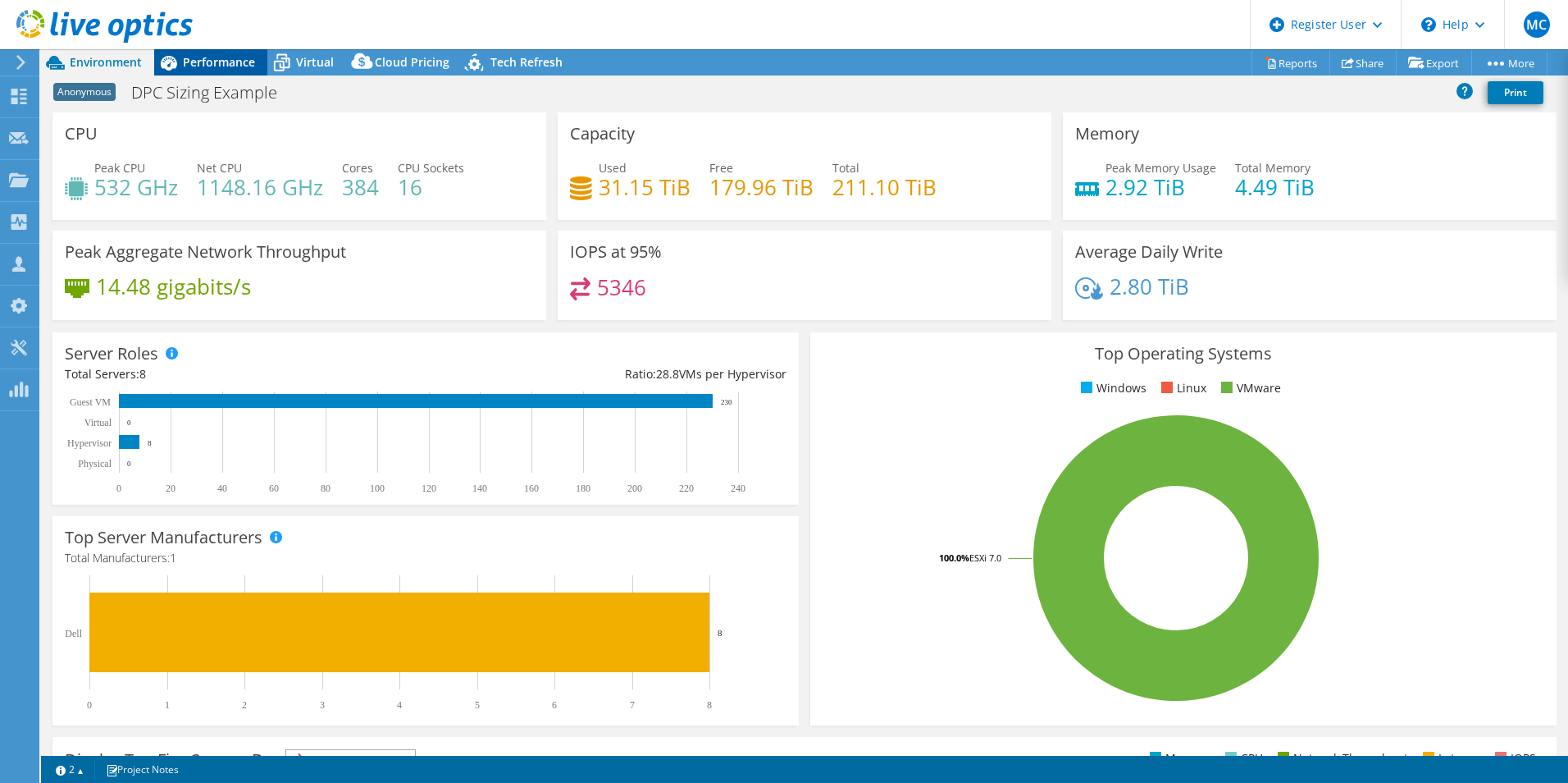
click at [180, 62] on icon at bounding box center [168, 63] width 29 height 29
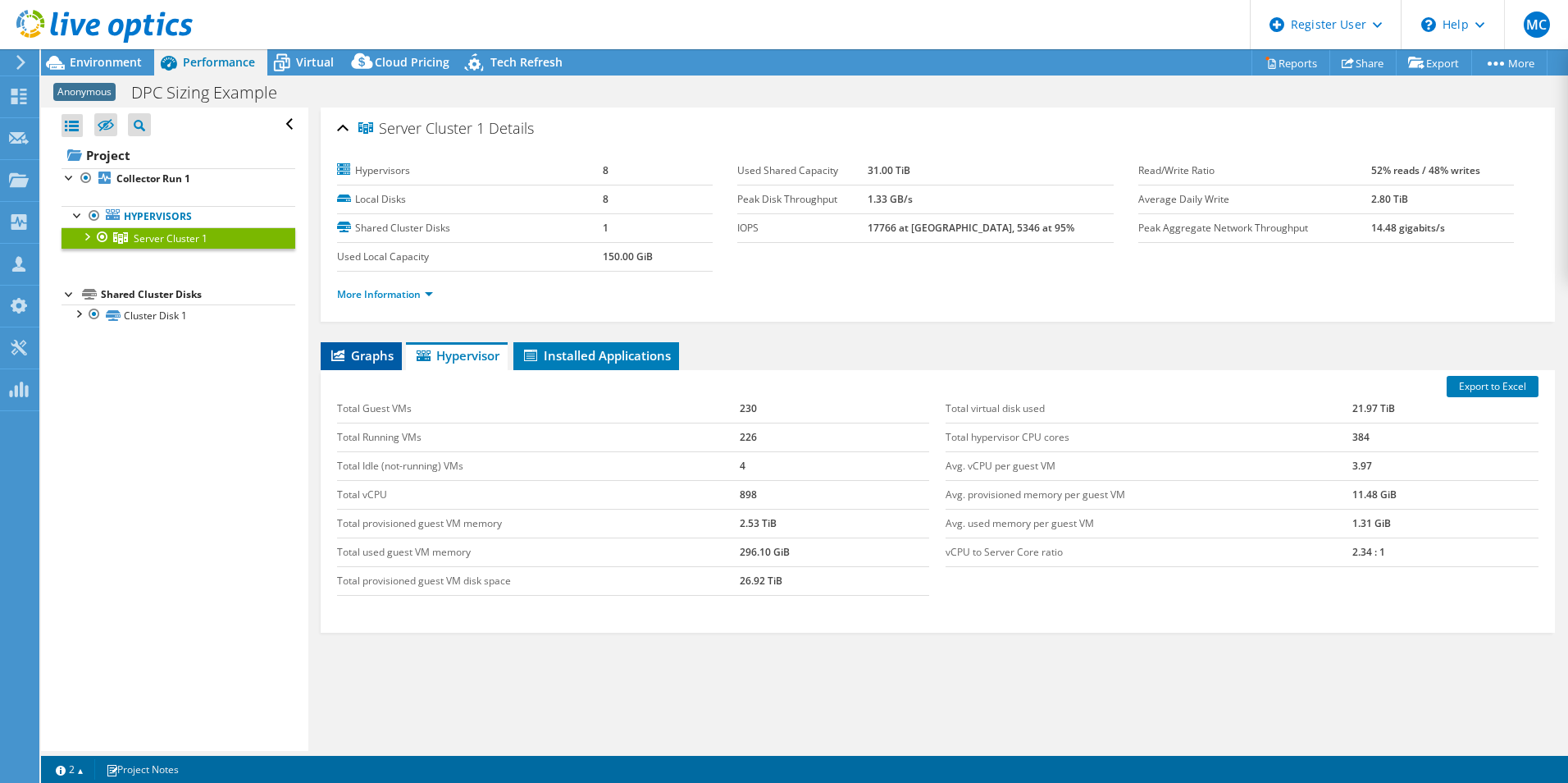
click at [373, 357] on span "Graphs" at bounding box center [361, 355] width 65 height 16
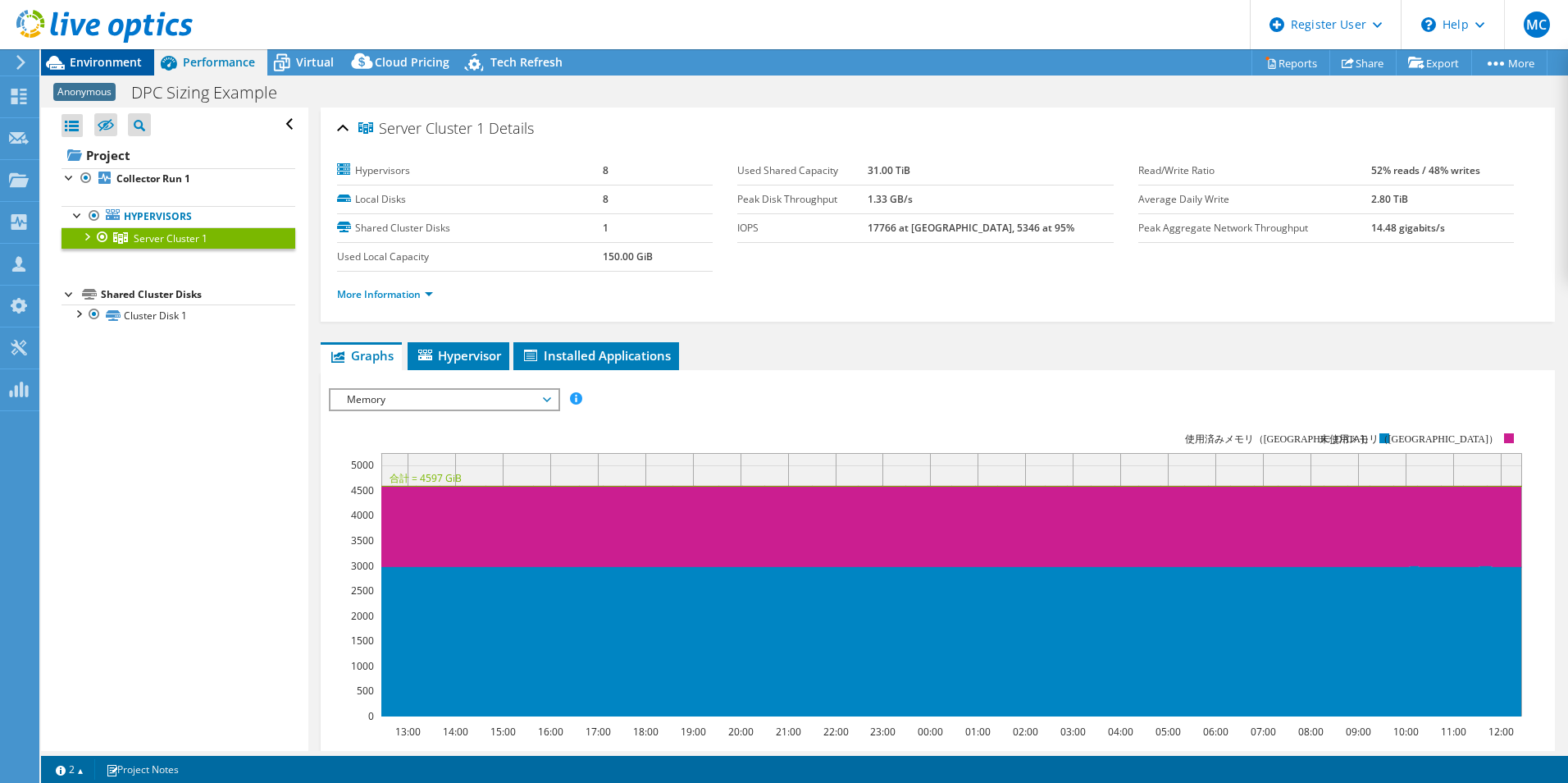
click at [64, 70] on icon at bounding box center [55, 63] width 29 height 29
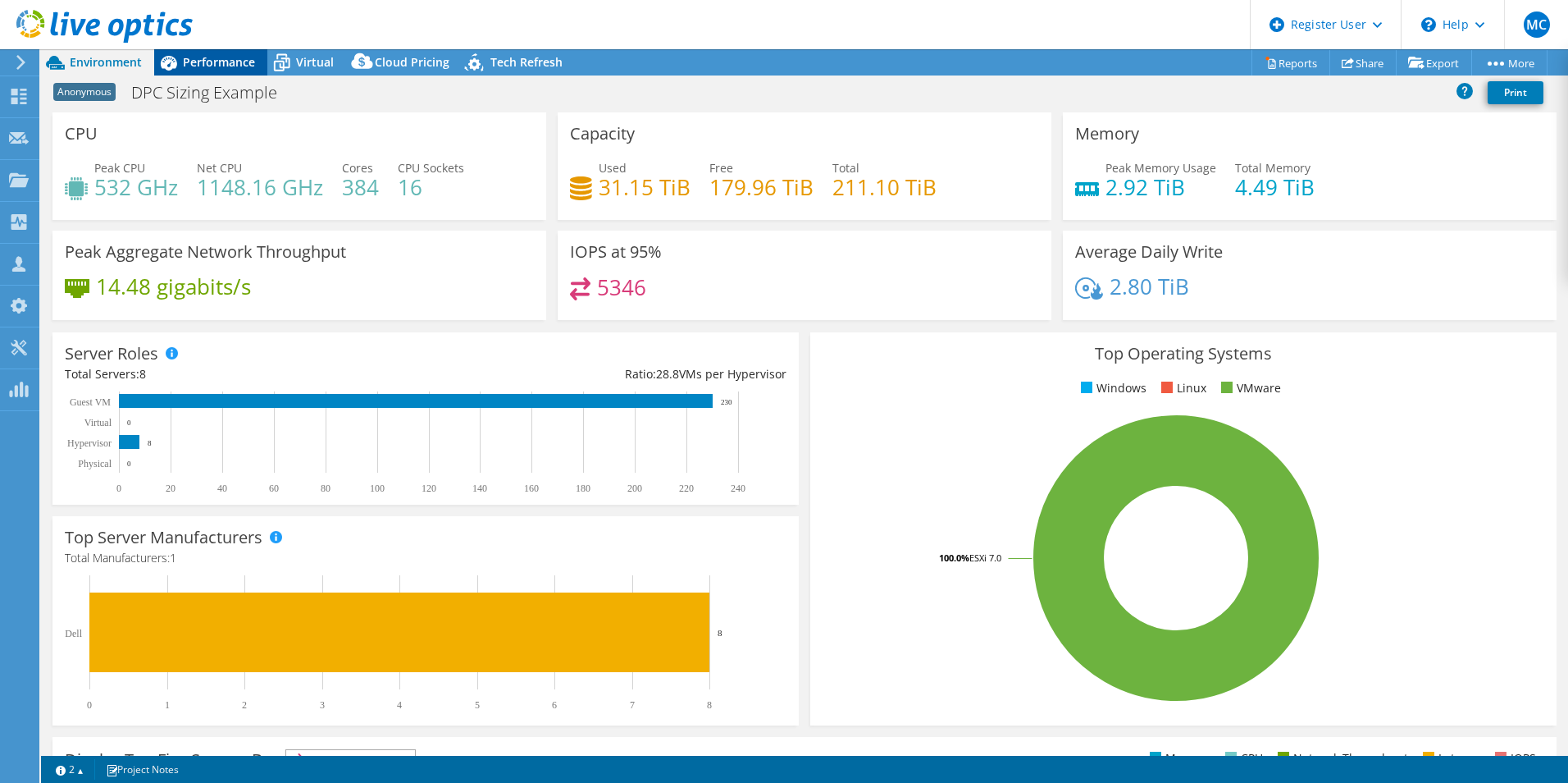
click at [174, 63] on icon at bounding box center [168, 63] width 16 height 15
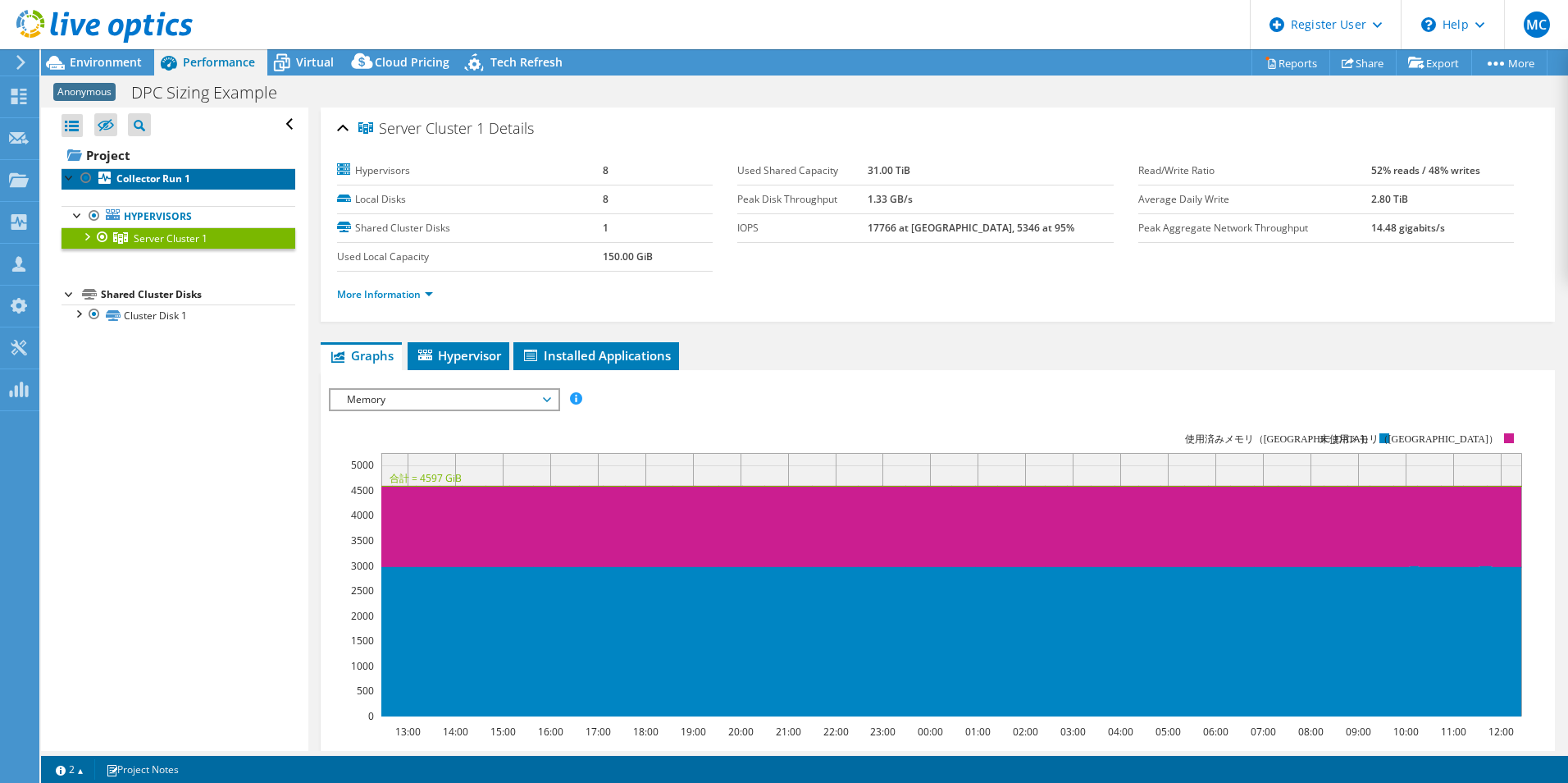
click at [169, 172] on b "Collector Run 1" at bounding box center [153, 179] width 74 height 14
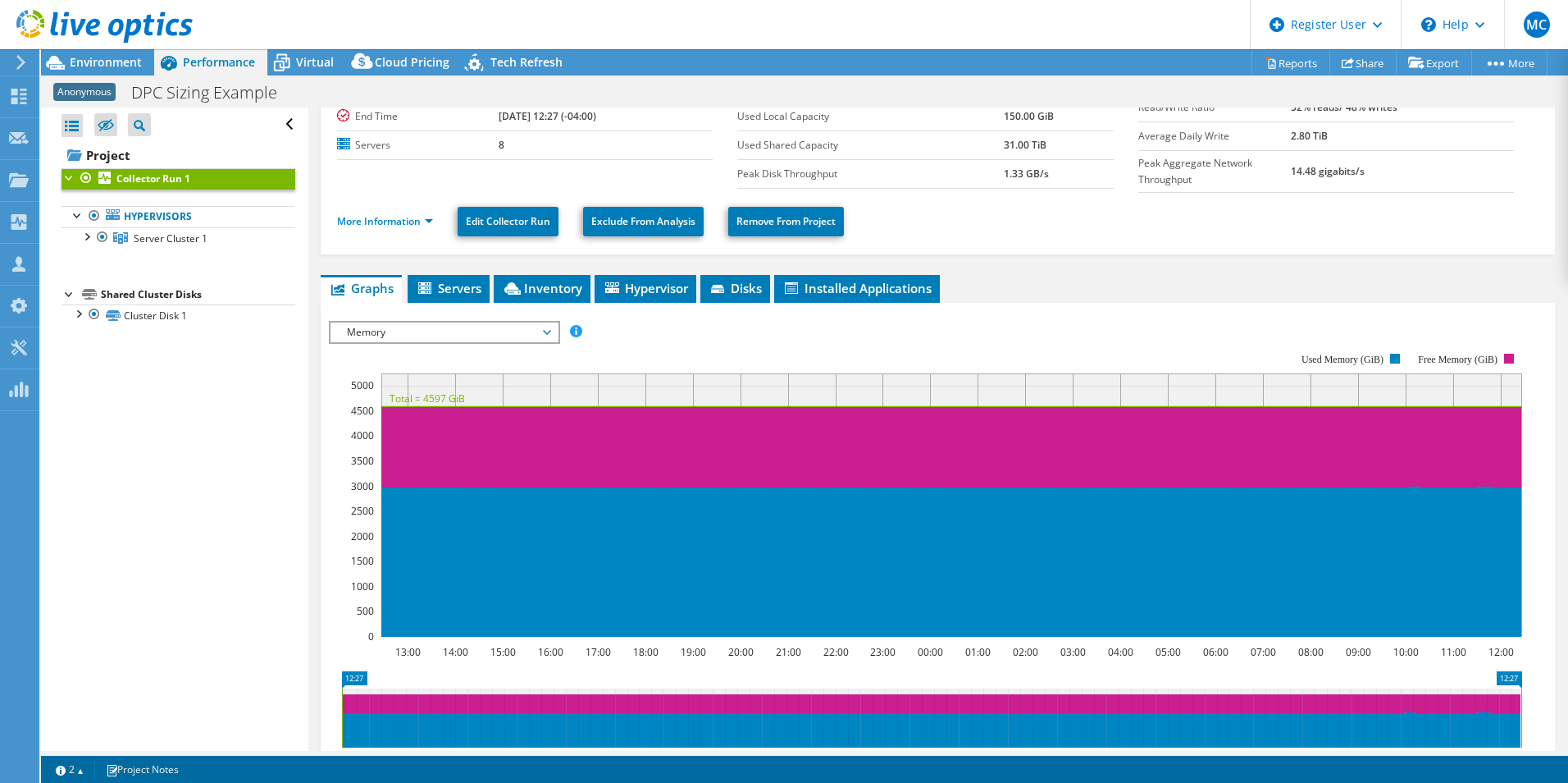
scroll to position [105, 0]
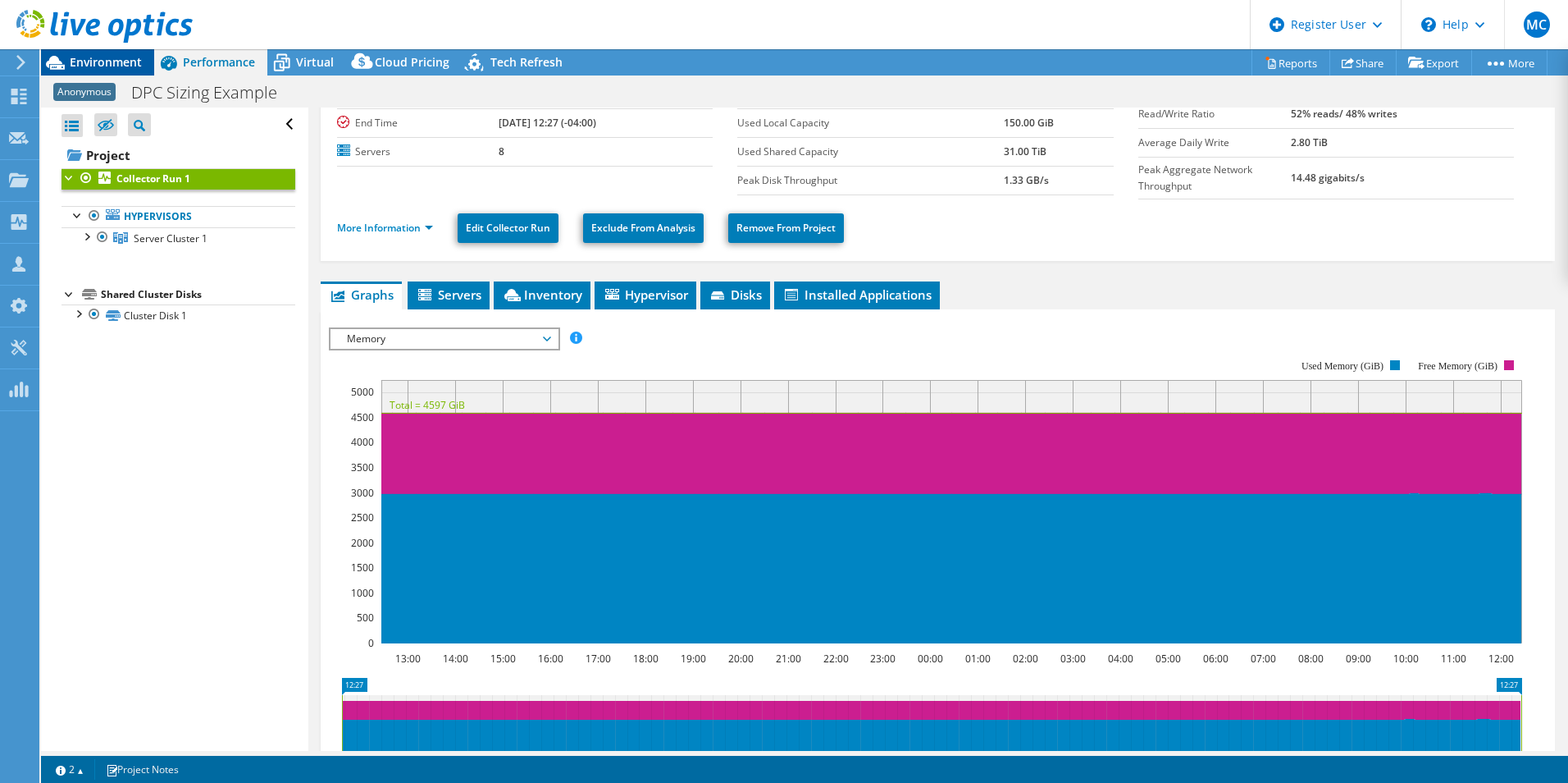
click at [128, 60] on span "Environment" at bounding box center [105, 62] width 72 height 16
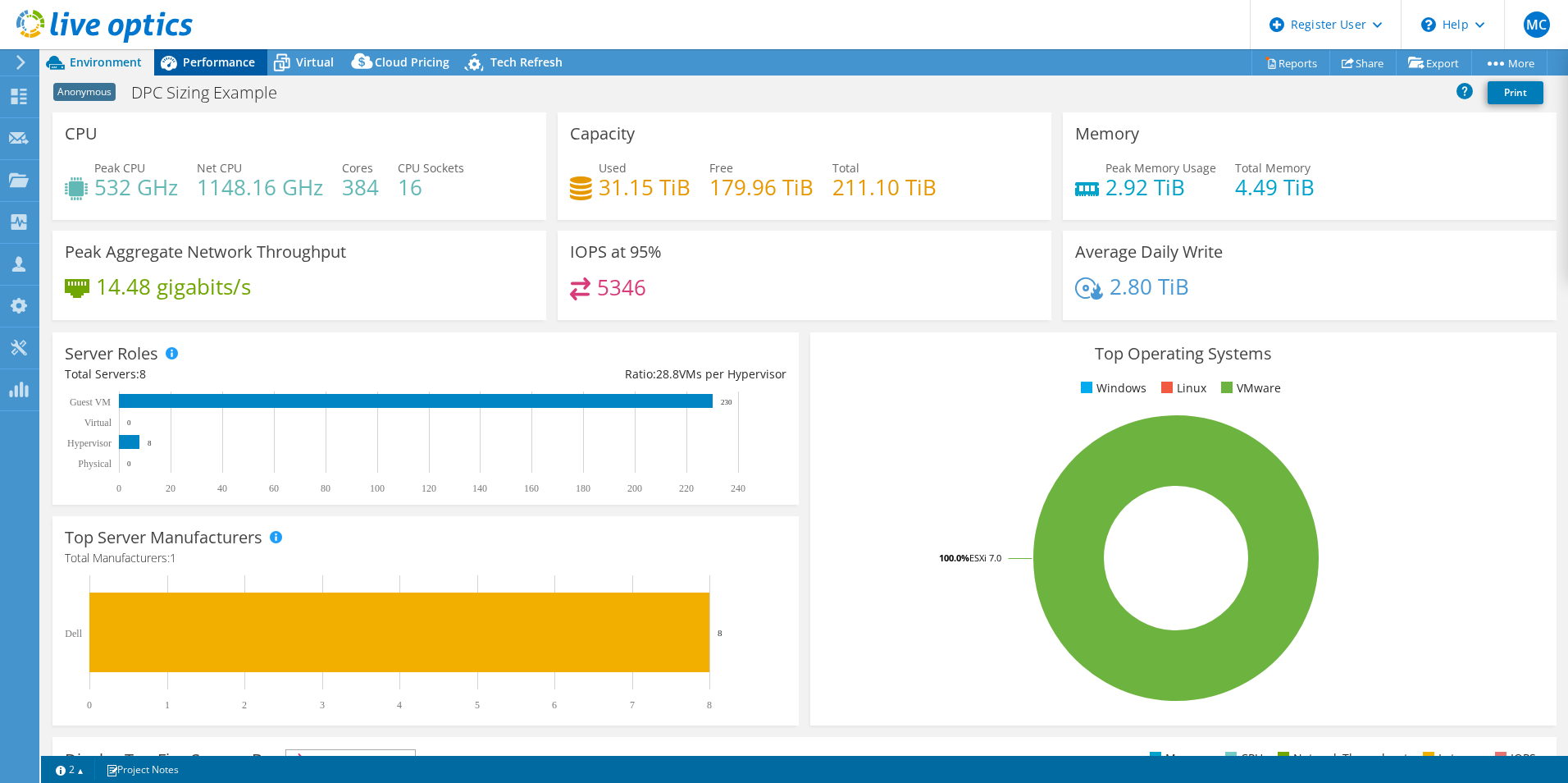
click at [169, 58] on icon at bounding box center [168, 63] width 16 height 15
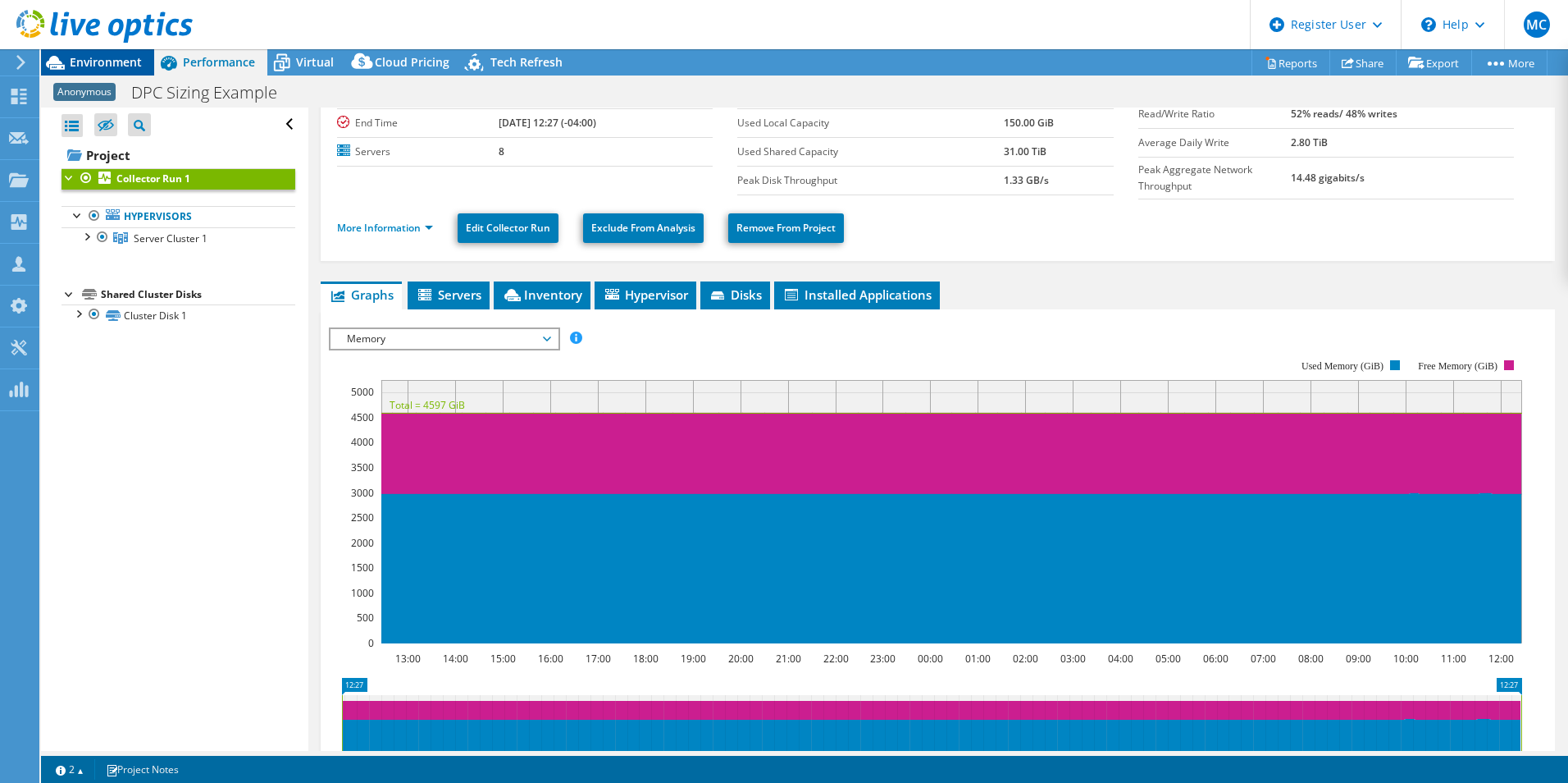
click at [127, 69] on div "Environment" at bounding box center [97, 63] width 113 height 26
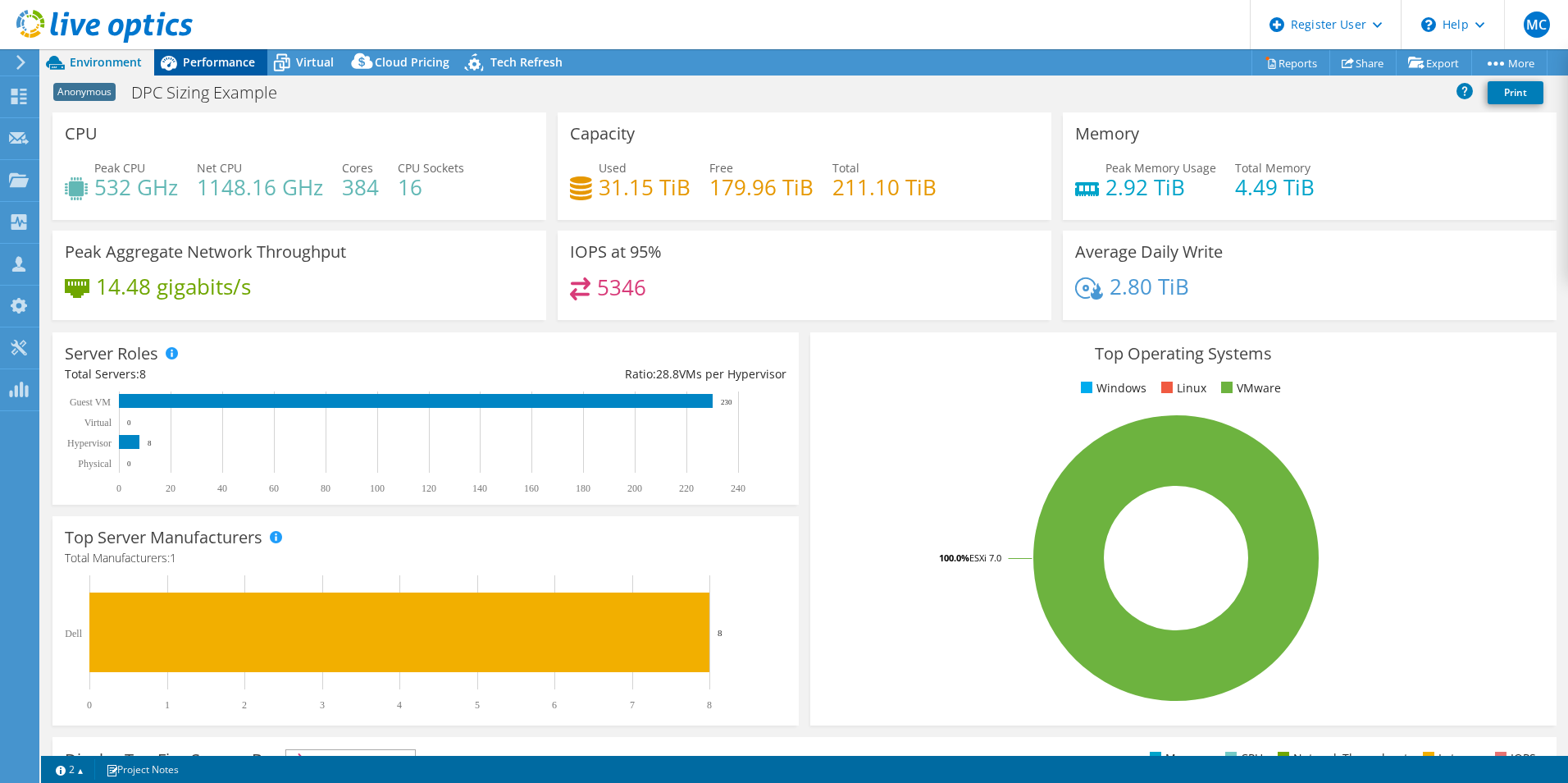
click at [169, 64] on icon at bounding box center [168, 63] width 29 height 29
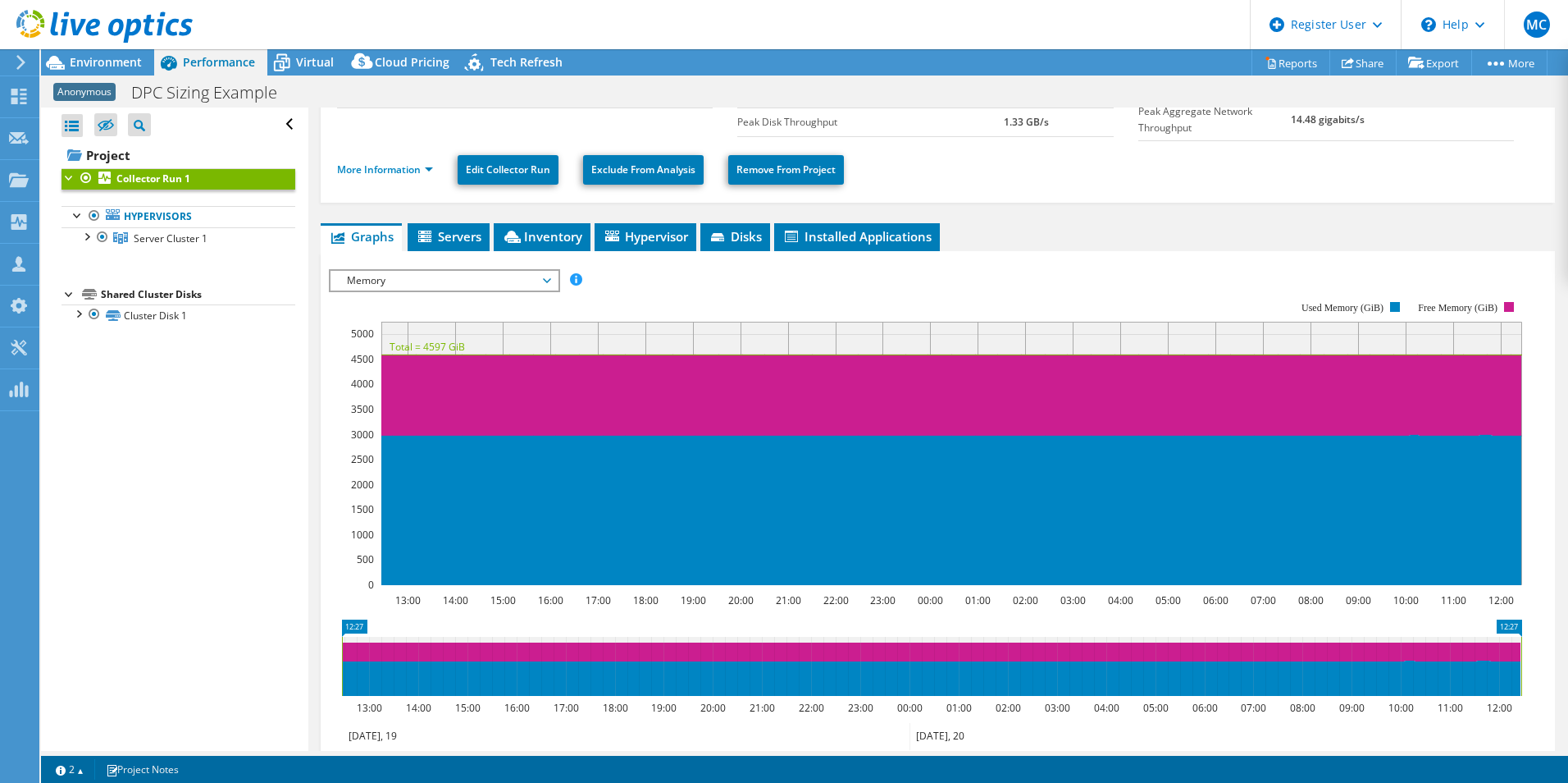
scroll to position [164, 0]
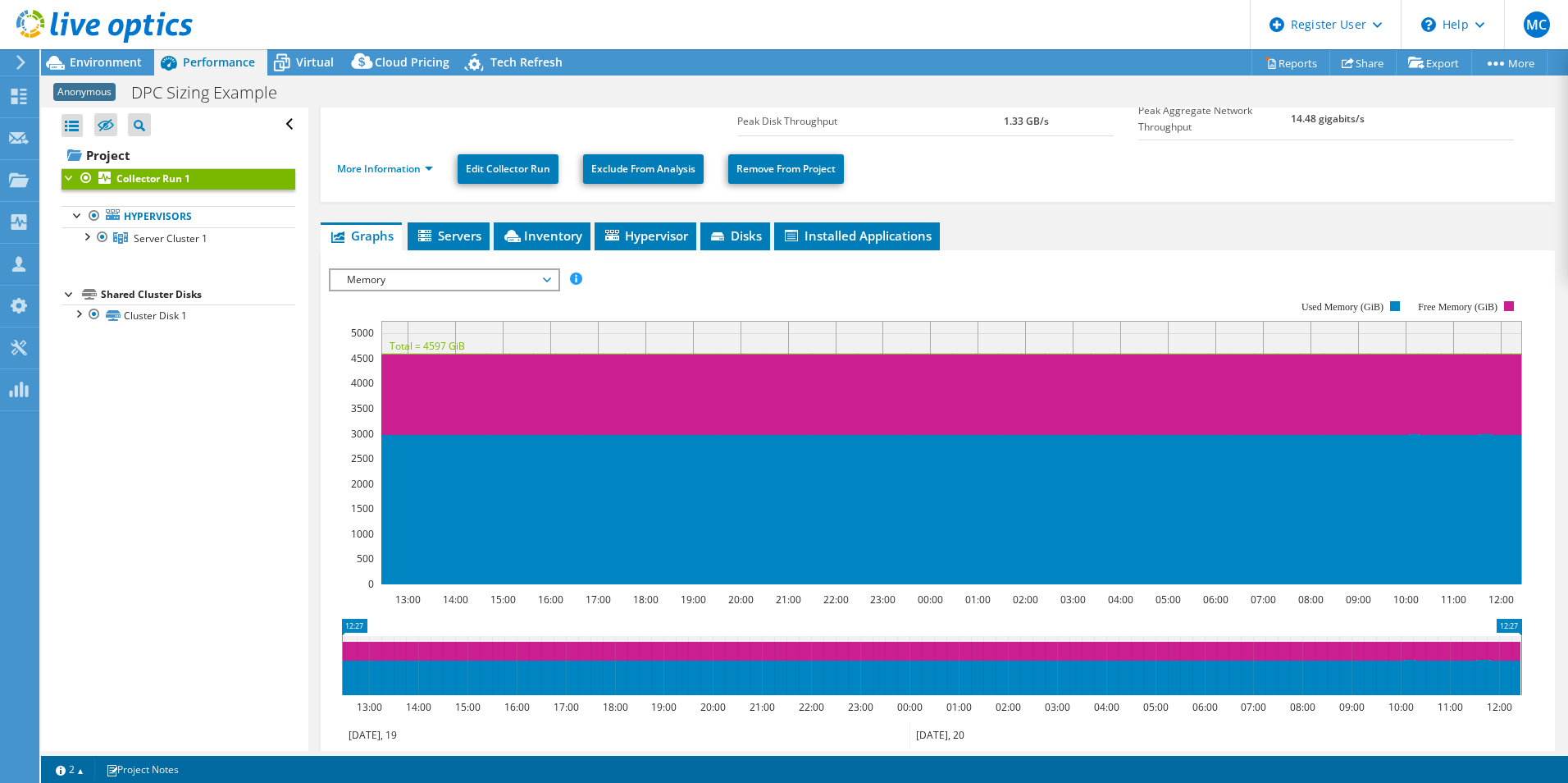
click at [441, 270] on span "Memory" at bounding box center [443, 280] width 211 height 20
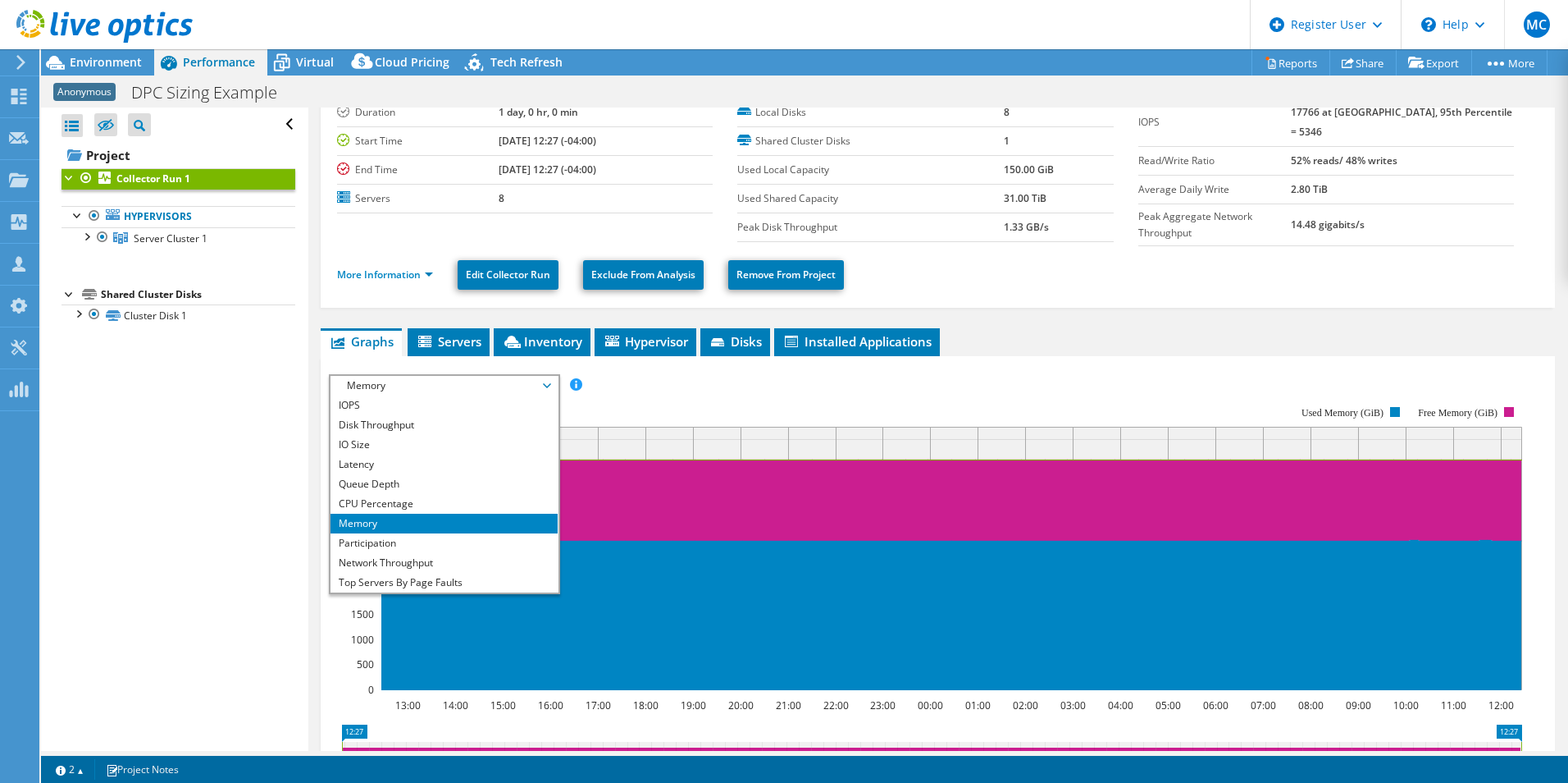
scroll to position [82, 0]
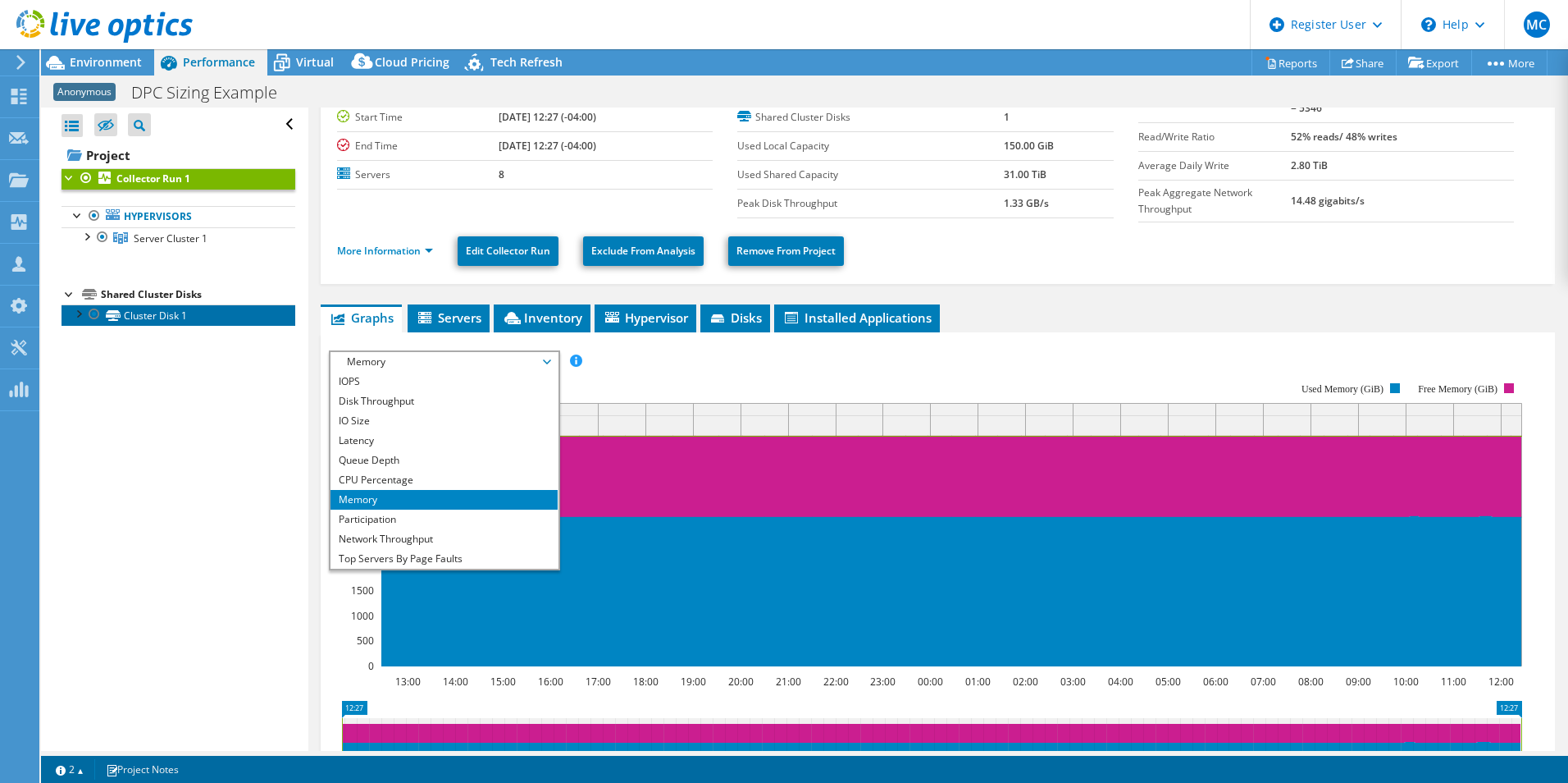
click at [169, 314] on link "Cluster Disk 1" at bounding box center [178, 315] width 233 height 22
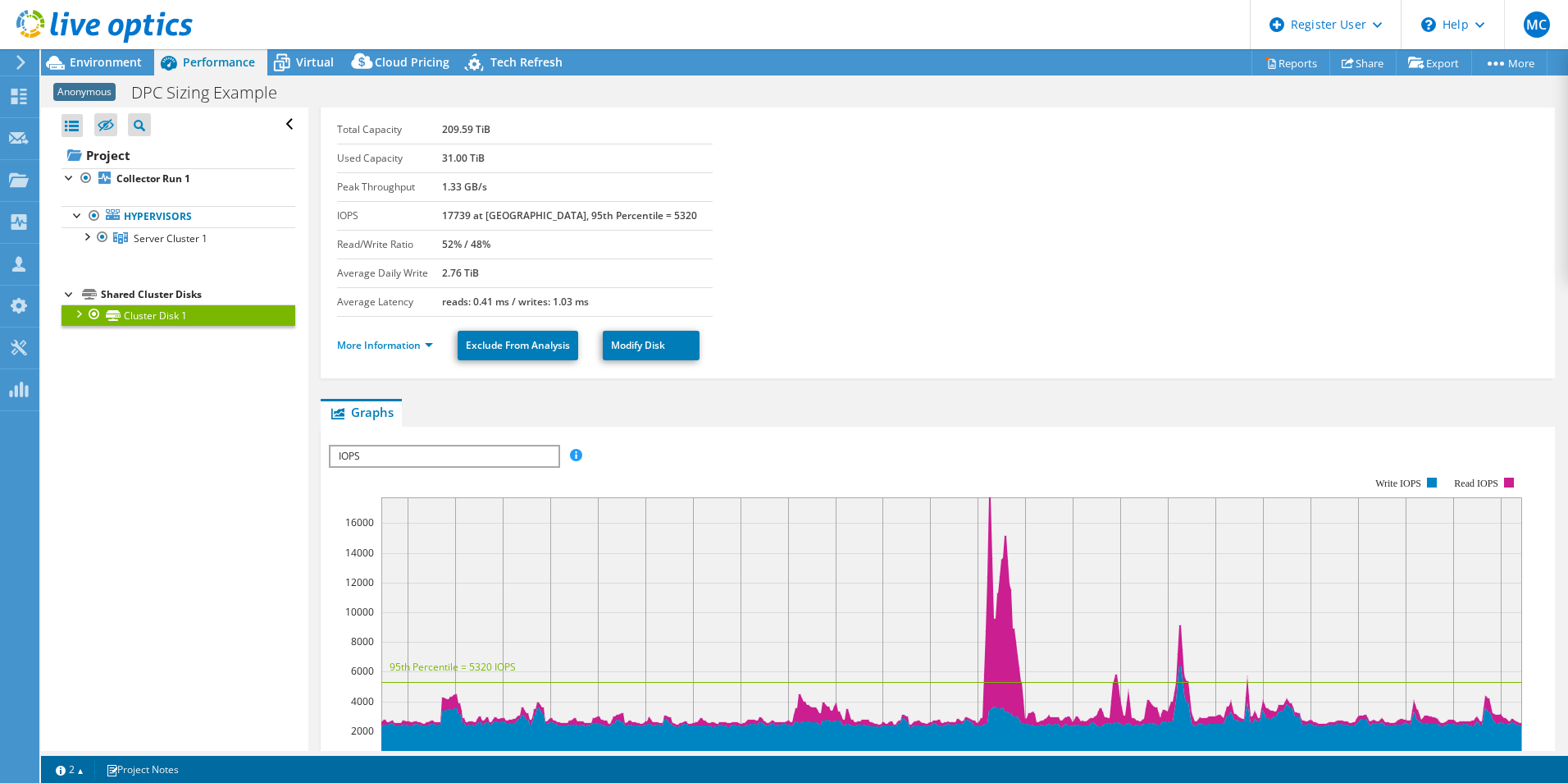
scroll to position [0, 0]
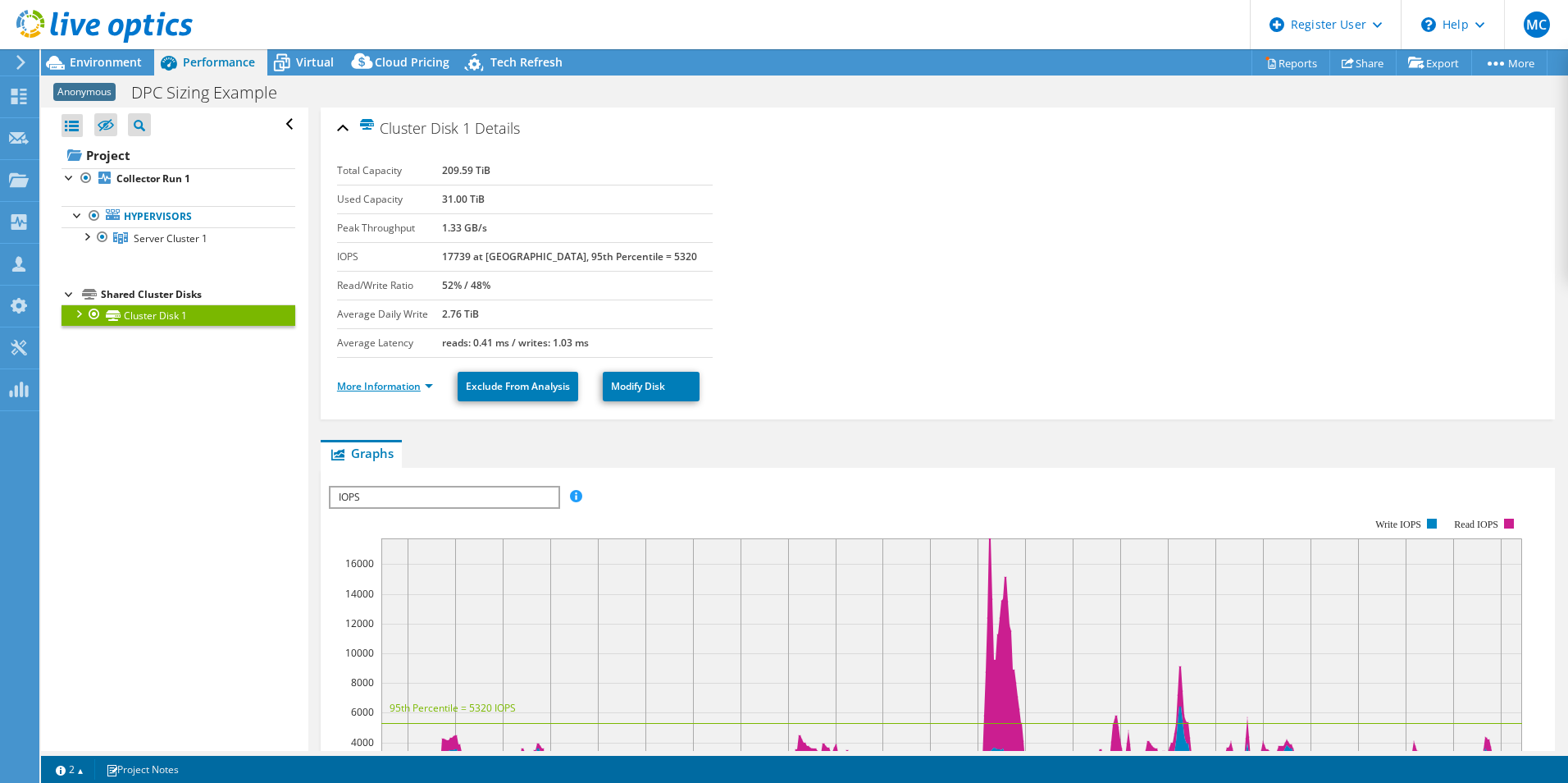
click at [400, 382] on link "More Information" at bounding box center [384, 386] width 96 height 14
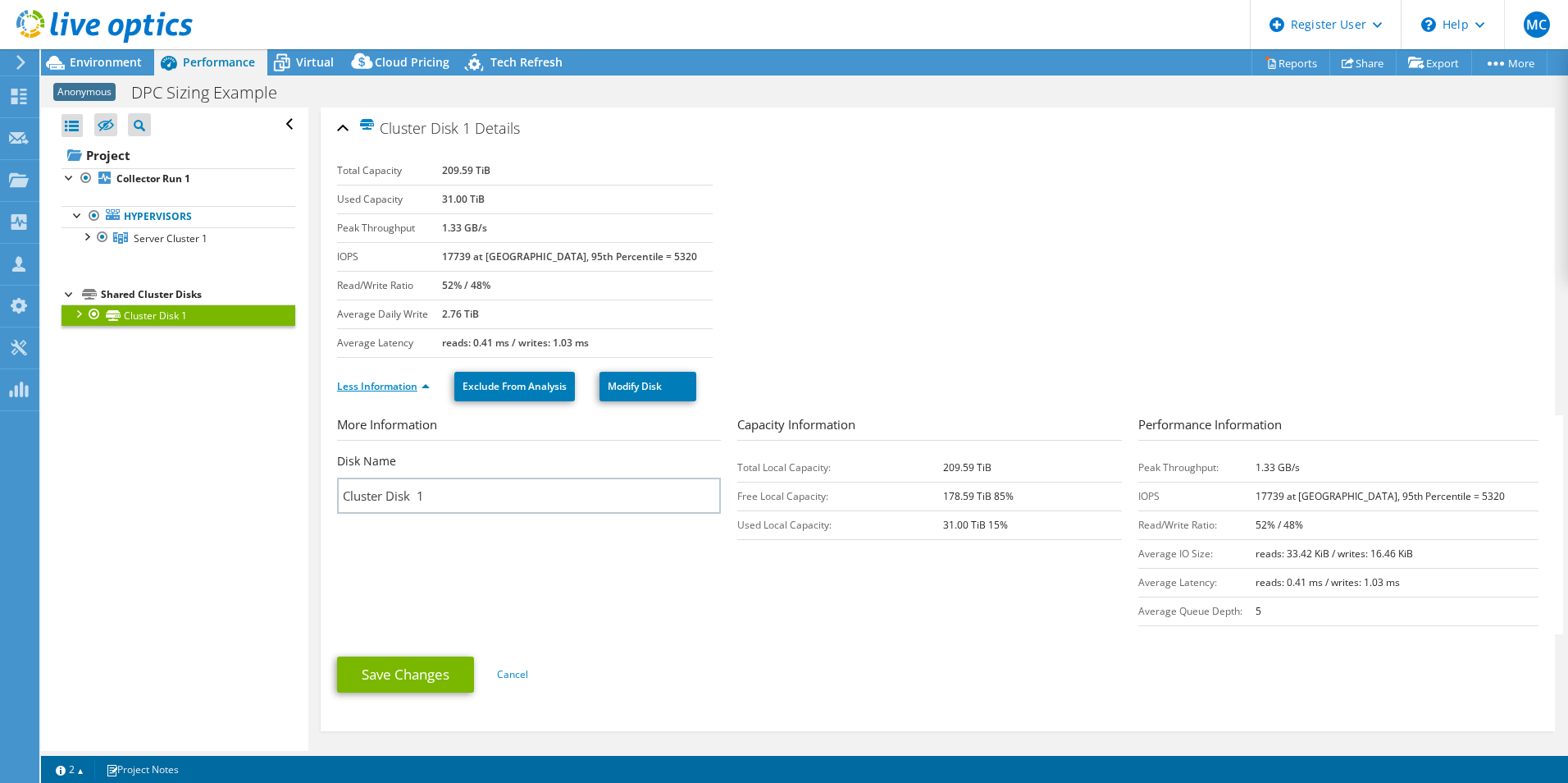
click at [404, 387] on link "Less Information" at bounding box center [383, 386] width 93 height 14
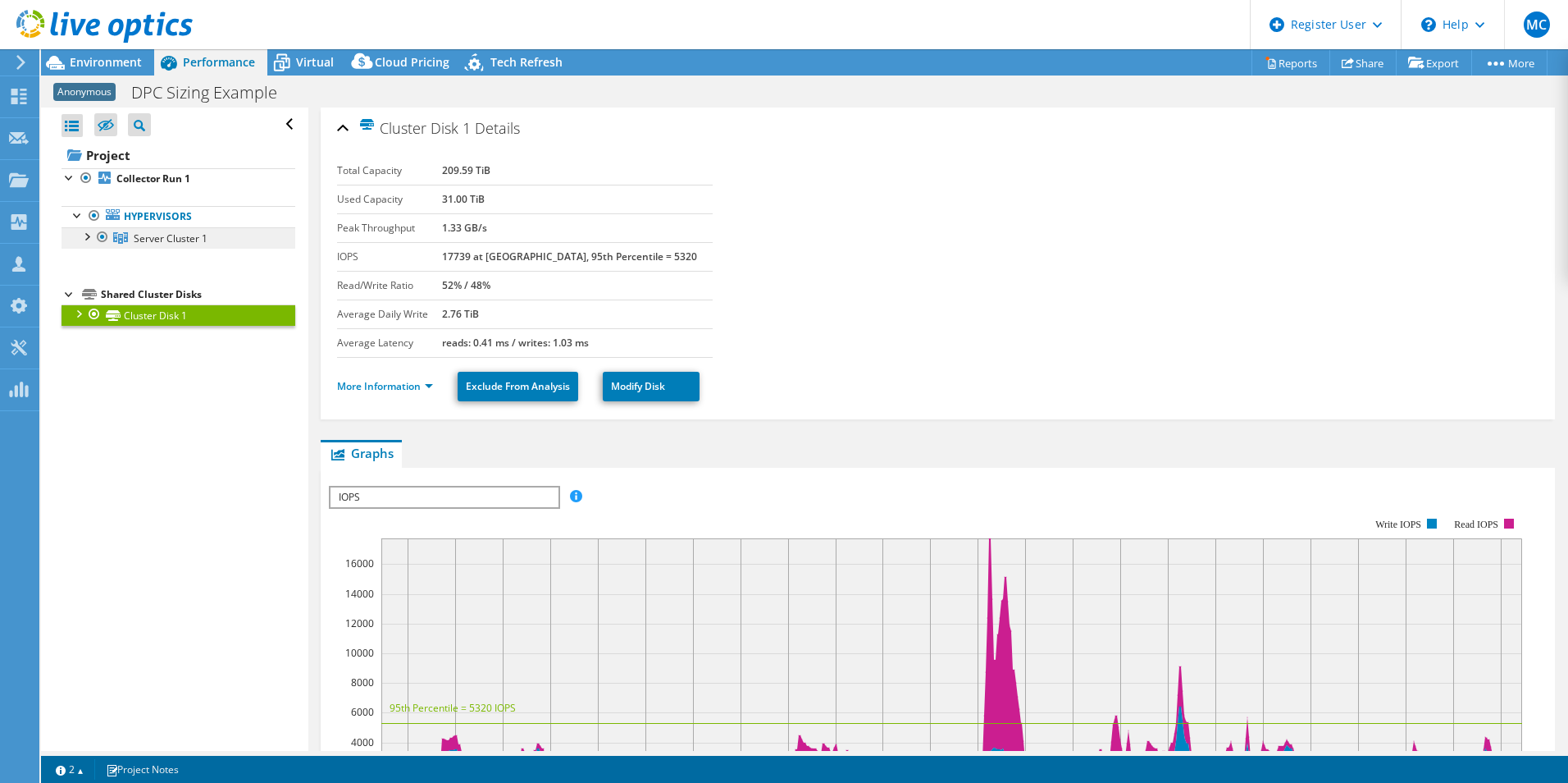
click at [154, 235] on span "Server Cluster 1" at bounding box center [170, 239] width 74 height 14
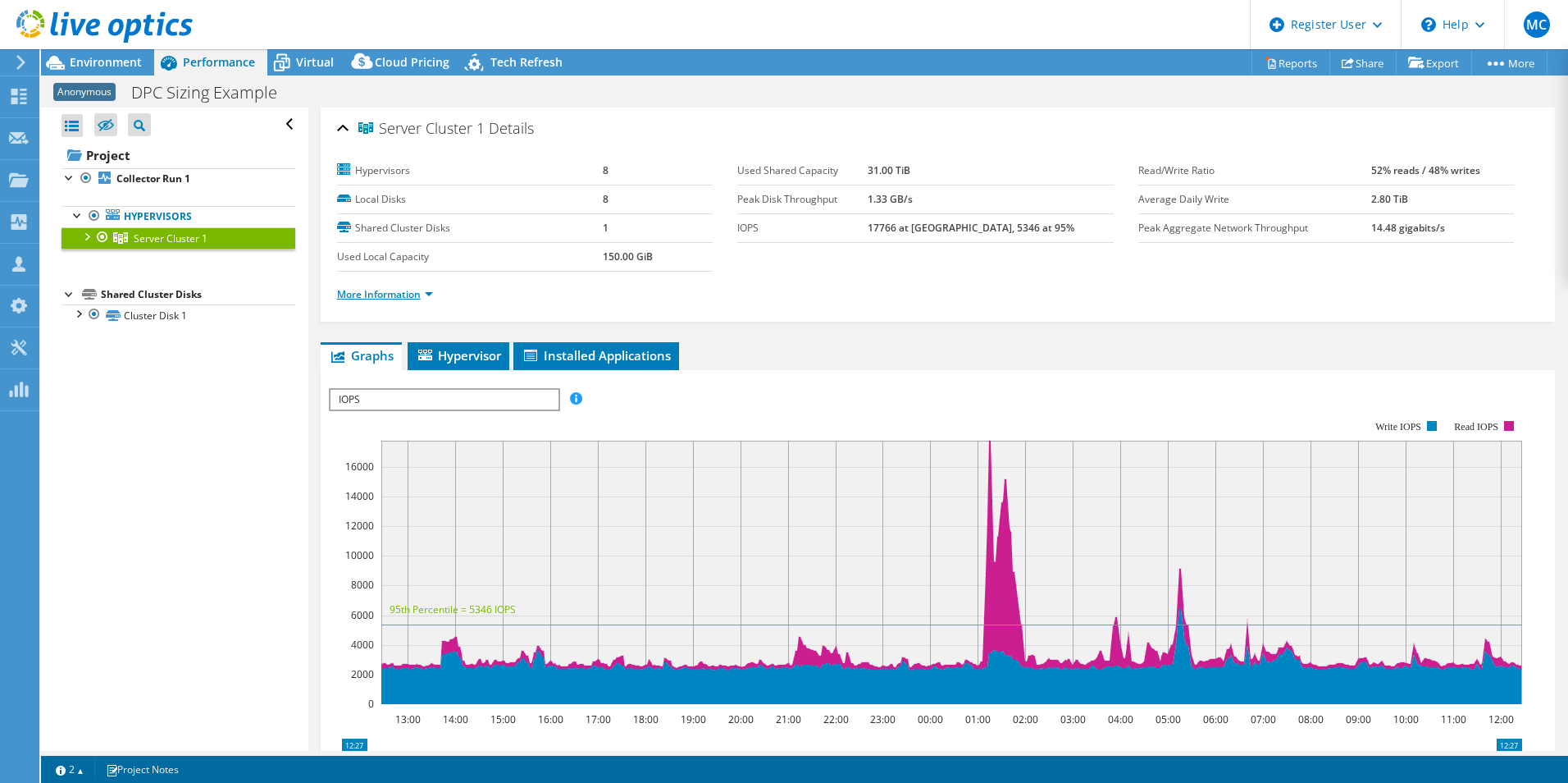
click at [352, 297] on link "More Information" at bounding box center [384, 294] width 96 height 14
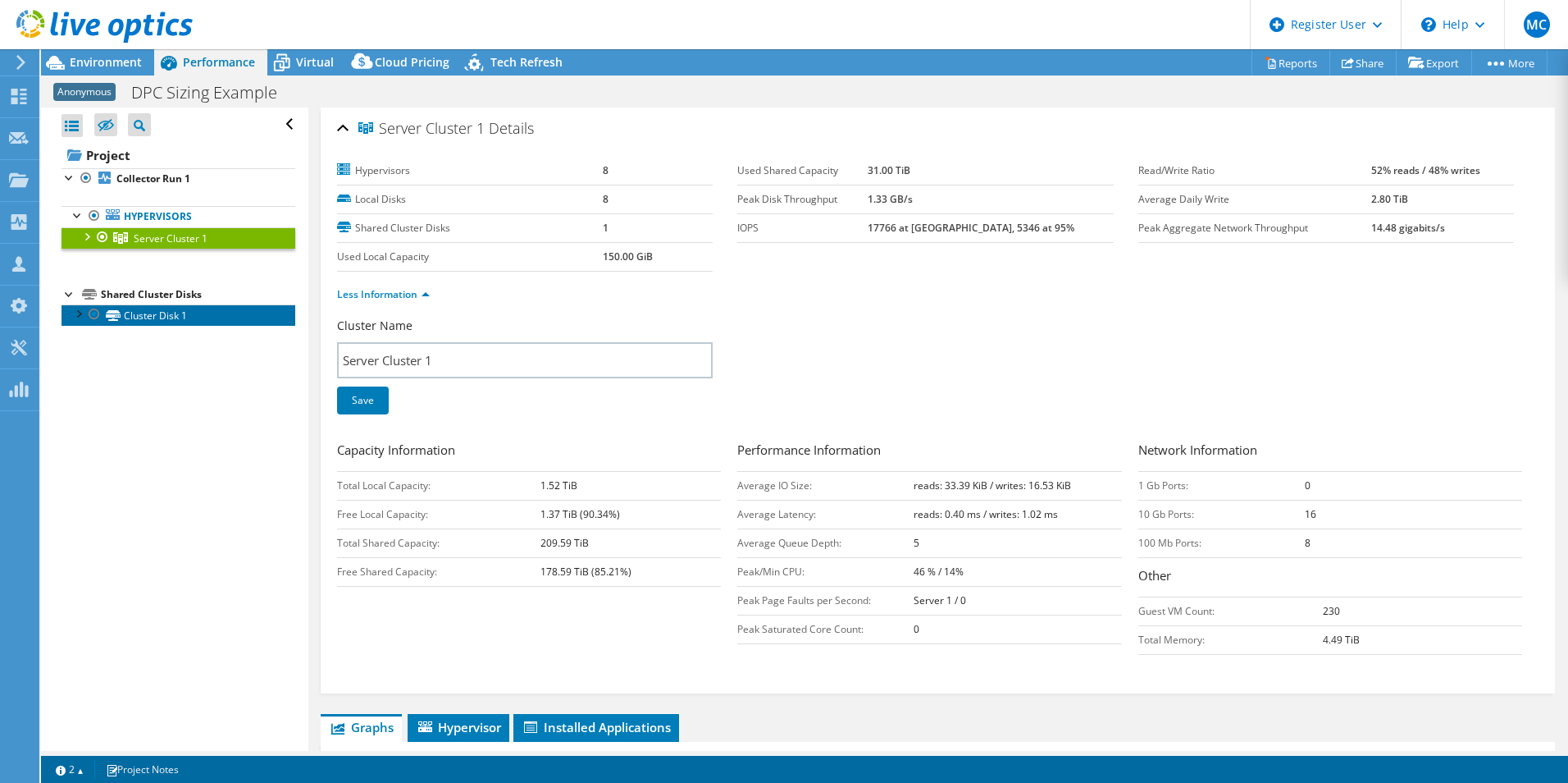
click at [138, 323] on link "Cluster Disk 1" at bounding box center [178, 315] width 233 height 22
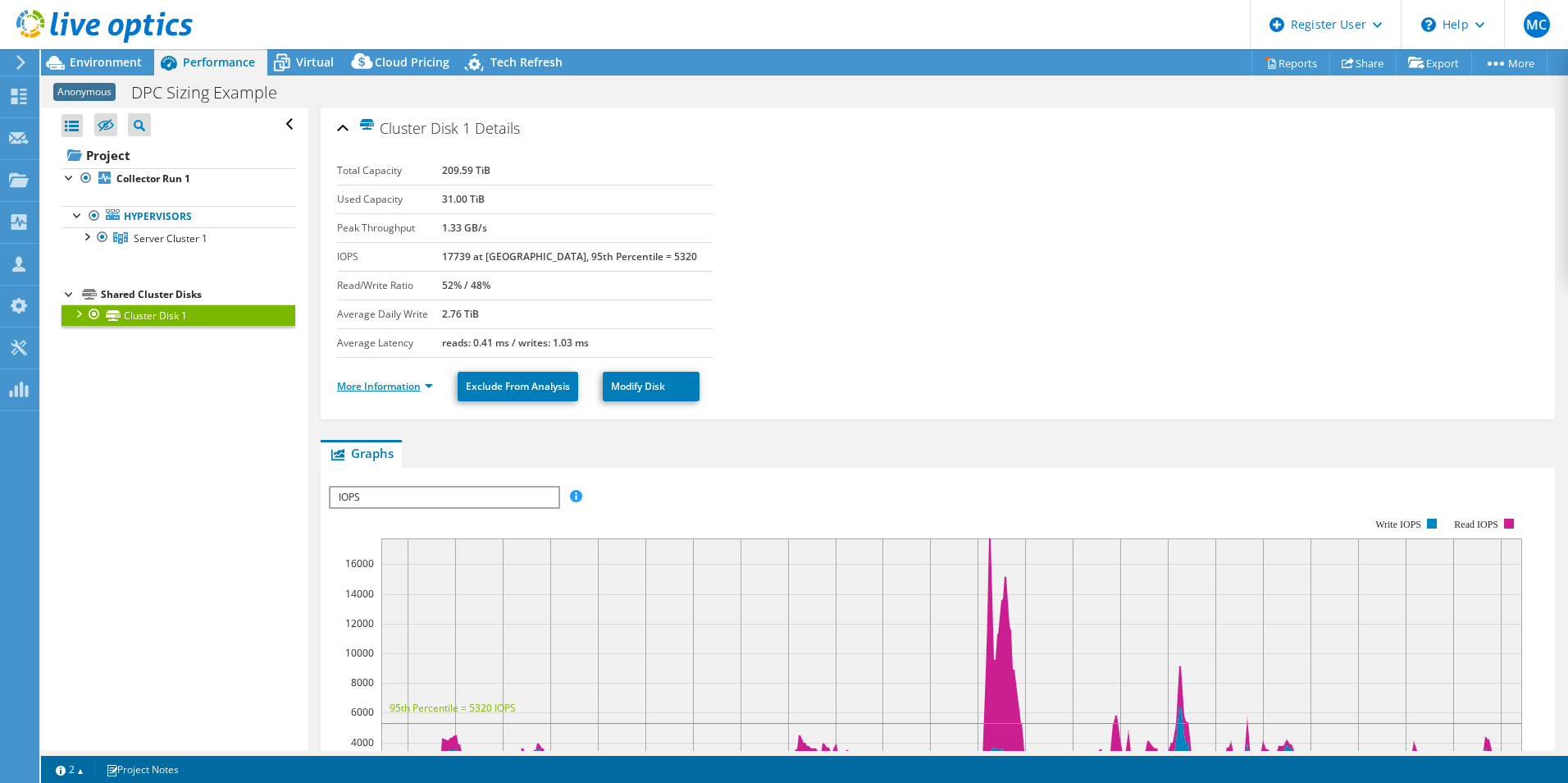
click at [396, 390] on link "More Information" at bounding box center [384, 386] width 96 height 14
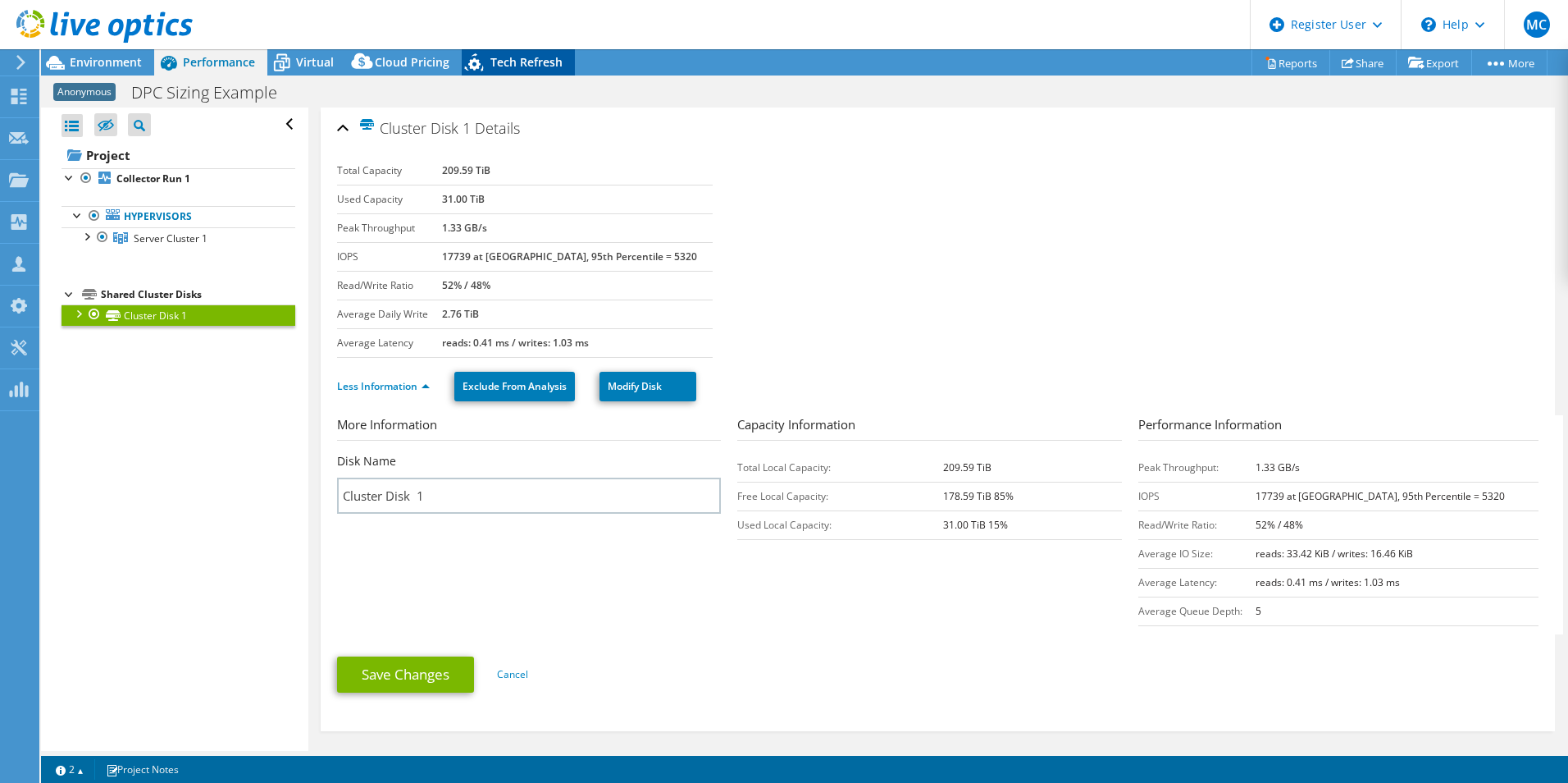
click at [514, 73] on div "Tech Refresh" at bounding box center [518, 63] width 113 height 26
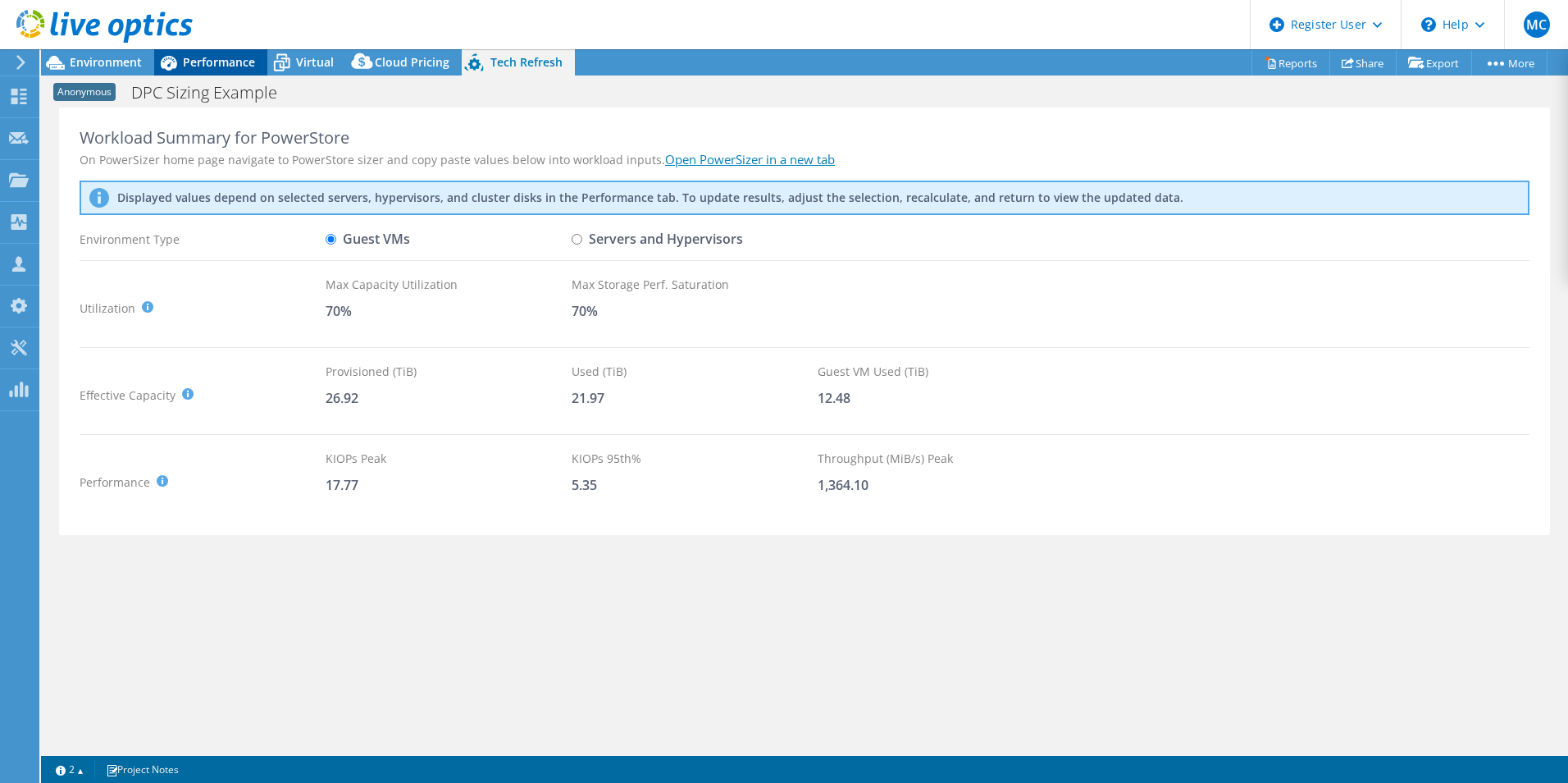
click at [187, 68] on span "Performance" at bounding box center [219, 62] width 72 height 16
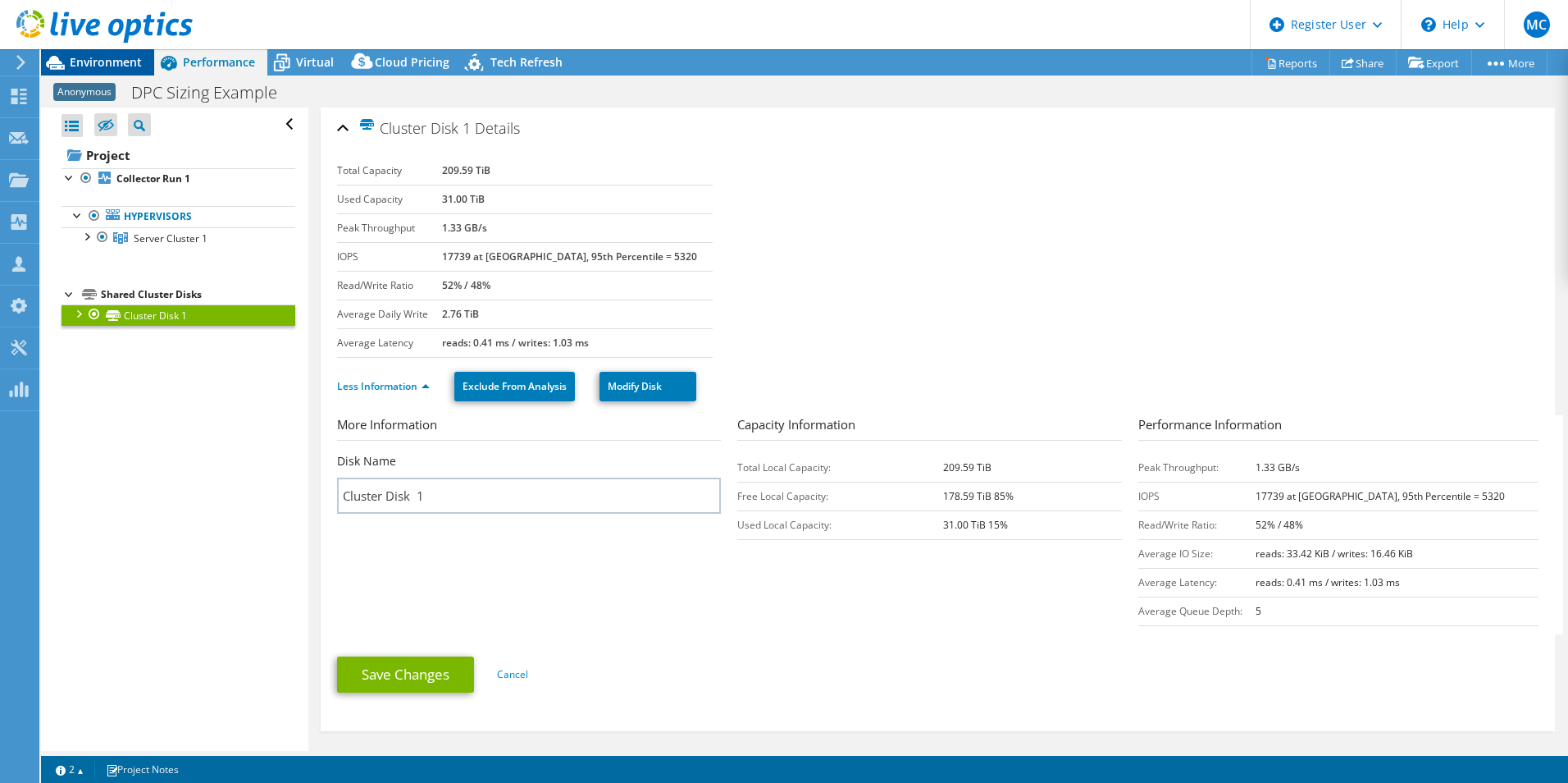
click at [95, 73] on div "Environment" at bounding box center [97, 63] width 113 height 26
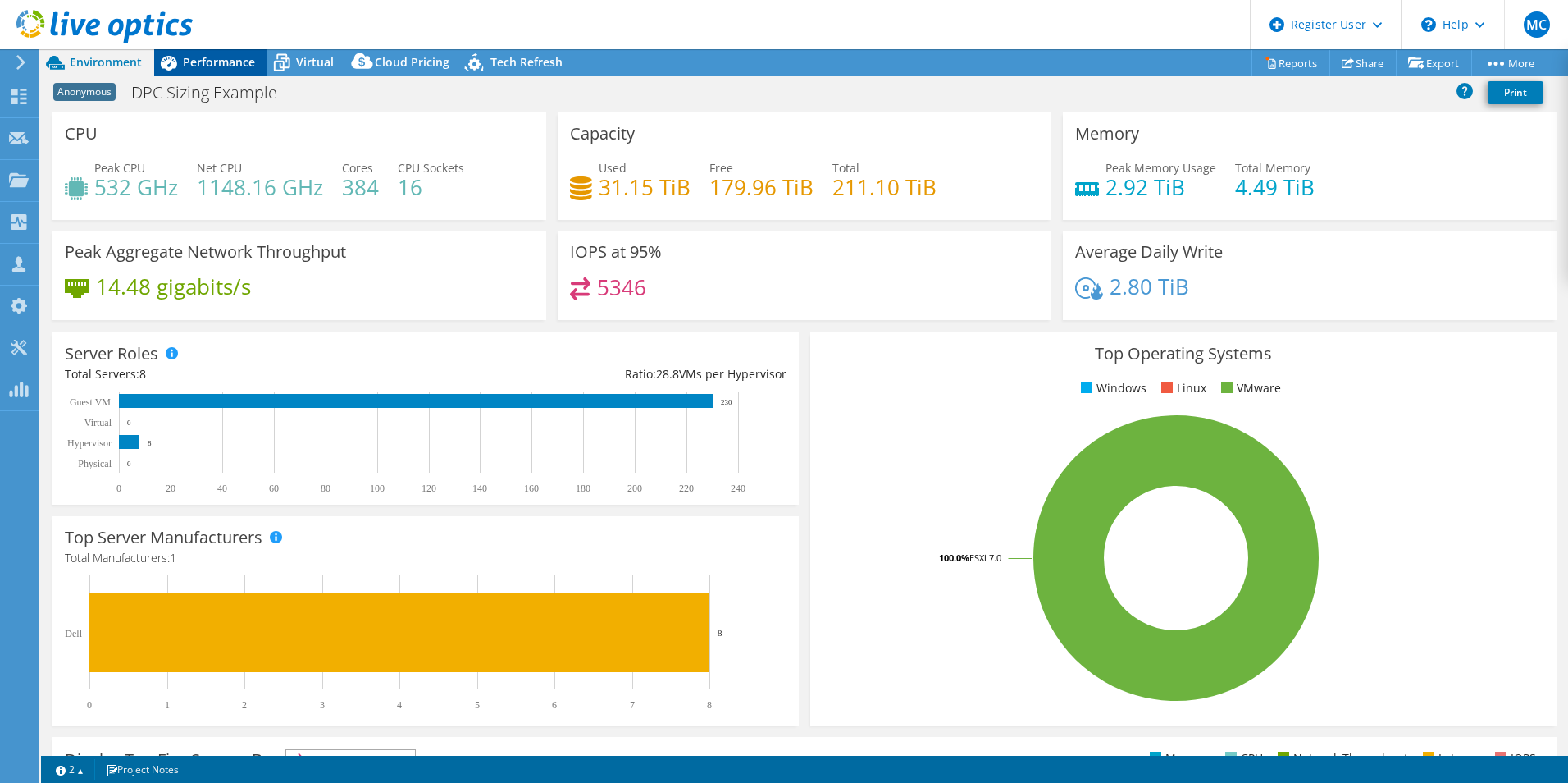
click at [194, 71] on div "Performance" at bounding box center [211, 63] width 113 height 26
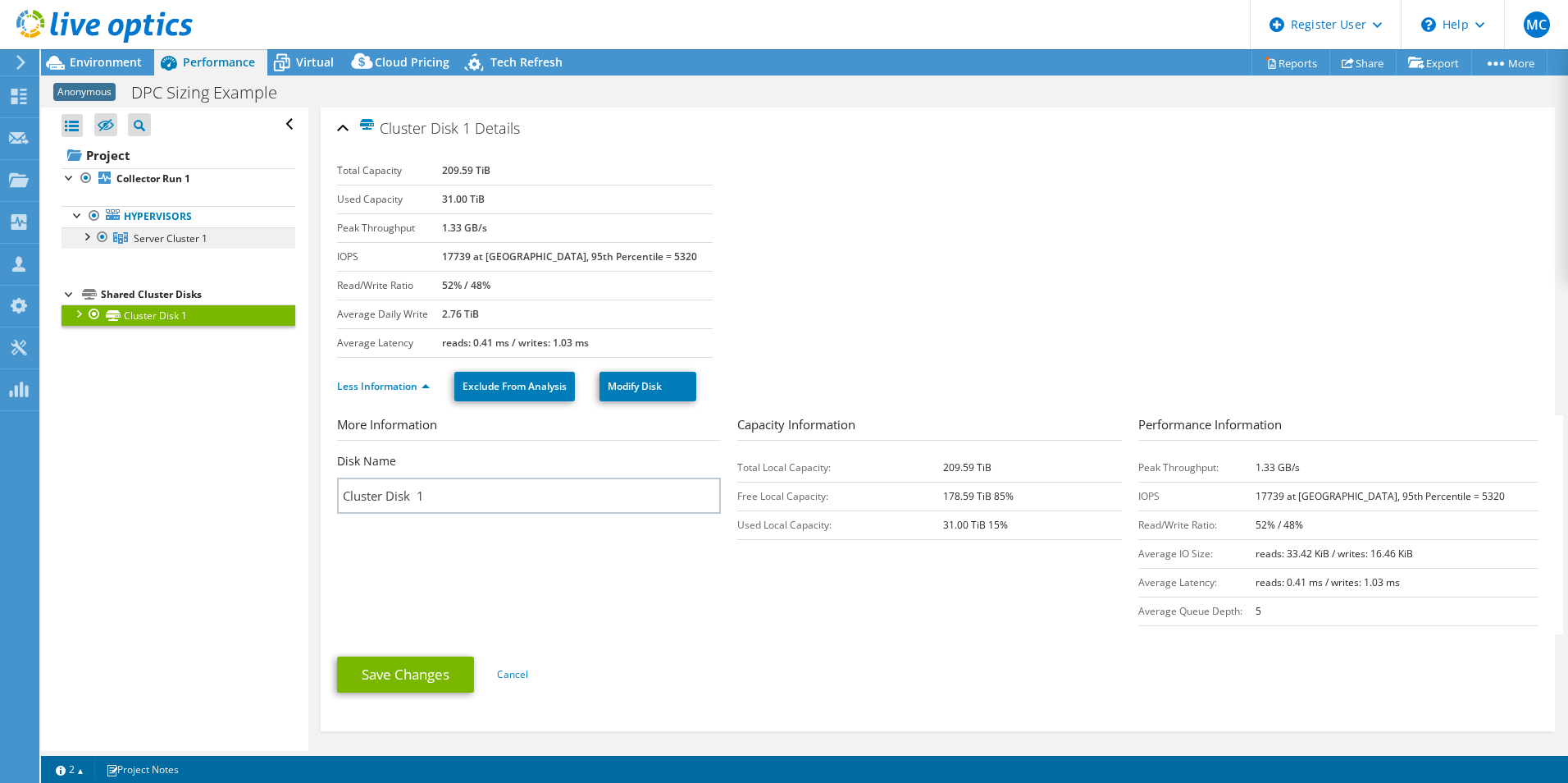
click at [167, 235] on span "Server Cluster 1" at bounding box center [170, 239] width 74 height 14
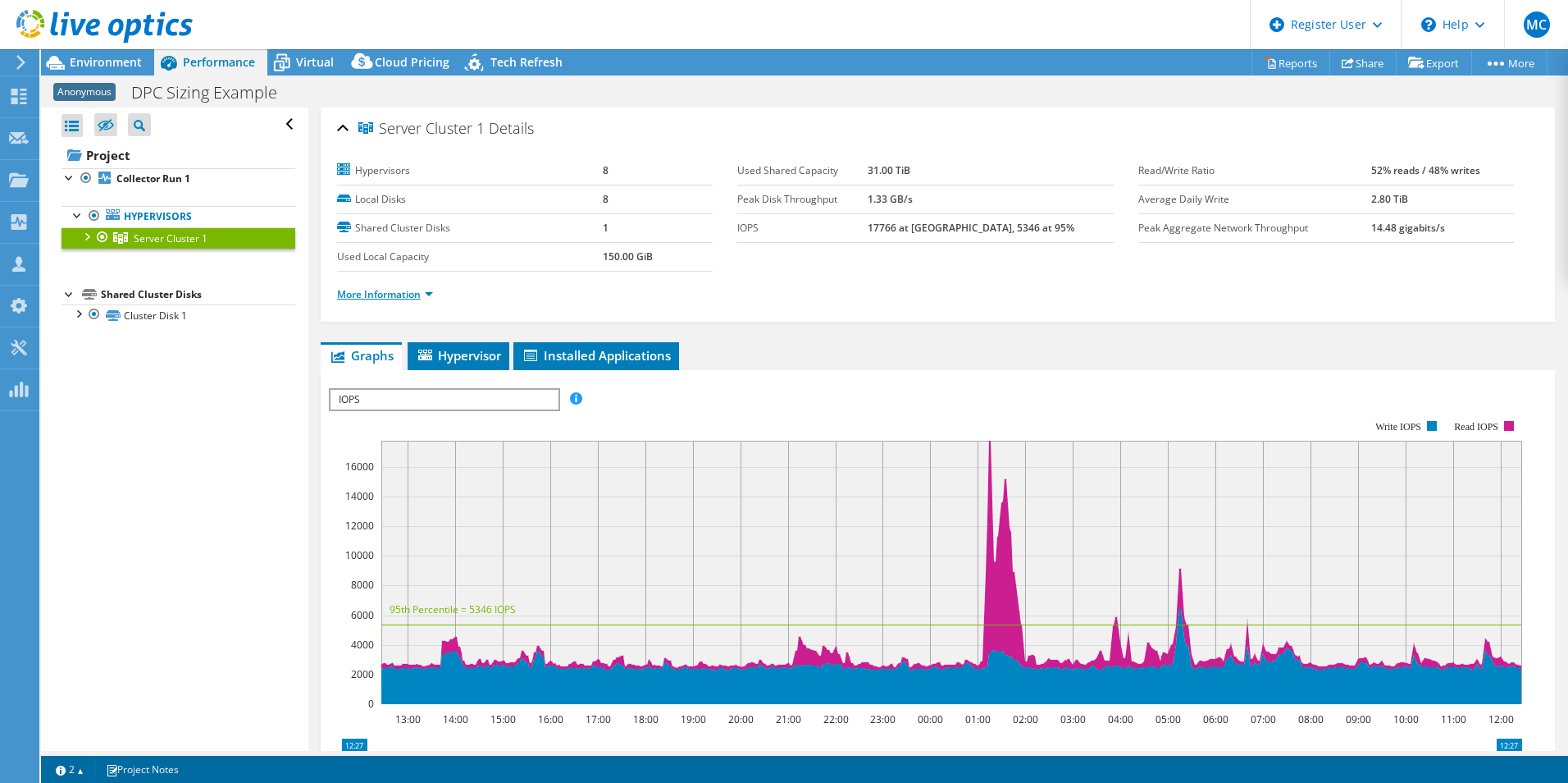
click at [398, 287] on link "More Information" at bounding box center [384, 294] width 96 height 14
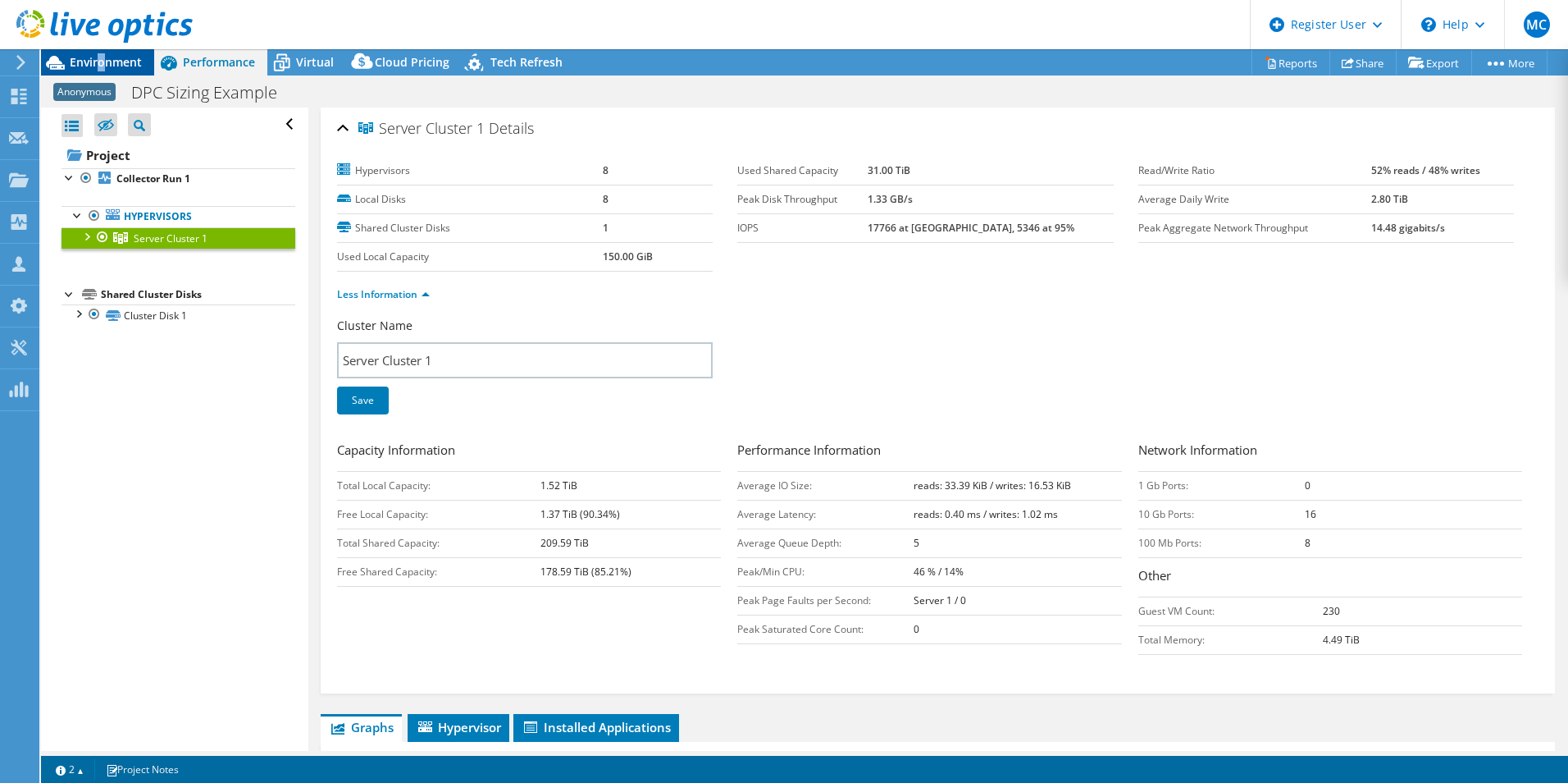
click at [102, 58] on span "Environment" at bounding box center [105, 62] width 72 height 16
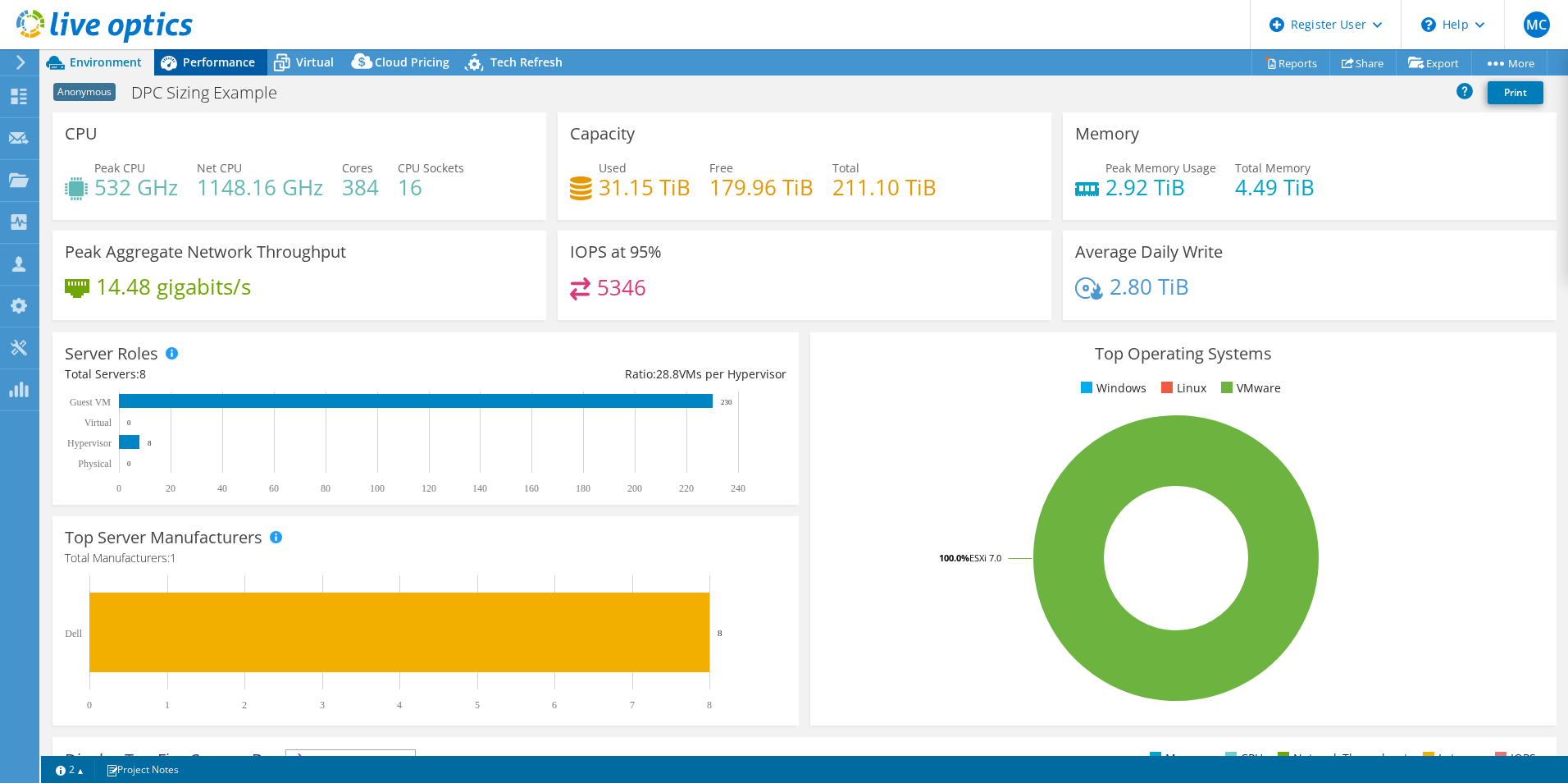
click at [224, 73] on div "Performance" at bounding box center [211, 63] width 113 height 26
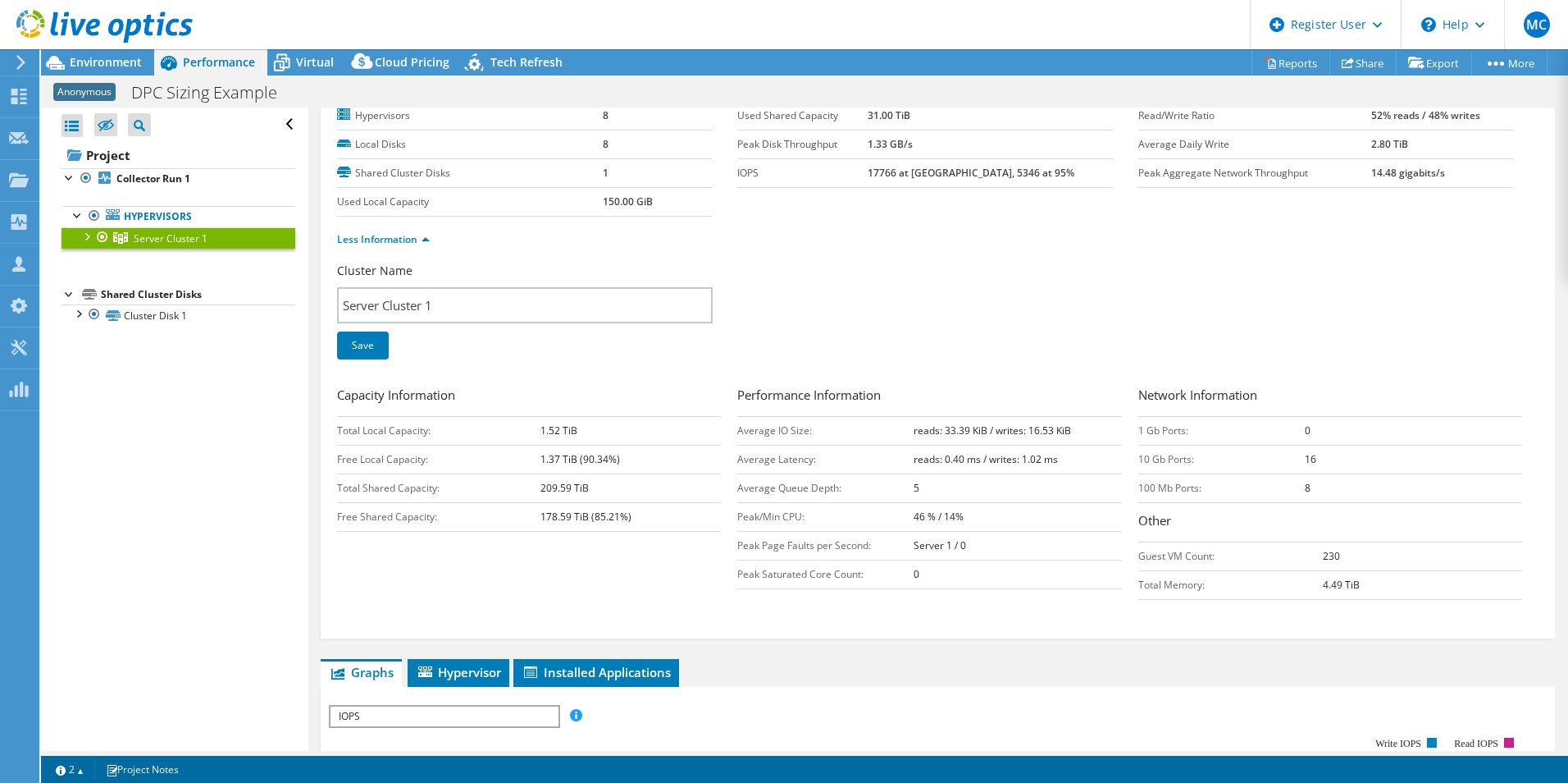
scroll to position [82, 0]
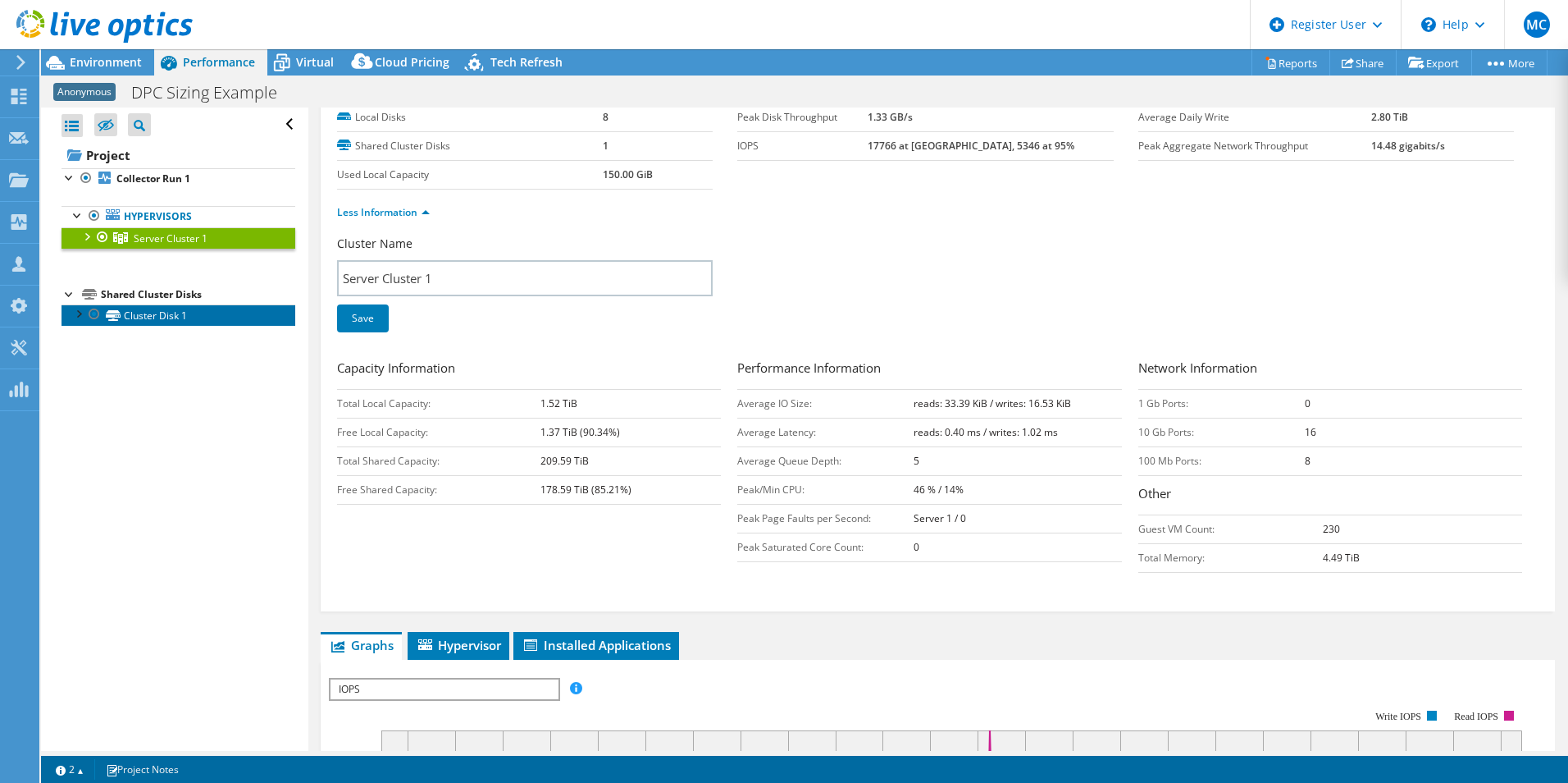
click at [167, 319] on link "Cluster Disk 1" at bounding box center [178, 315] width 233 height 22
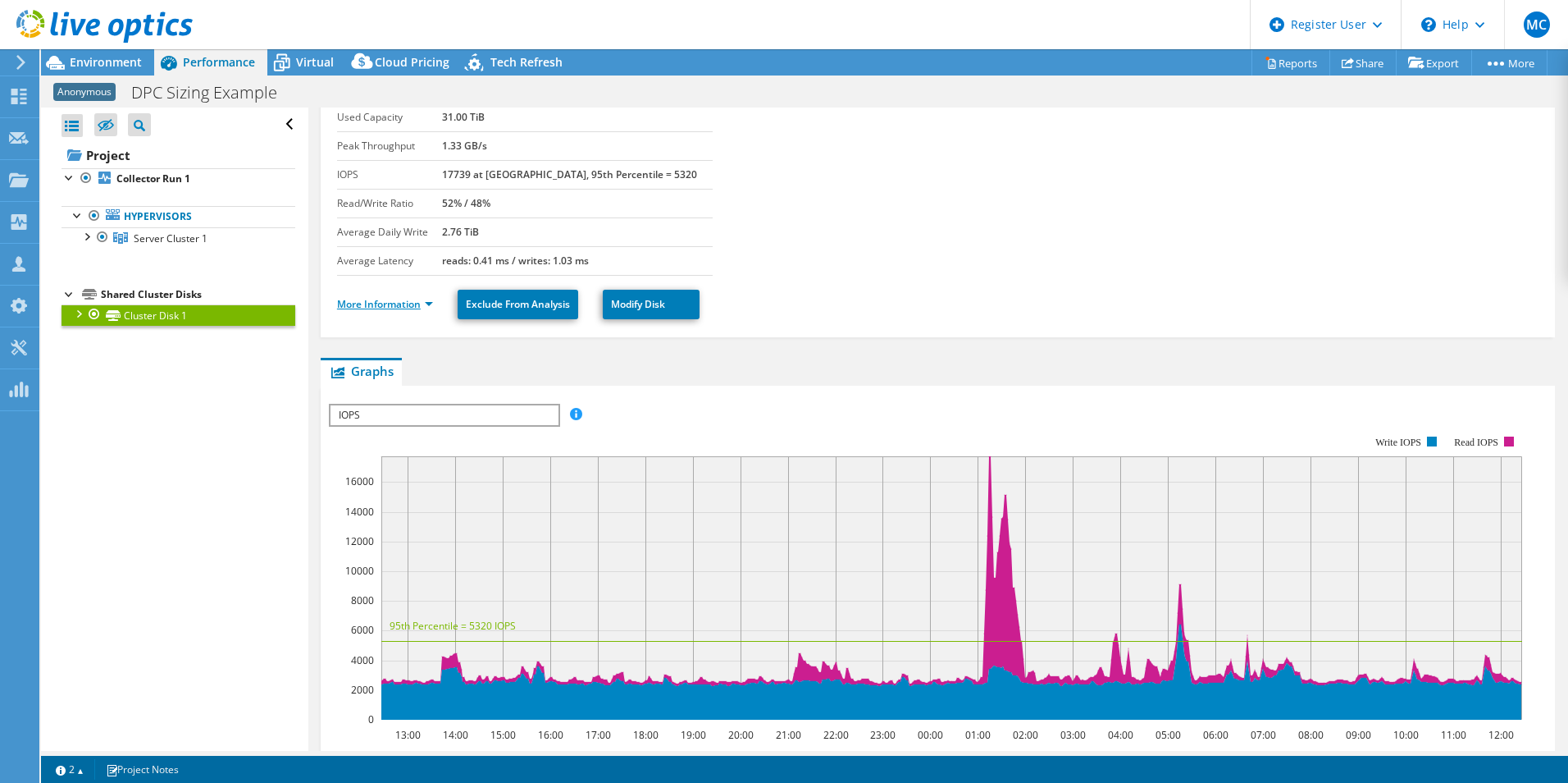
click at [391, 307] on link "More Information" at bounding box center [384, 304] width 96 height 14
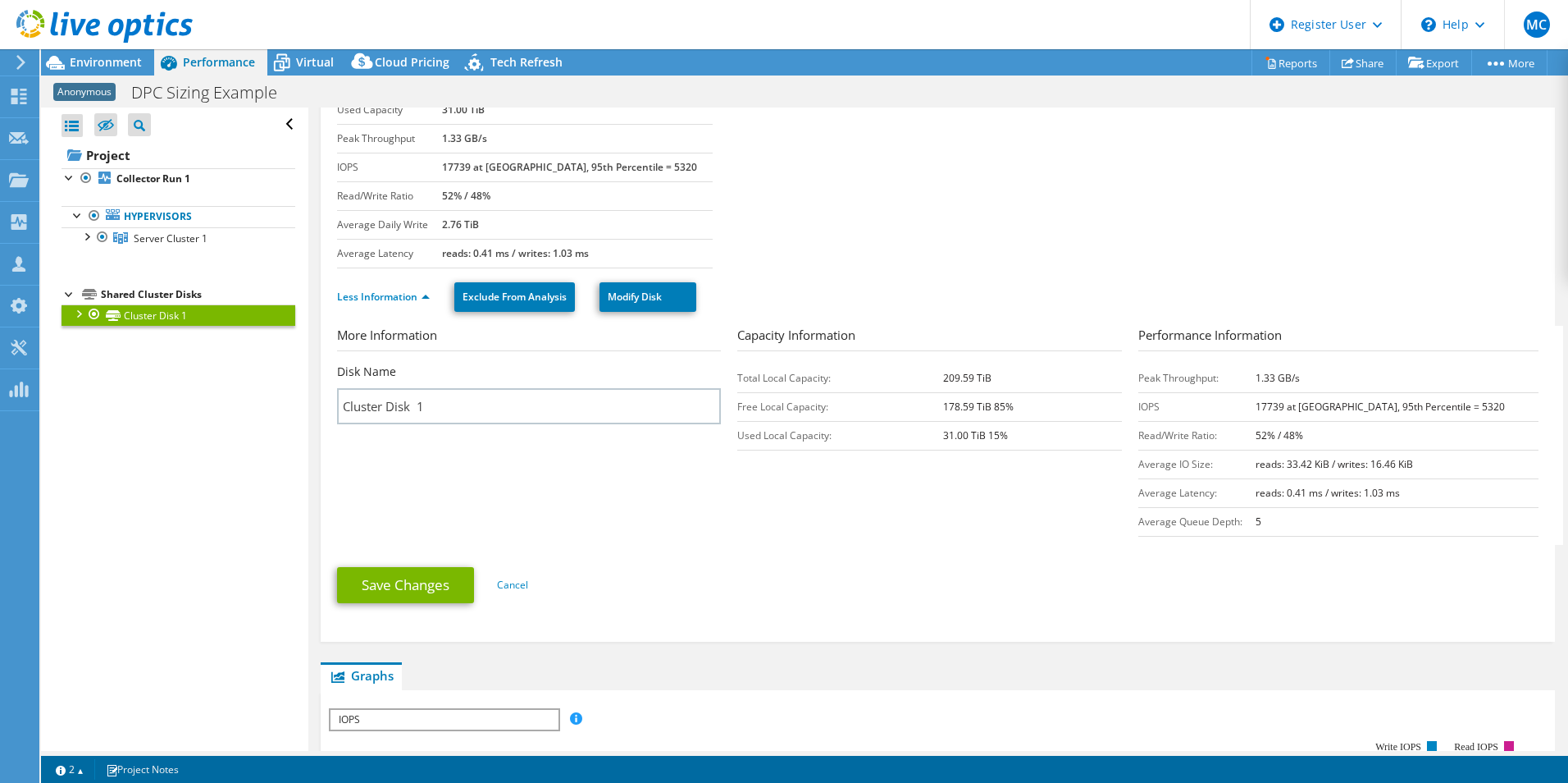
scroll to position [0, 0]
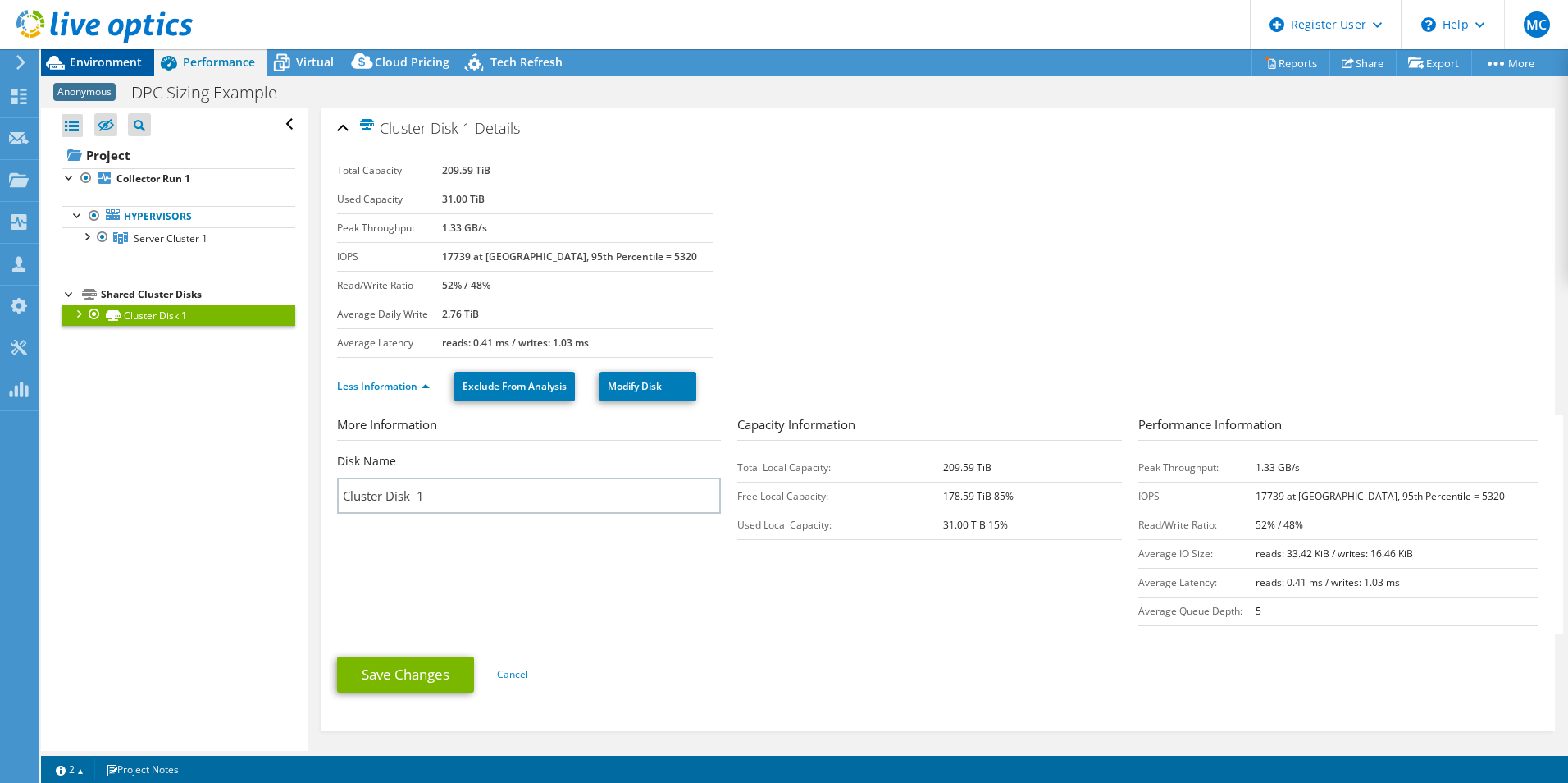
click at [134, 67] on span "Environment" at bounding box center [105, 62] width 72 height 16
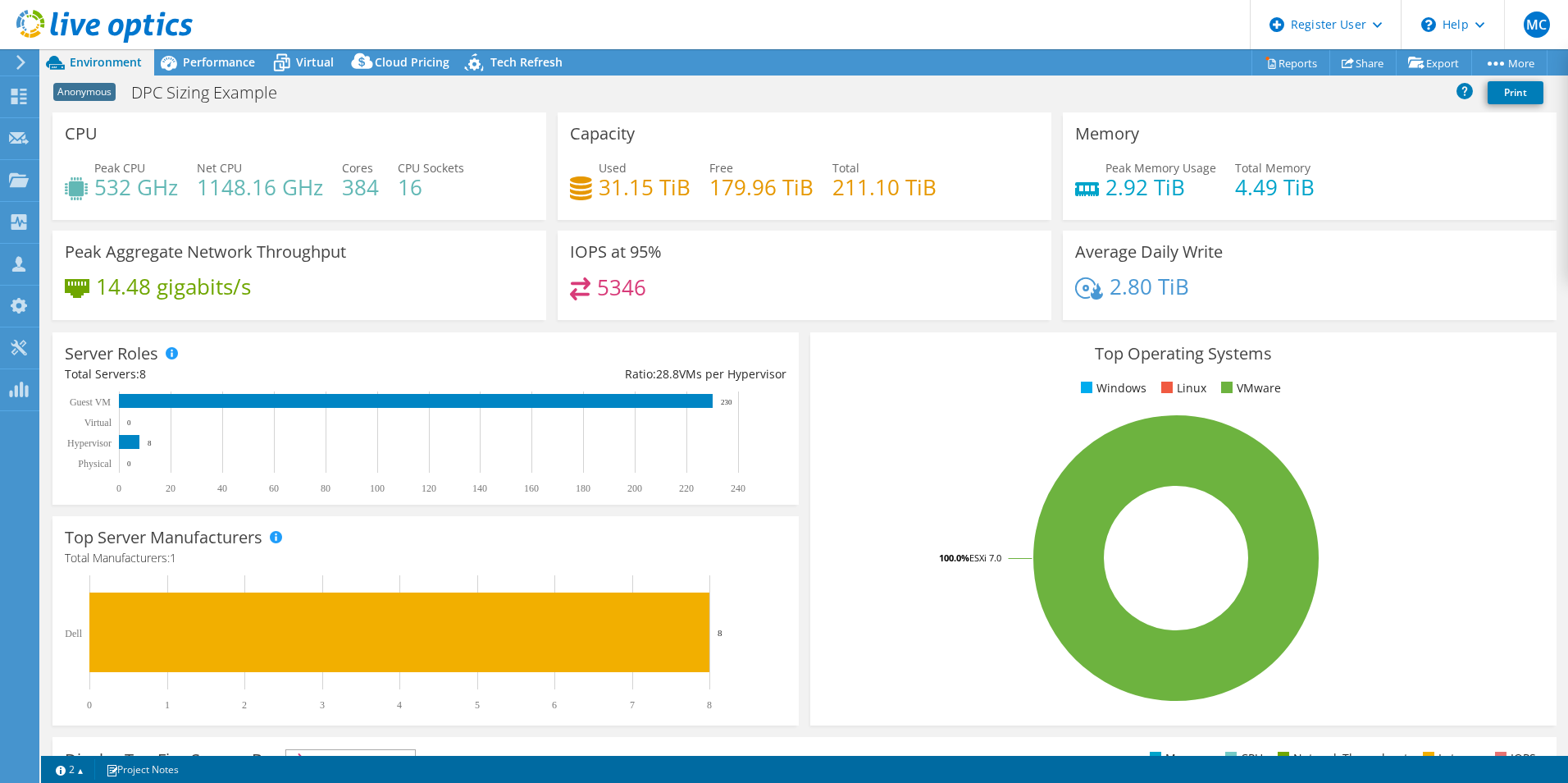
click at [384, 83] on div "Anonymous DPC Sizing Example Print" at bounding box center [804, 92] width 1527 height 30
click at [385, 70] on div "Cloud Pricing" at bounding box center [403, 63] width 115 height 26
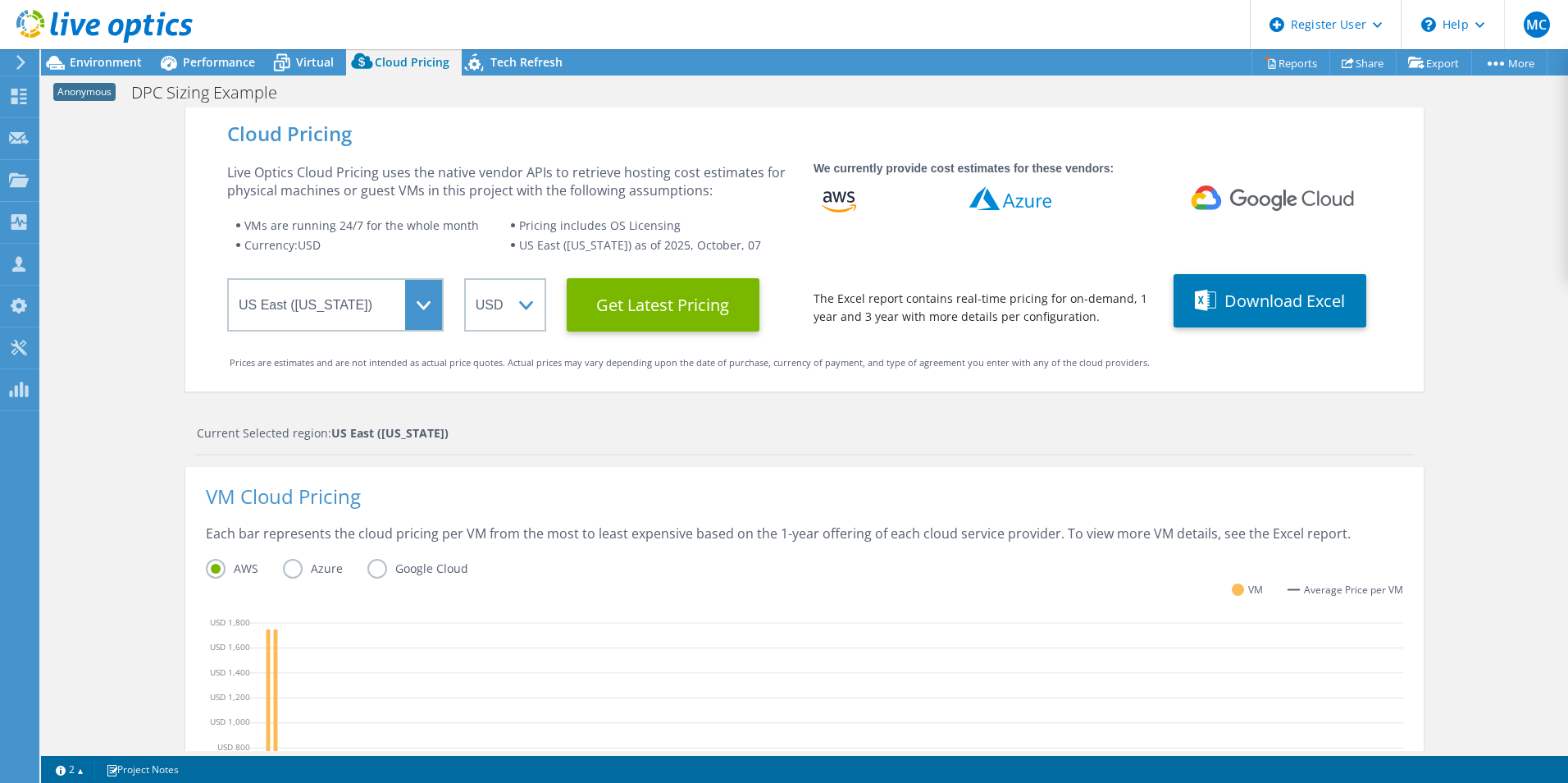
scroll to position [82, 0]
click at [490, 67] on span "Tech Refresh" at bounding box center [526, 62] width 72 height 16
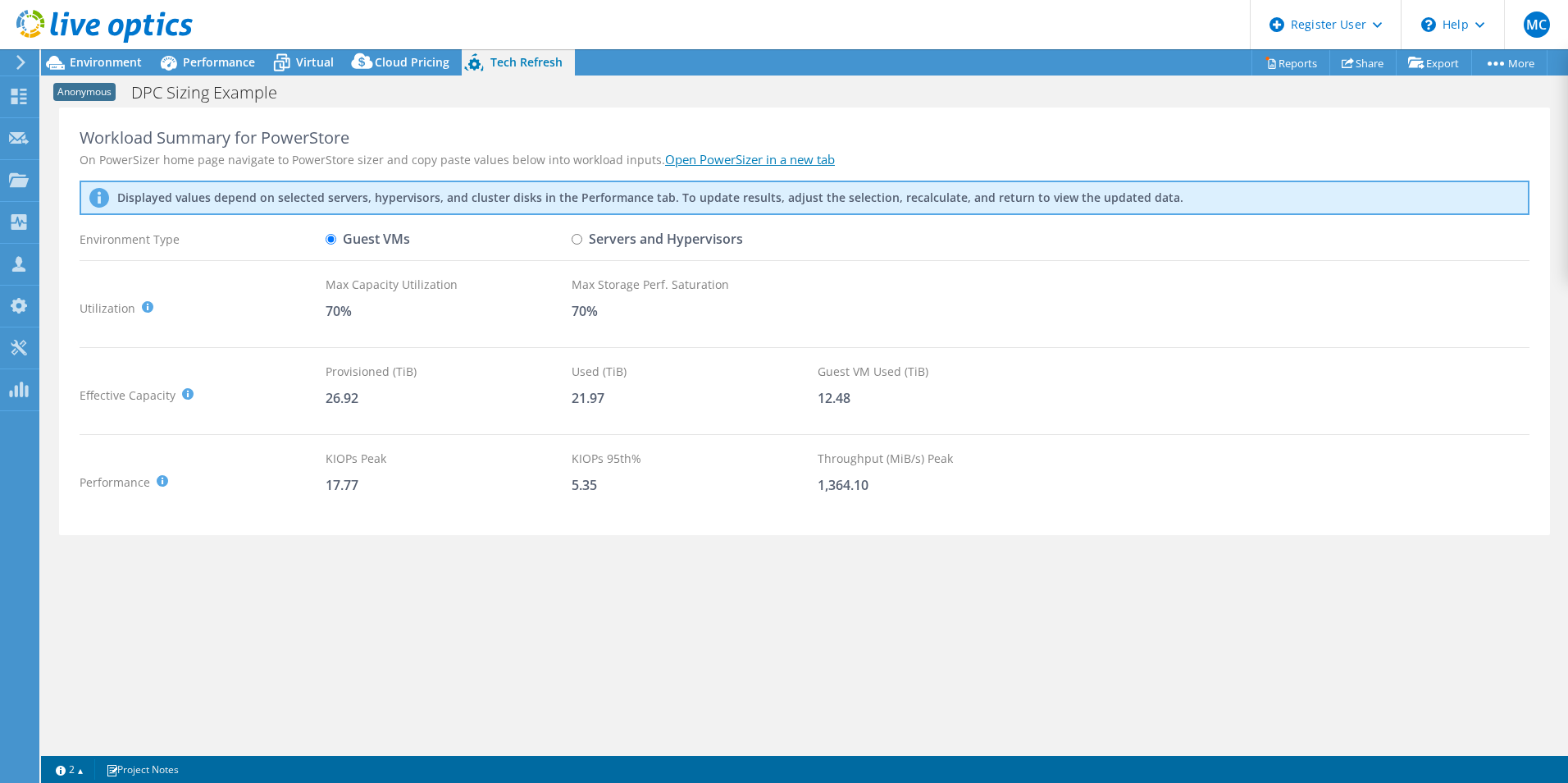
click at [579, 241] on input "Servers and Hypervisors" at bounding box center [577, 239] width 10 height 10
radio input "true"
radio input "false"
drag, startPoint x: 329, startPoint y: 457, endPoint x: 417, endPoint y: 470, distance: 89.0
click at [417, 470] on div "Performance KIOPS Peak : Sum of peak read/write IOPS, calculated at 95th percen…" at bounding box center [804, 482] width 1450 height 65
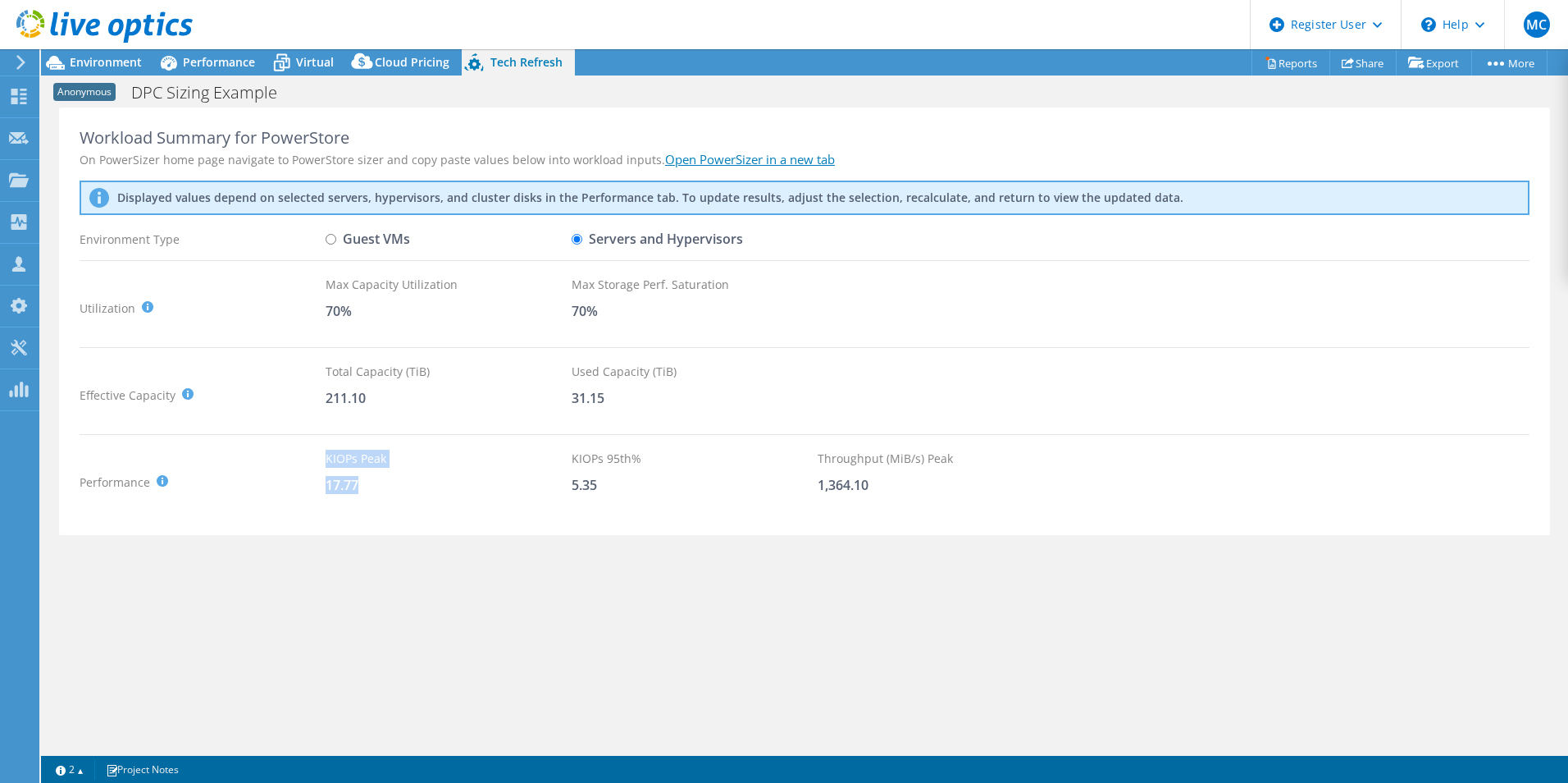
click at [417, 470] on div "KIOPs Peak 17.77" at bounding box center [449, 482] width 246 height 65
click at [364, 483] on div "17.77" at bounding box center [449, 484] width 246 height 18
click at [127, 66] on span "Environment" at bounding box center [105, 62] width 72 height 16
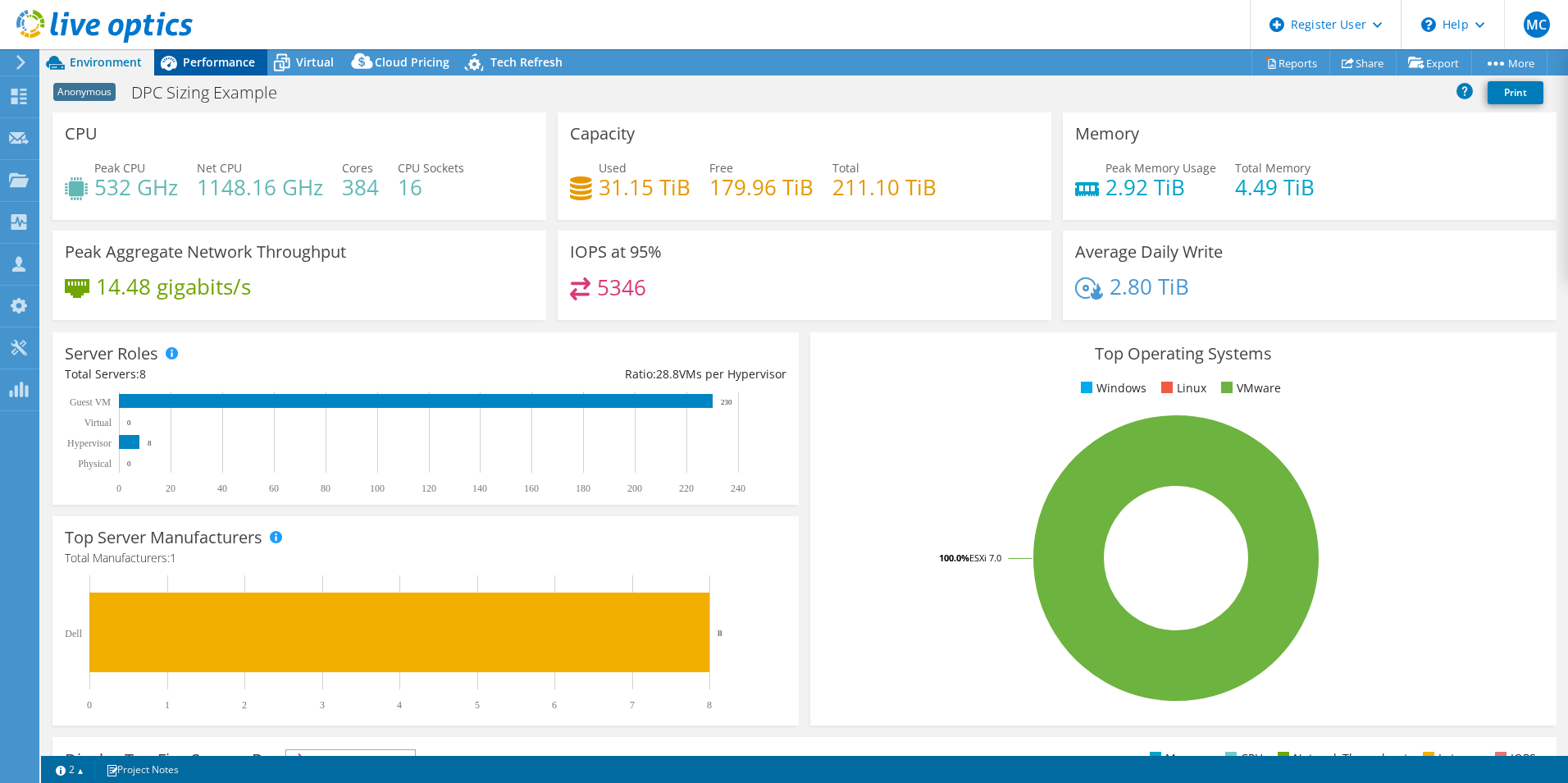
click at [198, 62] on span "Performance" at bounding box center [219, 62] width 72 height 16
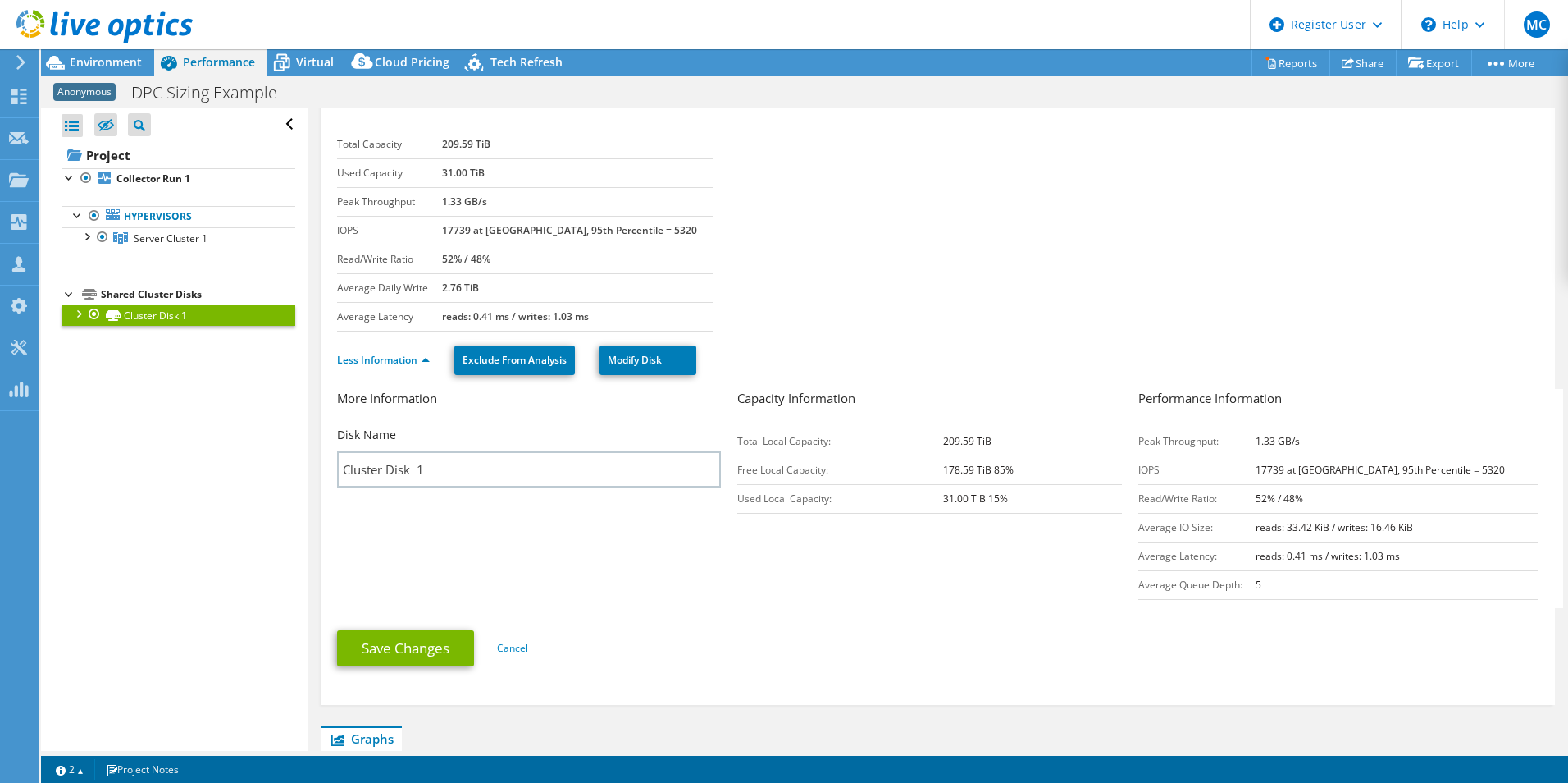
scroll to position [0, 0]
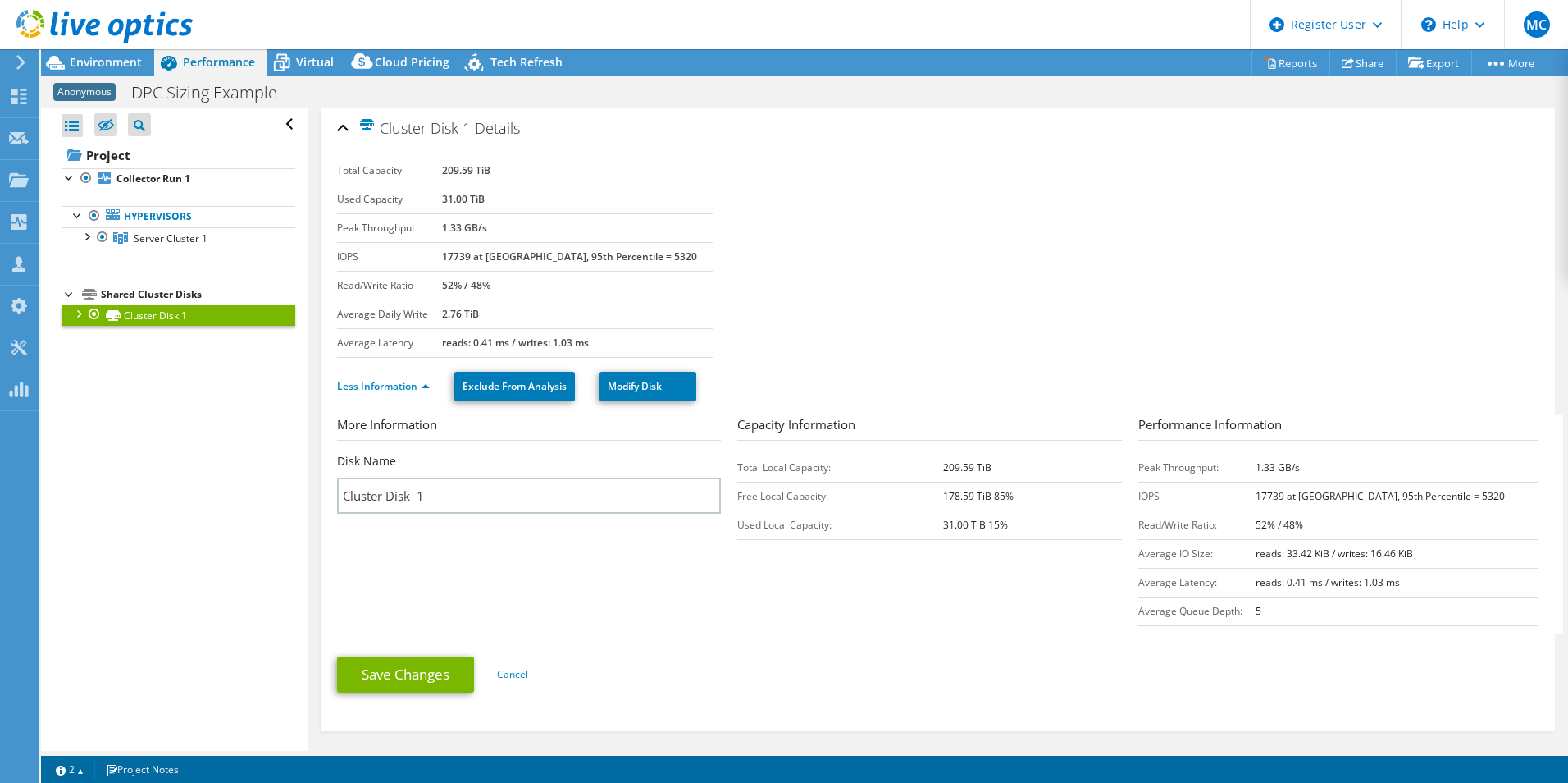
click at [482, 253] on b "17739 at [GEOGRAPHIC_DATA], 95th Percentile = 5320" at bounding box center [569, 256] width 255 height 14
click at [480, 253] on b "17739 at [GEOGRAPHIC_DATA], 95th Percentile = 5320" at bounding box center [569, 256] width 255 height 14
click at [477, 261] on b "17739 at [GEOGRAPHIC_DATA], 95th Percentile = 5320" at bounding box center [569, 256] width 255 height 14
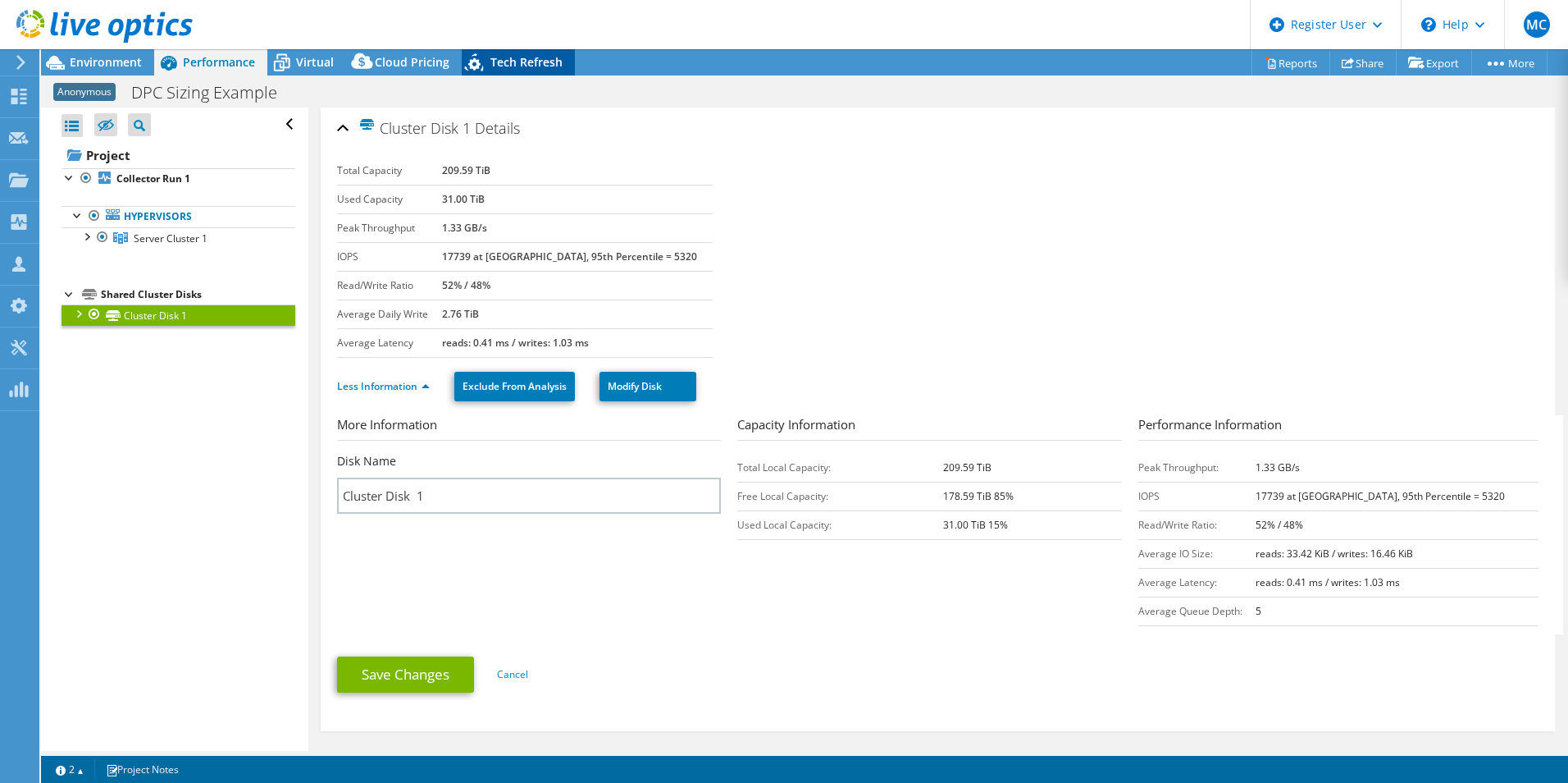
click at [487, 74] on div "Tech Refresh" at bounding box center [518, 63] width 113 height 26
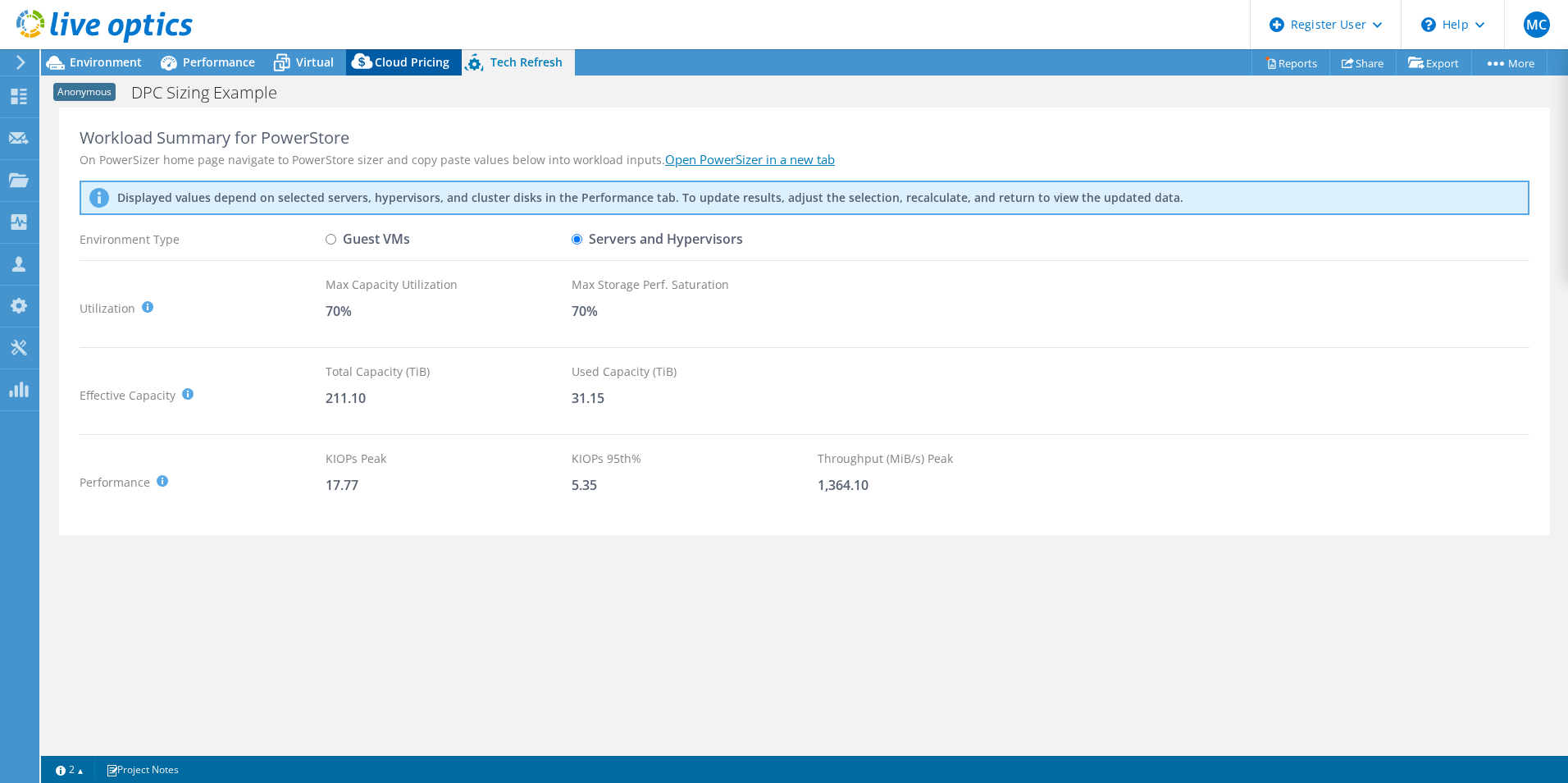
click at [404, 66] on span "Cloud Pricing" at bounding box center [412, 62] width 75 height 16
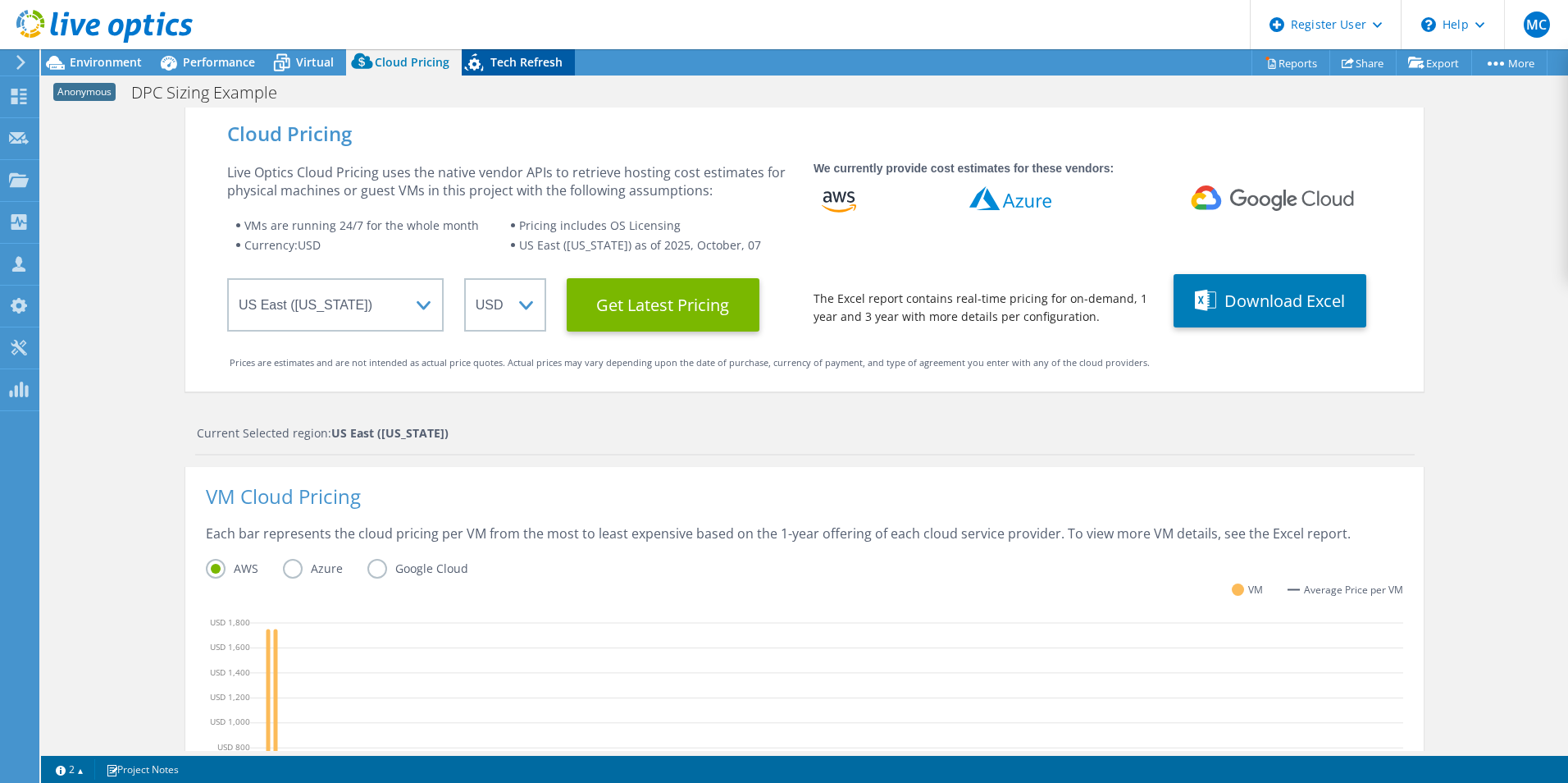
click at [498, 67] on span "Tech Refresh" at bounding box center [526, 62] width 72 height 16
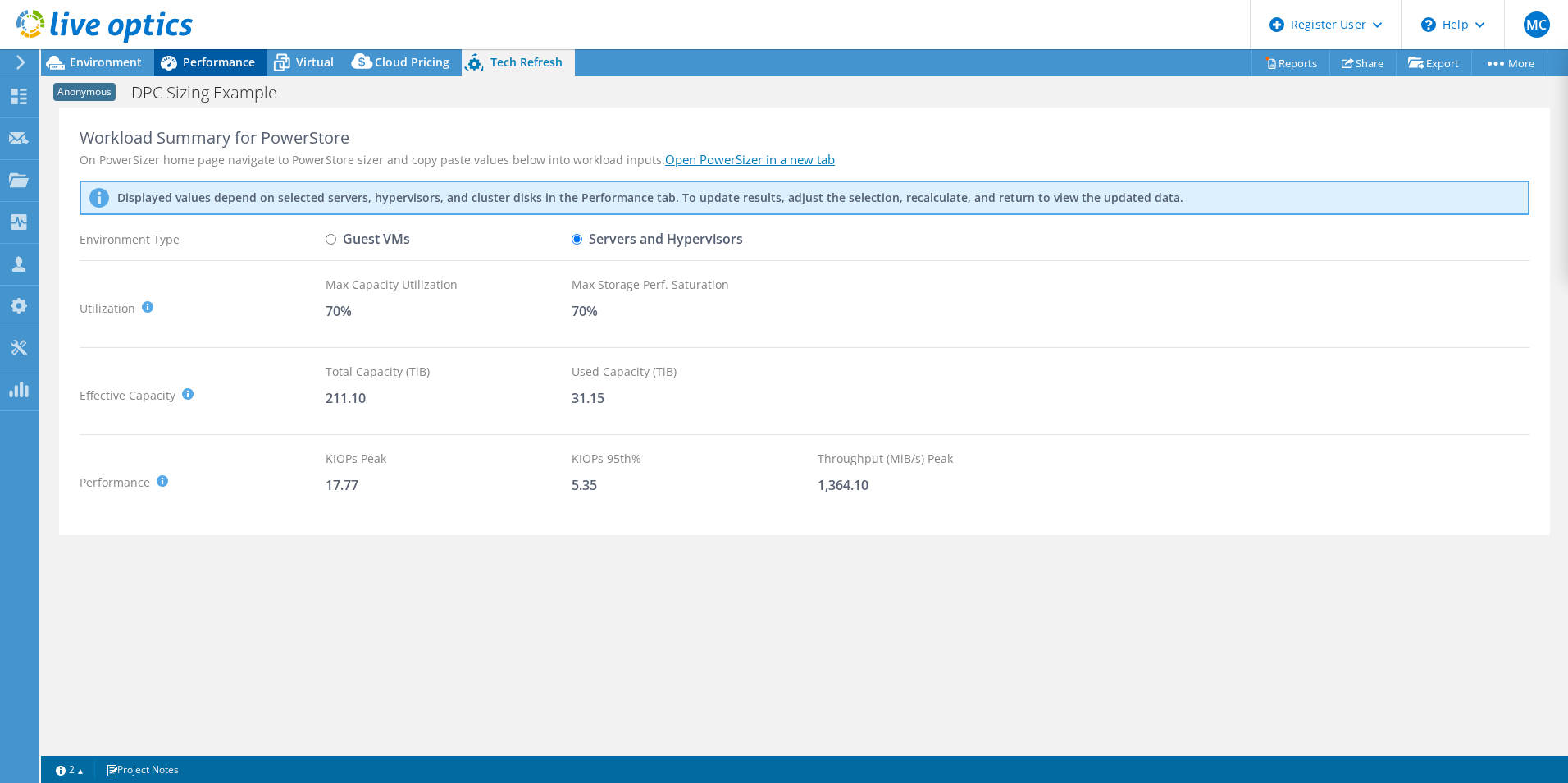
click at [209, 67] on span "Performance" at bounding box center [219, 62] width 72 height 16
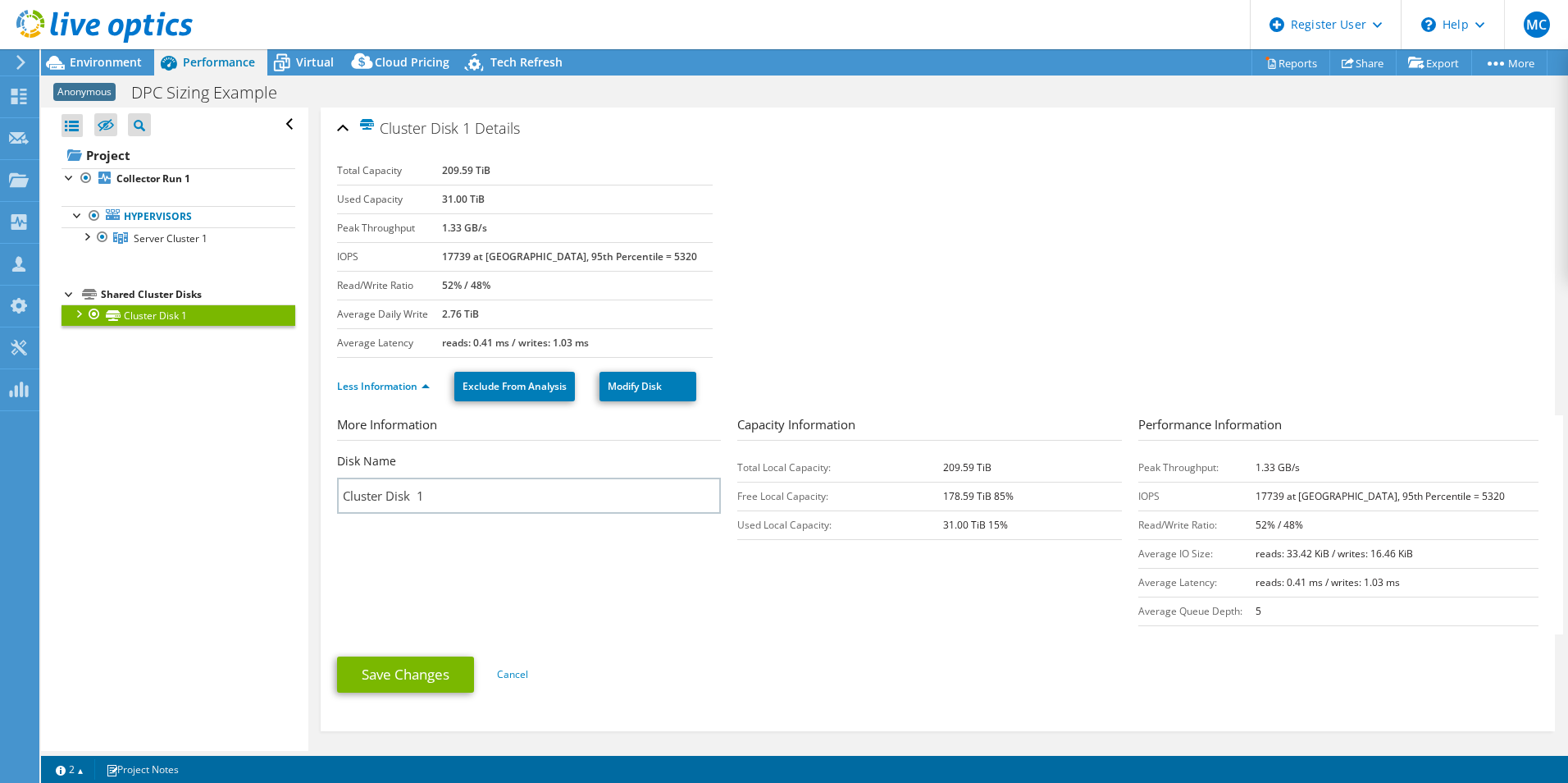
drag, startPoint x: 530, startPoint y: 289, endPoint x: 450, endPoint y: 287, distance: 80.0
click at [450, 287] on tr "Read/Write Ratio 52% / 48%" at bounding box center [524, 285] width 376 height 29
drag, startPoint x: 450, startPoint y: 287, endPoint x: 500, endPoint y: 292, distance: 50.2
click at [490, 292] on b "52% / 48%" at bounding box center [466, 285] width 49 height 14
click at [574, 295] on td "52% / 48%" at bounding box center [577, 285] width 271 height 29
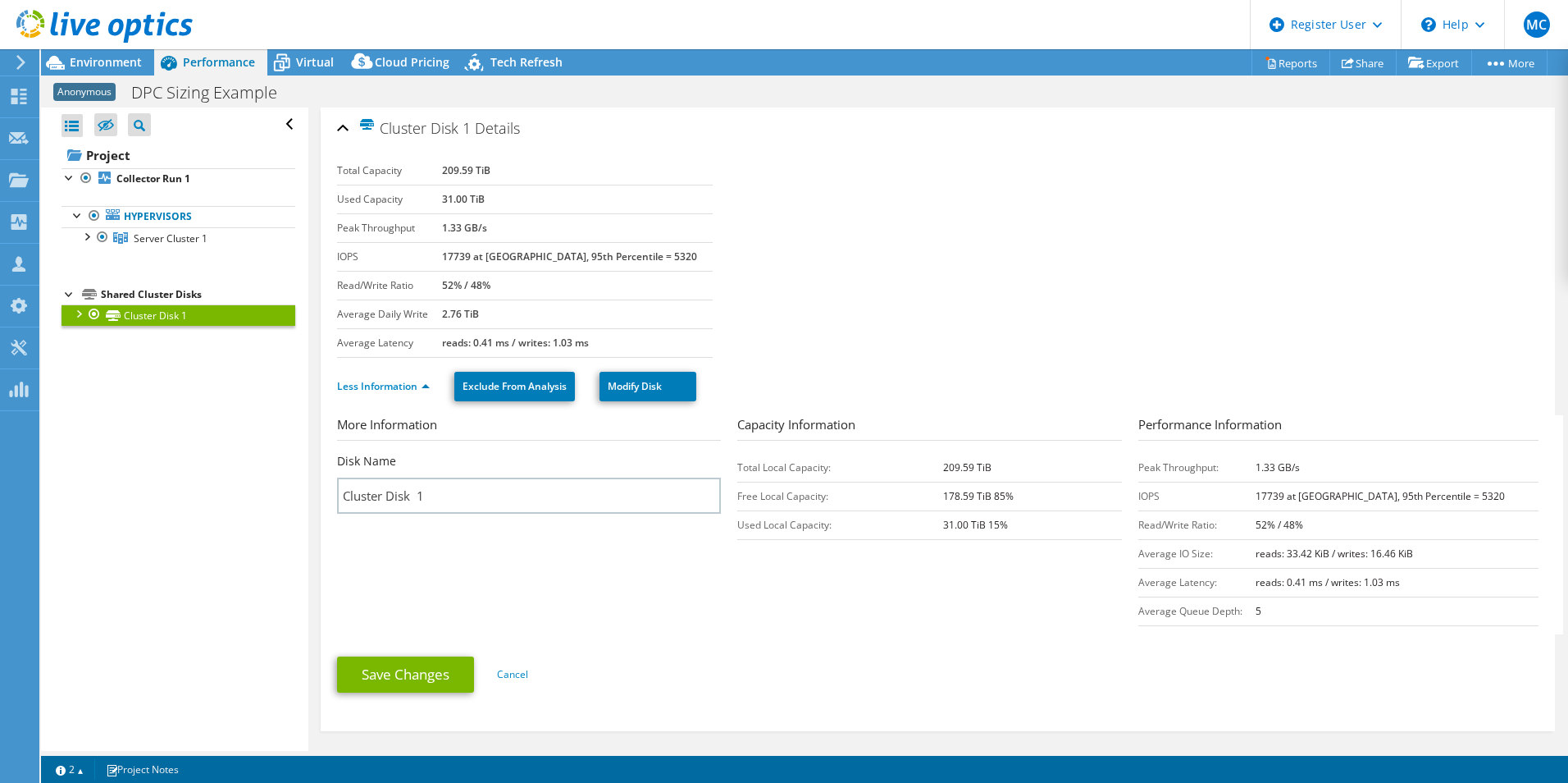
drag, startPoint x: 519, startPoint y: 285, endPoint x: 429, endPoint y: 286, distance: 90.0
click at [429, 286] on tr "Read/Write Ratio 52% / 48%" at bounding box center [524, 285] width 376 height 29
drag, startPoint x: 429, startPoint y: 286, endPoint x: 373, endPoint y: 293, distance: 56.4
click at [373, 293] on td "Read/Write Ratio" at bounding box center [389, 285] width 105 height 29
click at [504, 295] on td "52% / 48%" at bounding box center [577, 285] width 271 height 29
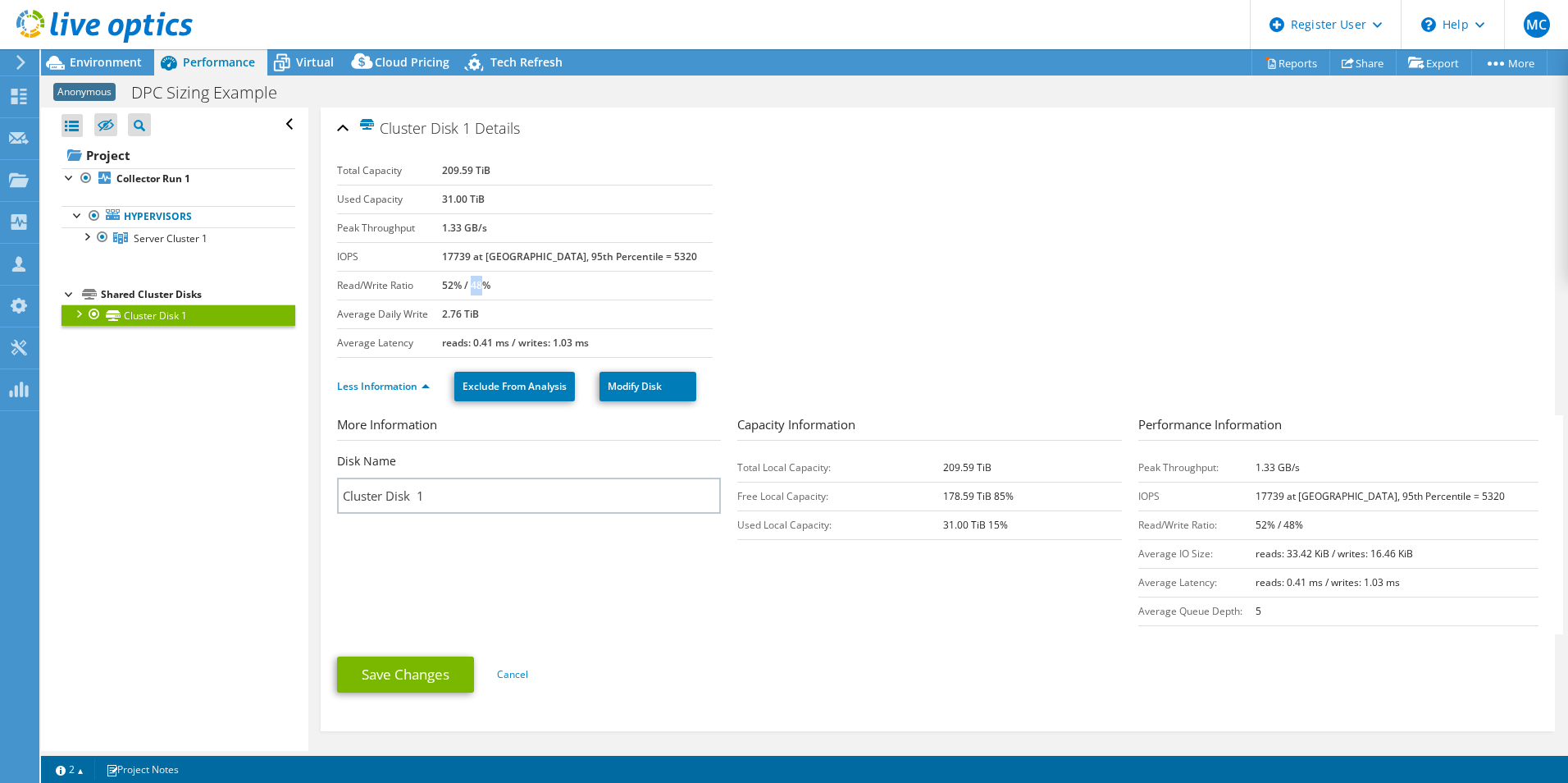
click at [504, 295] on td "52% / 48%" at bounding box center [577, 285] width 271 height 29
drag, startPoint x: 504, startPoint y: 295, endPoint x: 682, endPoint y: 313, distance: 178.9
click at [682, 313] on td "2.76 TiB" at bounding box center [577, 313] width 271 height 29
click at [110, 69] on span "Environment" at bounding box center [105, 62] width 72 height 16
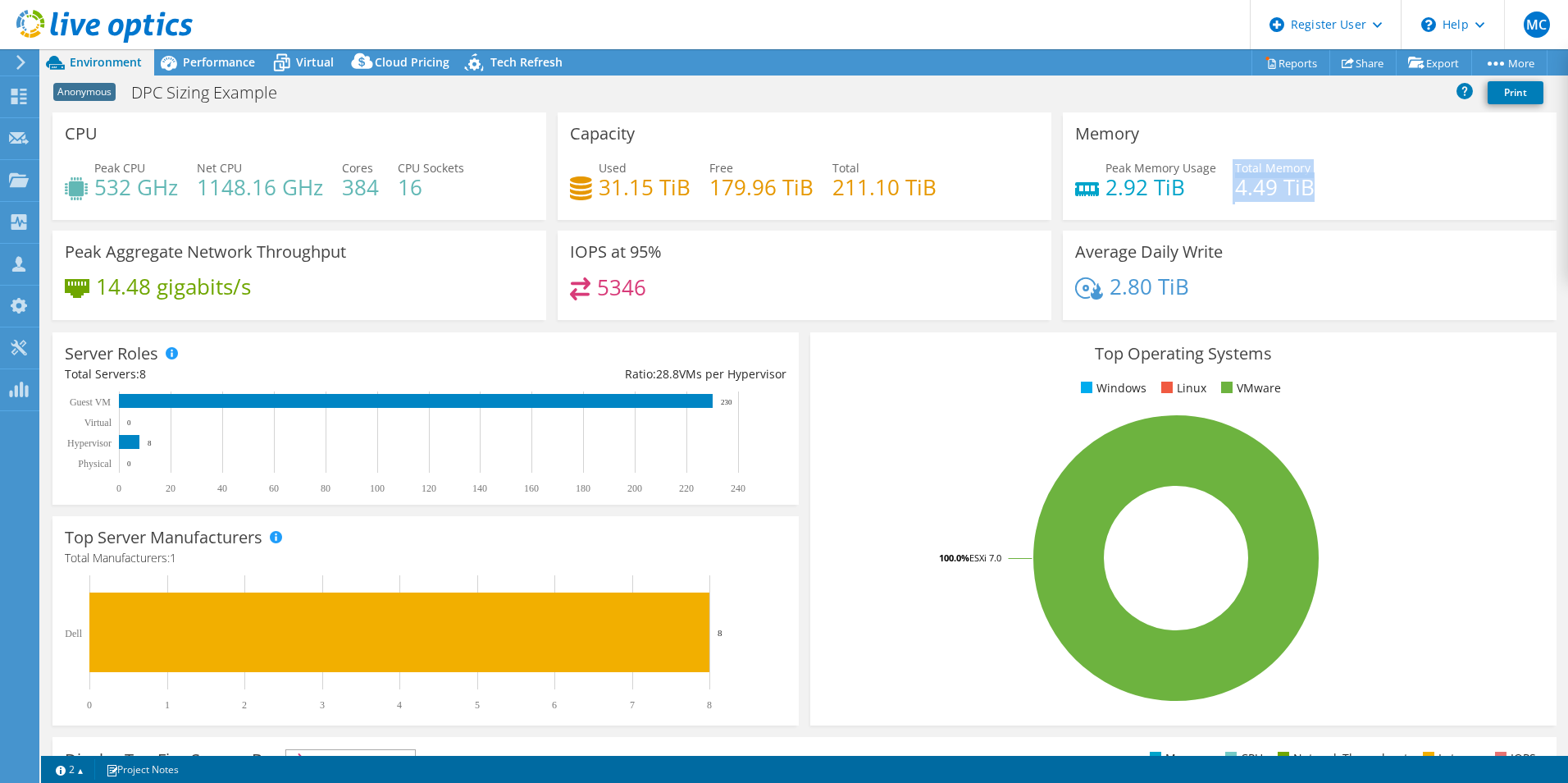
drag, startPoint x: 1326, startPoint y: 194, endPoint x: 1216, endPoint y: 194, distance: 110.0
click at [1216, 194] on div "Peak Memory Usage 2.92 TiB Total Memory 4.49 TiB" at bounding box center [1309, 185] width 469 height 53
drag, startPoint x: 1216, startPoint y: 194, endPoint x: 1247, endPoint y: 201, distance: 31.8
click at [1247, 196] on h4 "4.49 TiB" at bounding box center [1275, 187] width 80 height 18
click at [1246, 190] on h4 "4.49 TiB" at bounding box center [1275, 187] width 80 height 18
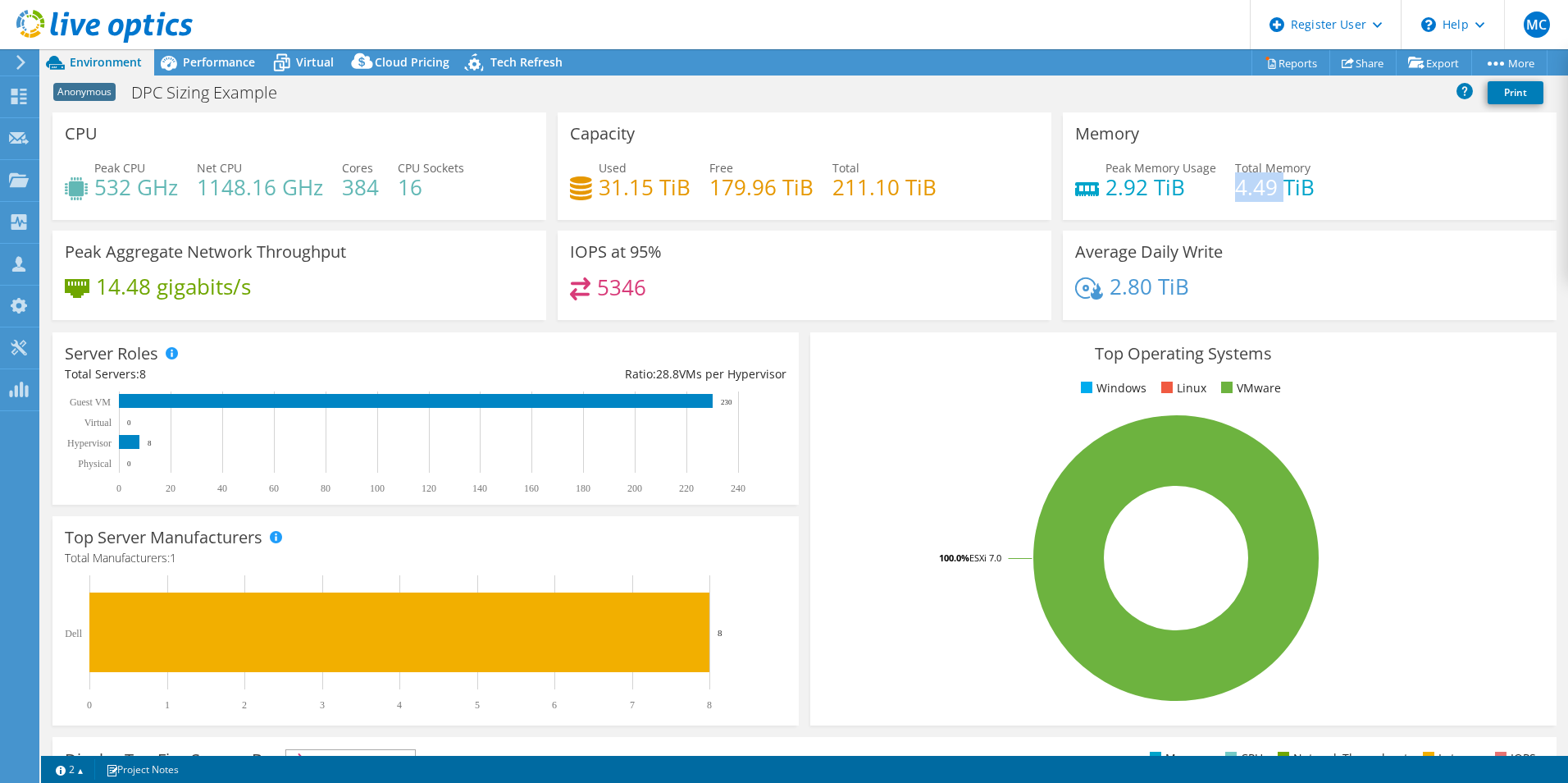
click at [1246, 190] on h4 "4.49 TiB" at bounding box center [1275, 187] width 80 height 18
click at [1247, 190] on h4 "4.49 TiB" at bounding box center [1275, 187] width 80 height 18
drag, startPoint x: 1247, startPoint y: 190, endPoint x: 1132, endPoint y: 192, distance: 115.0
click at [1132, 192] on h4 "2.92 TiB" at bounding box center [1161, 187] width 111 height 18
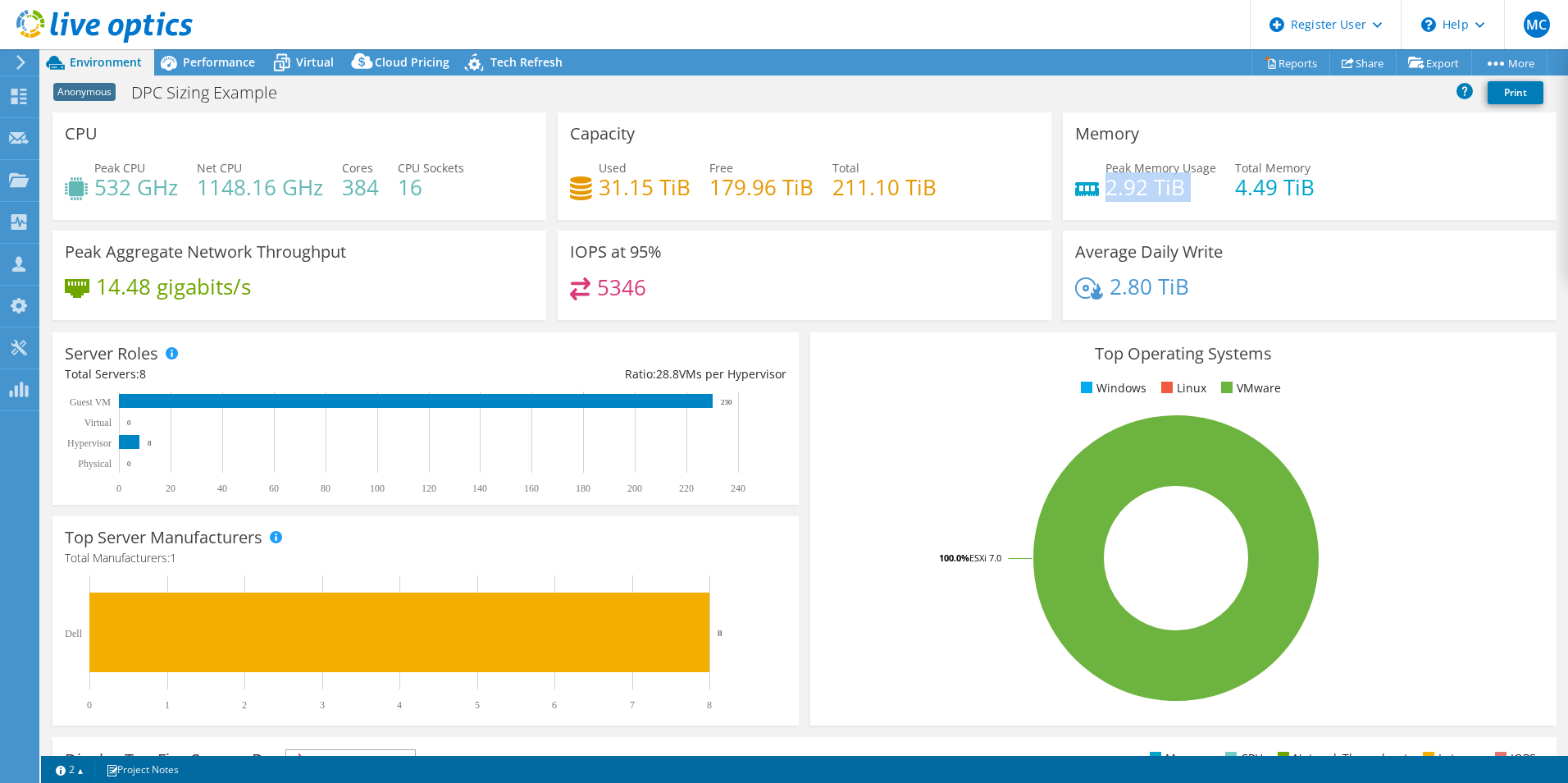
click at [1132, 192] on h4 "2.92 TiB" at bounding box center [1161, 187] width 111 height 18
drag, startPoint x: 1132, startPoint y: 192, endPoint x: 1066, endPoint y: 206, distance: 67.5
click at [1066, 206] on div "Memory Peak Memory Usage 2.92 TiB Total Memory 4.49 TiB" at bounding box center [1309, 166] width 494 height 108
